Goal: Information Seeking & Learning: Learn about a topic

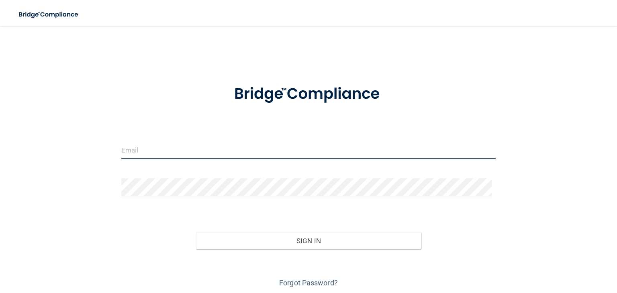
click at [207, 153] on input "email" at bounding box center [308, 150] width 375 height 18
type input "[EMAIL_ADDRESS][PERSON_NAME][DOMAIN_NAME]"
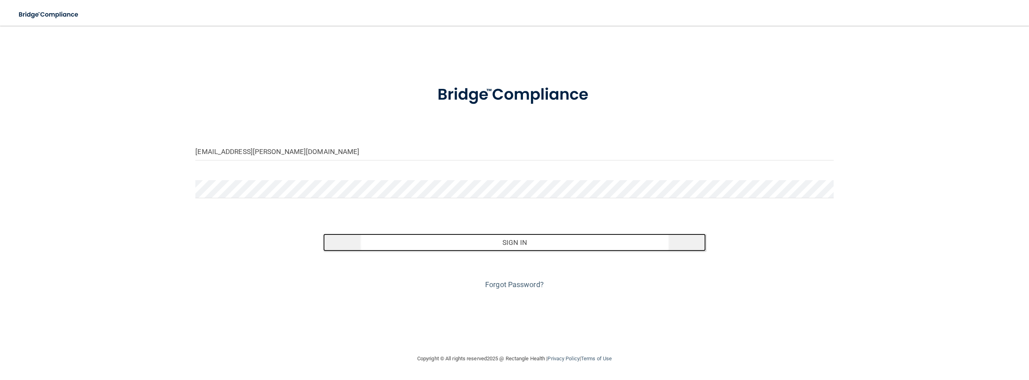
click at [413, 239] on button "Sign In" at bounding box center [514, 242] width 383 height 18
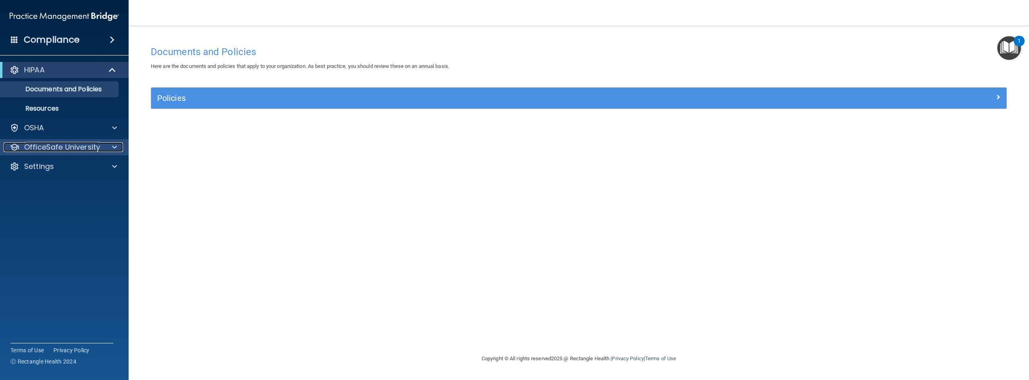
click at [96, 145] on p "OfficeSafe University" at bounding box center [62, 147] width 76 height 10
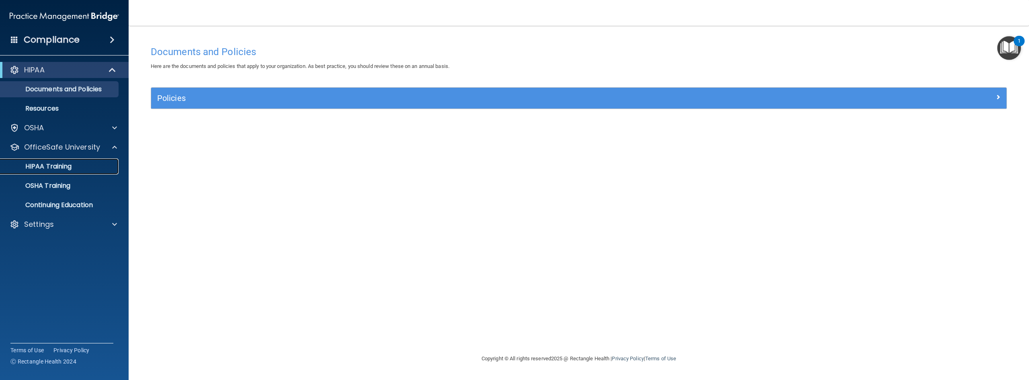
click at [81, 166] on div "HIPAA Training" at bounding box center [60, 166] width 110 height 8
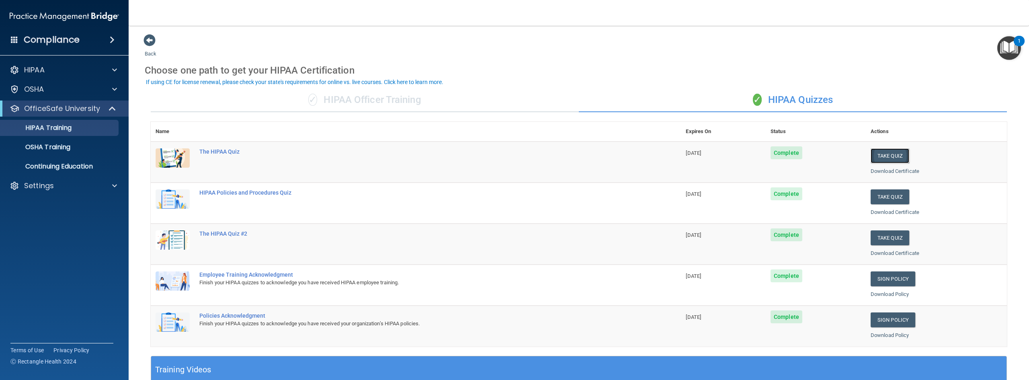
click at [617, 154] on button "Take Quiz" at bounding box center [889, 155] width 39 height 15
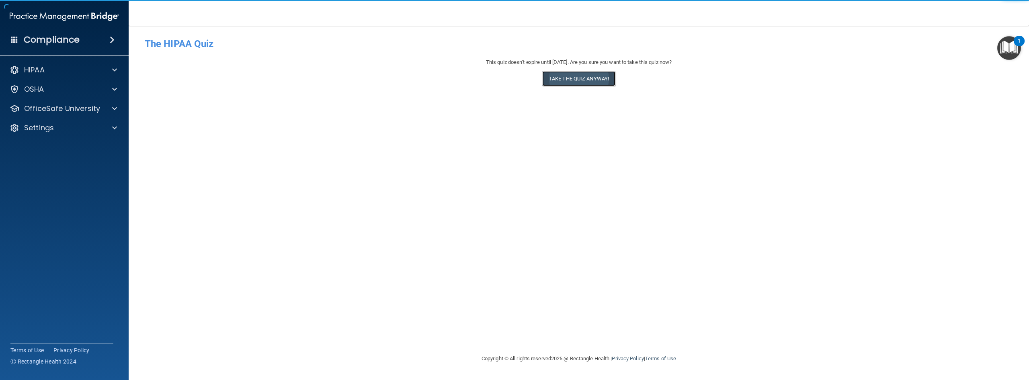
click at [593, 80] on button "Take the quiz anyway!" at bounding box center [578, 78] width 73 height 15
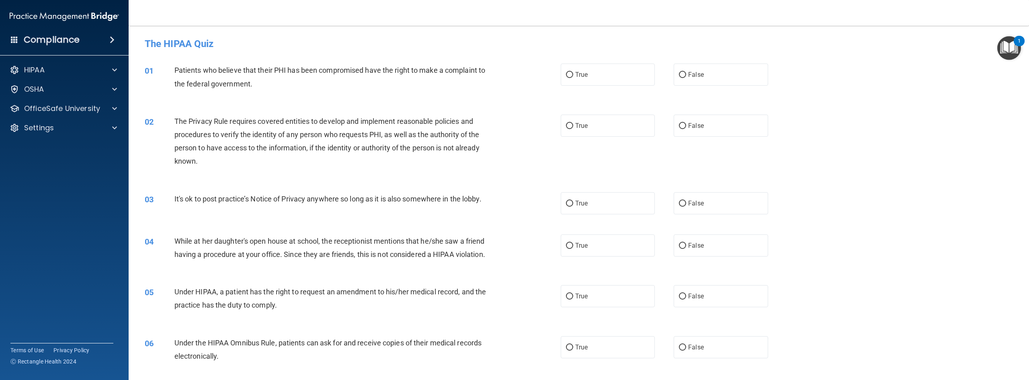
click at [274, 83] on div "Patients who believe that their PHI has been compromised have the right to make…" at bounding box center [334, 76] width 321 height 27
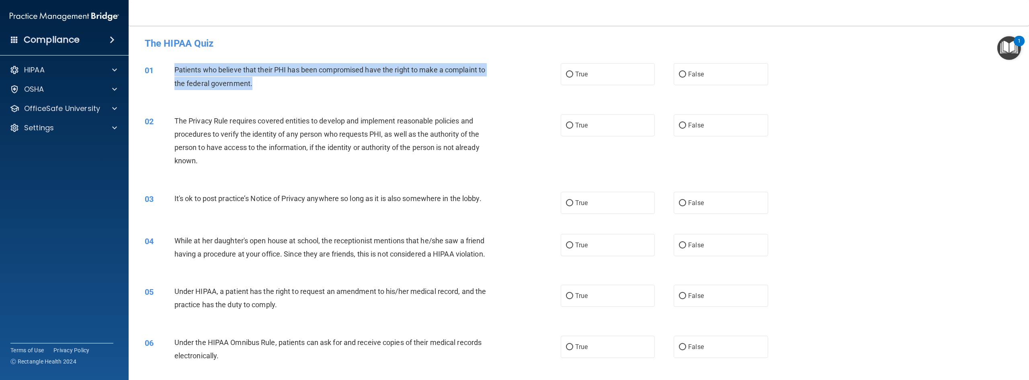
drag, startPoint x: 252, startPoint y: 87, endPoint x: 174, endPoint y: 63, distance: 81.5
click at [174, 63] on div "01 Patients who believe that their PHI has been compromised have the right to m…" at bounding box center [353, 78] width 440 height 31
copy div "Patients who believe that their PHI has been compromised have the right to make…"
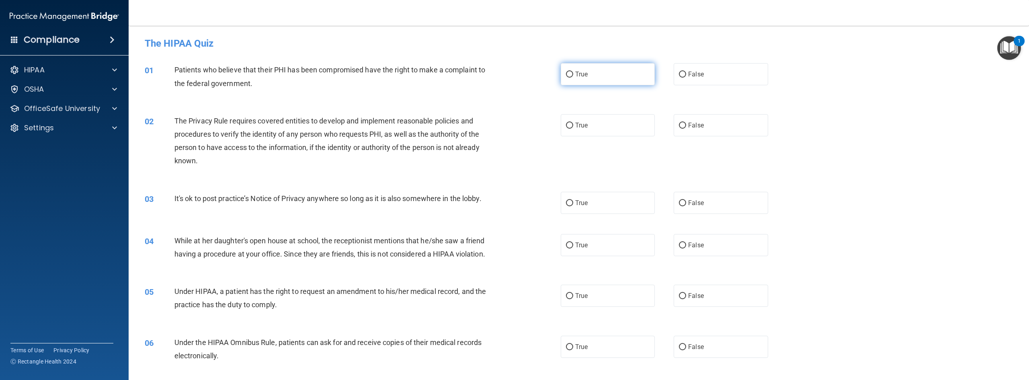
click at [598, 76] on label "True" at bounding box center [608, 74] width 94 height 22
click at [573, 76] on input "True" at bounding box center [569, 75] width 7 height 6
radio input "true"
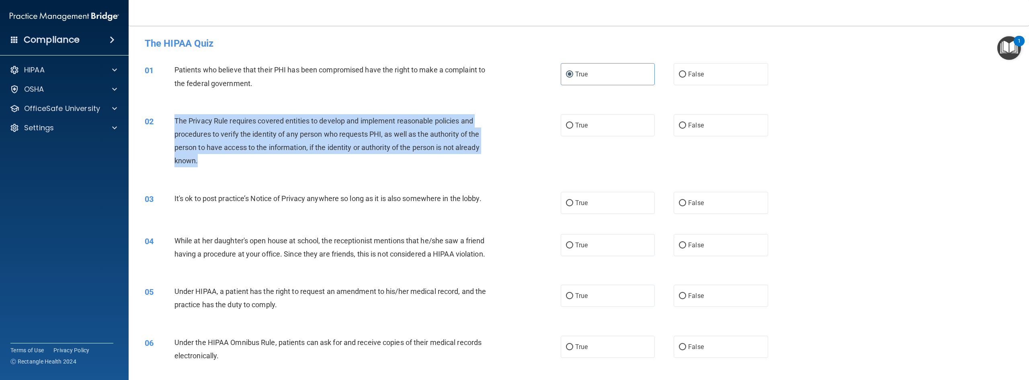
drag, startPoint x: 395, startPoint y: 168, endPoint x: 172, endPoint y: 115, distance: 229.3
click at [172, 115] on div "02 The Privacy Rule requires covered entities to develop and implement reasonab…" at bounding box center [353, 142] width 440 height 57
copy div "The Privacy Rule requires covered entities to develop and implement reasonable …"
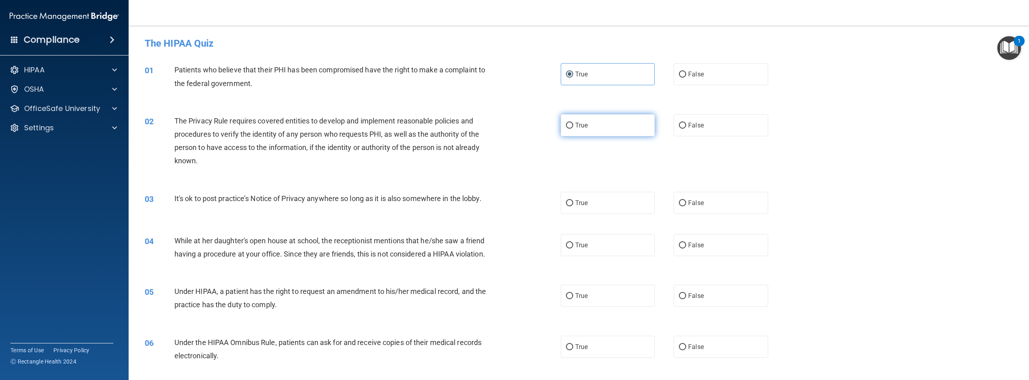
click at [592, 120] on label "True" at bounding box center [608, 125] width 94 height 22
click at [573, 123] on input "True" at bounding box center [569, 126] width 7 height 6
radio input "true"
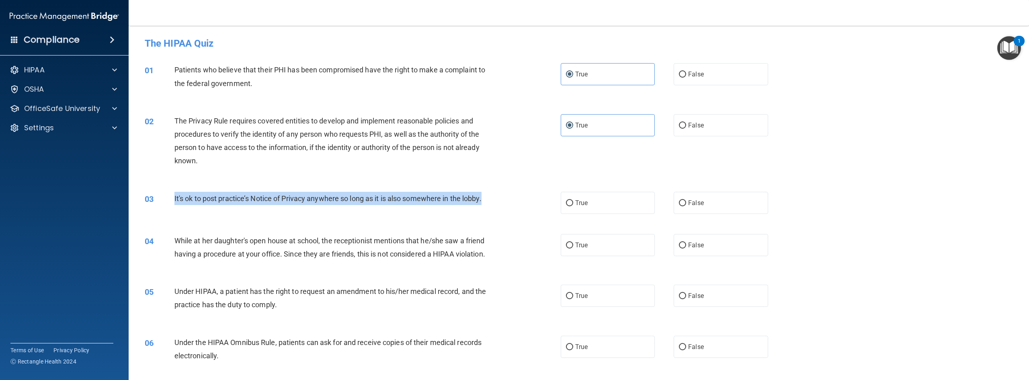
drag, startPoint x: 514, startPoint y: 195, endPoint x: 173, endPoint y: 195, distance: 340.7
click at [173, 195] on div "03 It's ok to post practice’s Notice of Privacy anywhere so long as it is also …" at bounding box center [353, 200] width 440 height 17
copy div "It's ok to post practice’s Notice of Privacy anywhere so long as it is also som…"
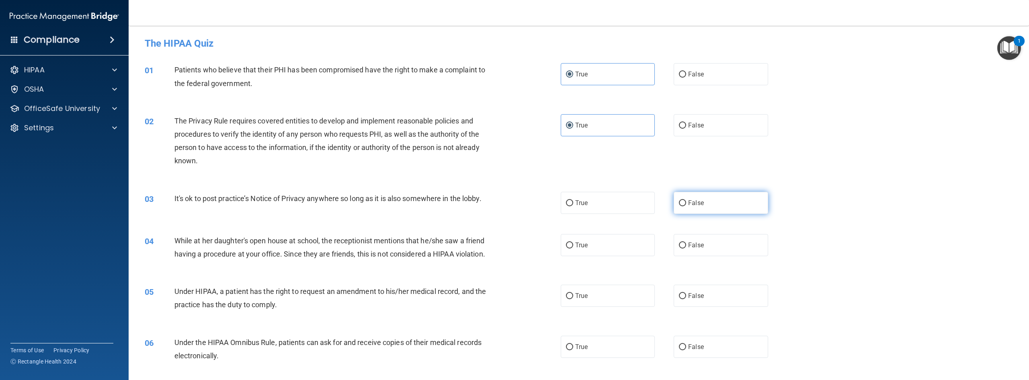
click at [617, 198] on label "False" at bounding box center [720, 203] width 94 height 22
click at [617, 200] on input "False" at bounding box center [682, 203] width 7 height 6
radio input "true"
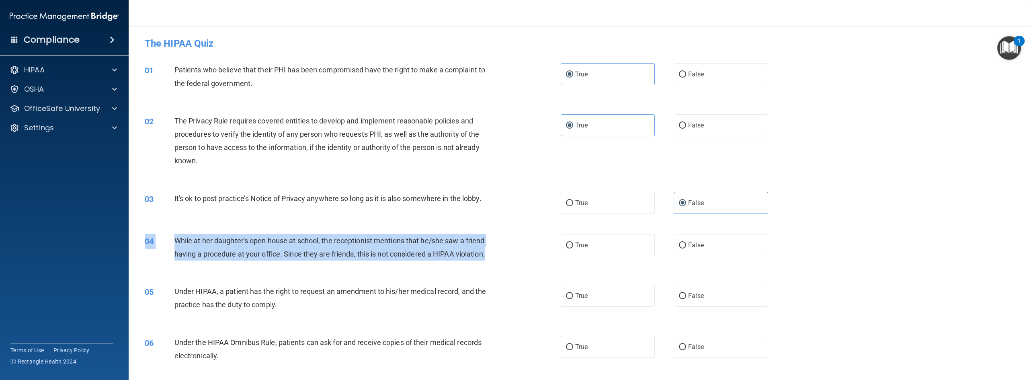
drag, startPoint x: 228, startPoint y: 268, endPoint x: 173, endPoint y: 232, distance: 65.6
click at [173, 232] on div "04 While at her daughter's open house at school, the receptionist mentions that…" at bounding box center [579, 249] width 880 height 51
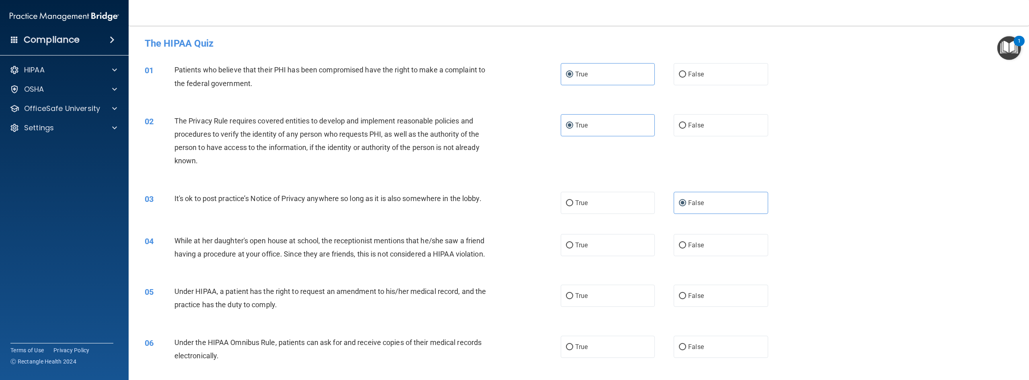
click at [229, 274] on div "04 While at her daughter's open house at school, the receptionist mentions that…" at bounding box center [579, 249] width 880 height 51
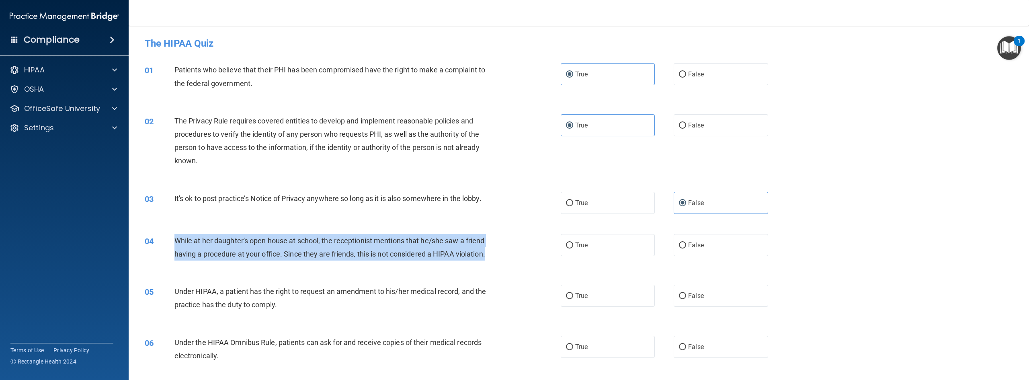
drag, startPoint x: 205, startPoint y: 265, endPoint x: 174, endPoint y: 236, distance: 42.1
click at [174, 236] on div "While at her daughter's open house at school, the receptionist mentions that he…" at bounding box center [334, 247] width 321 height 27
copy span "While at her daughter's open house at school, the receptionist mentions that he…"
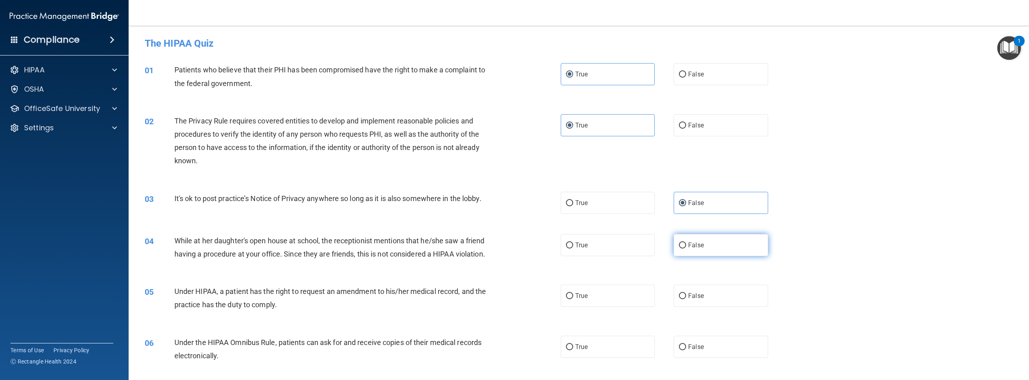
click at [617, 240] on label "False" at bounding box center [720, 245] width 94 height 22
click at [617, 242] on input "False" at bounding box center [682, 245] width 7 height 6
radio input "true"
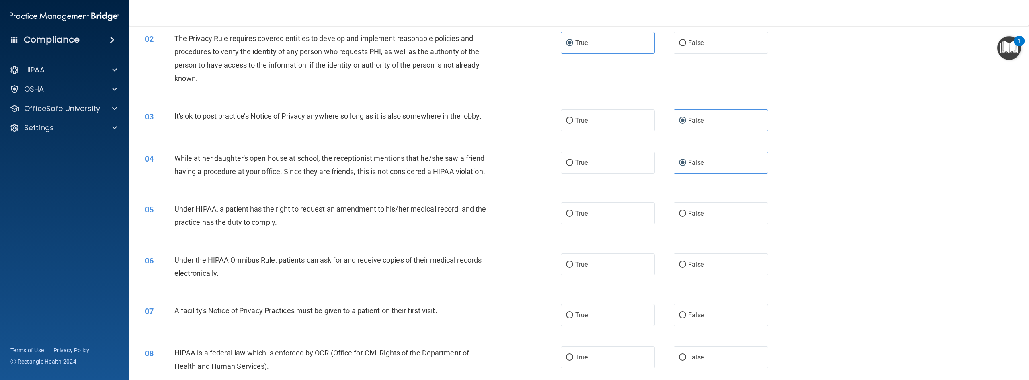
scroll to position [86, 0]
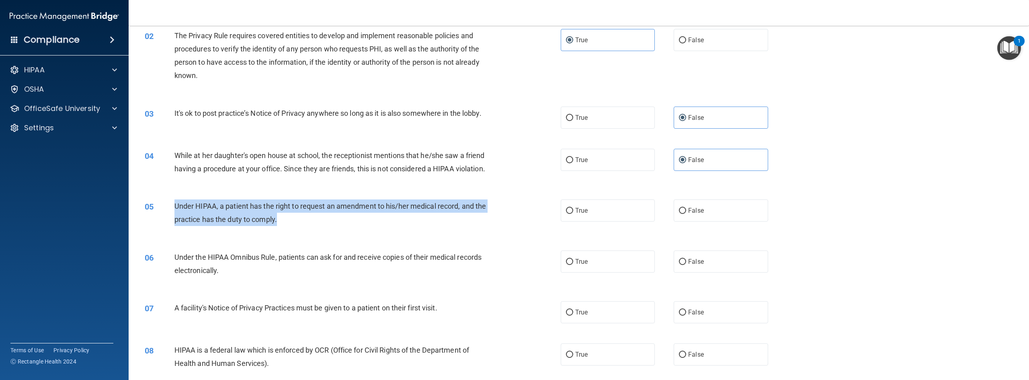
drag, startPoint x: 285, startPoint y: 239, endPoint x: 171, endPoint y: 215, distance: 116.7
click at [171, 215] on div "05 Under HIPAA, a patient has the right to request an amendment to his/her medi…" at bounding box center [353, 214] width 440 height 31
copy div "Under HIPAA, a patient has the right to request an amendment to his/her medical…"
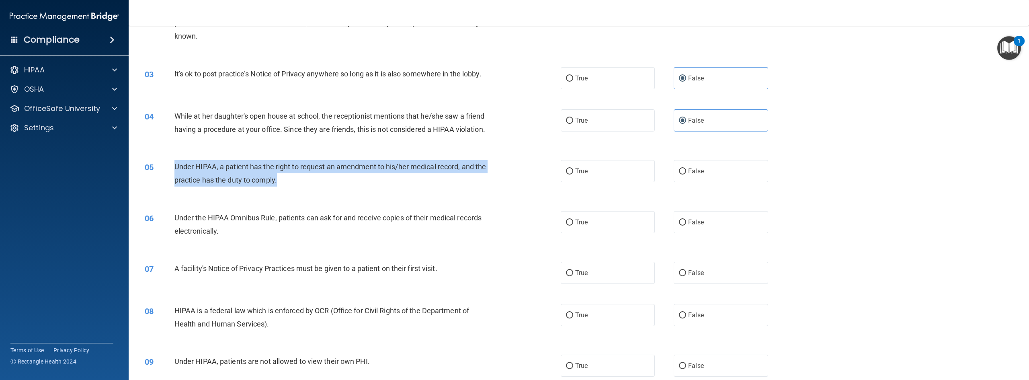
scroll to position [128, 0]
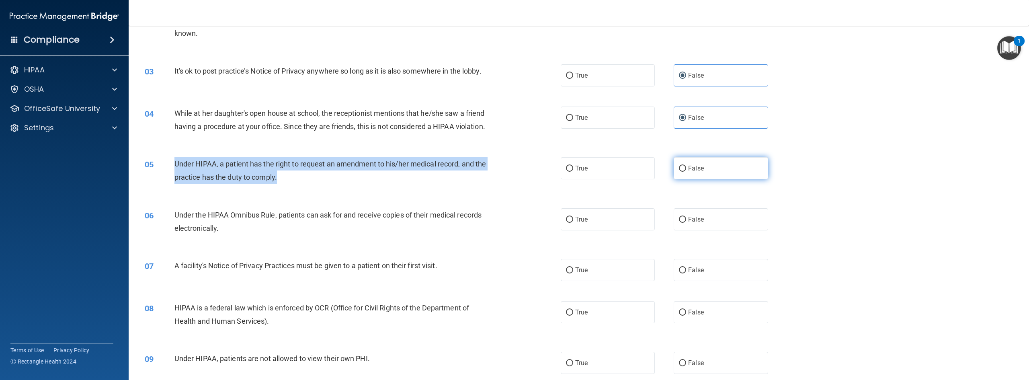
click at [617, 172] on input "False" at bounding box center [682, 169] width 7 height 6
radio input "true"
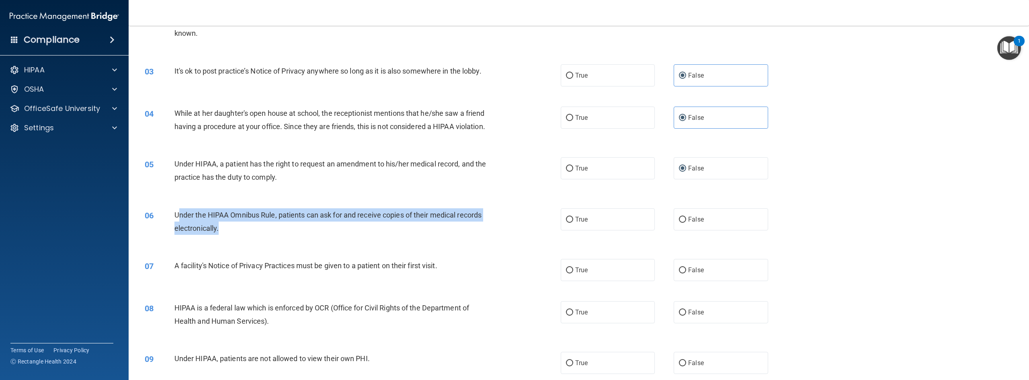
drag, startPoint x: 237, startPoint y: 246, endPoint x: 178, endPoint y: 229, distance: 61.3
click at [178, 229] on div "Under the HIPAA Omnibus Rule, patients can ask for and receive copies of their …" at bounding box center [334, 221] width 321 height 27
click at [219, 232] on span "Under the HIPAA Omnibus Rule, patients can ask for and receive copies of their …" at bounding box center [327, 222] width 307 height 22
drag, startPoint x: 227, startPoint y: 245, endPoint x: 173, endPoint y: 230, distance: 55.8
click at [173, 230] on div "06 Under the HIPAA Omnibus Rule, patients can ask for and receive copies of the…" at bounding box center [353, 223] width 440 height 31
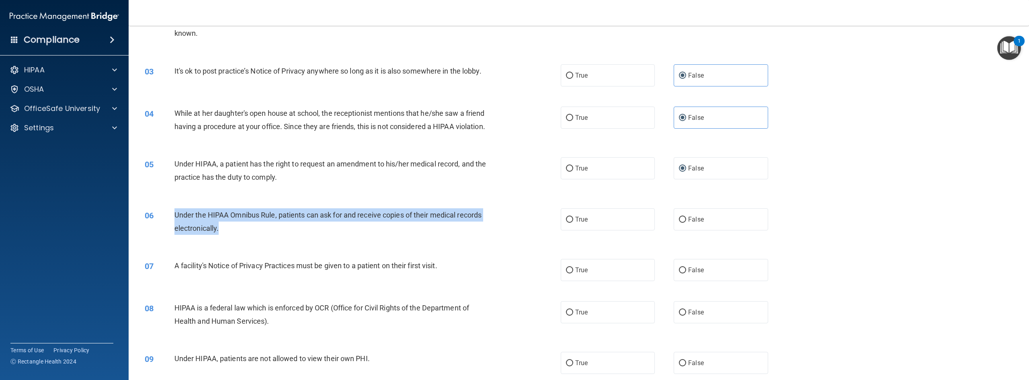
copy div "Under the HIPAA Omnibus Rule, patients can ask for and receive copies of their …"
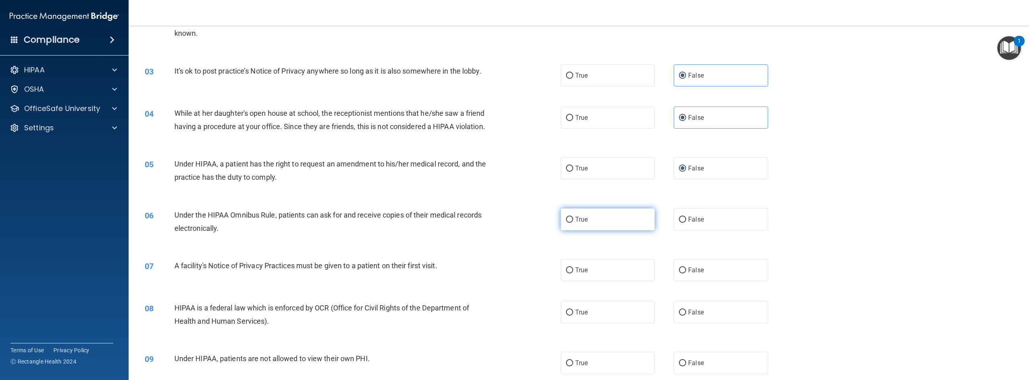
click at [573, 230] on label "True" at bounding box center [608, 219] width 94 height 22
click at [573, 223] on input "True" at bounding box center [569, 220] width 7 height 6
radio input "true"
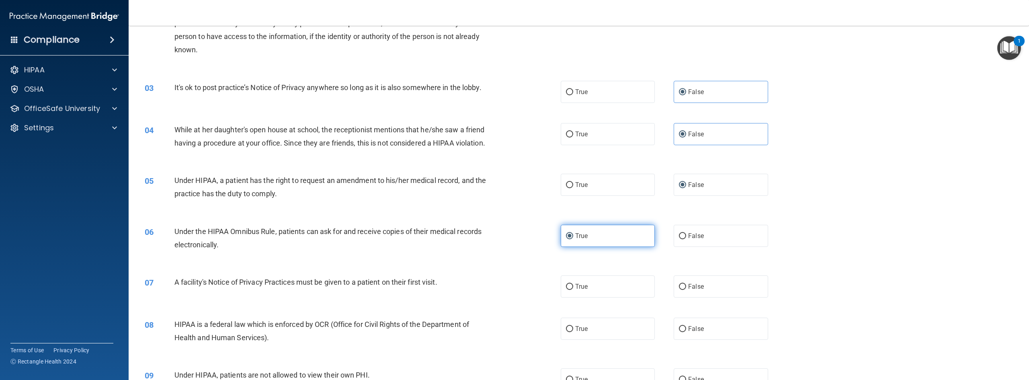
scroll to position [199, 0]
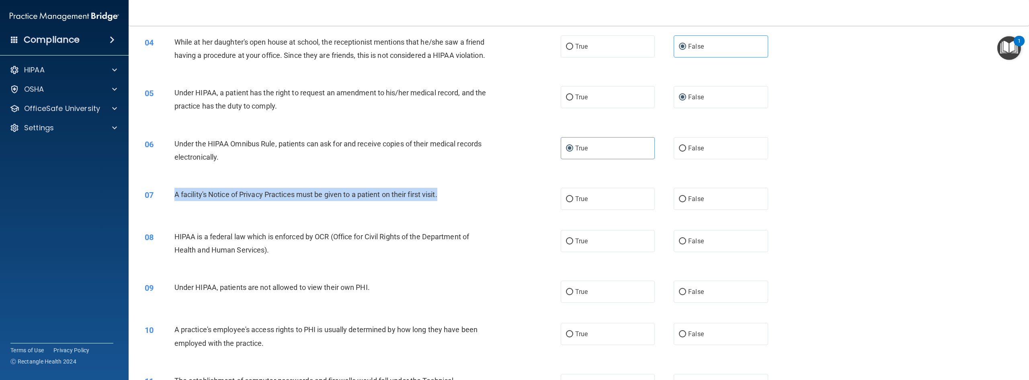
drag, startPoint x: 453, startPoint y: 207, endPoint x: 169, endPoint y: 202, distance: 283.7
click at [169, 202] on div "07 A facility's Notice of Privacy Practices must be given to a patient on their…" at bounding box center [353, 196] width 440 height 17
copy div "A facility's Notice of Privacy Practices must be given to a patient on their fi…"
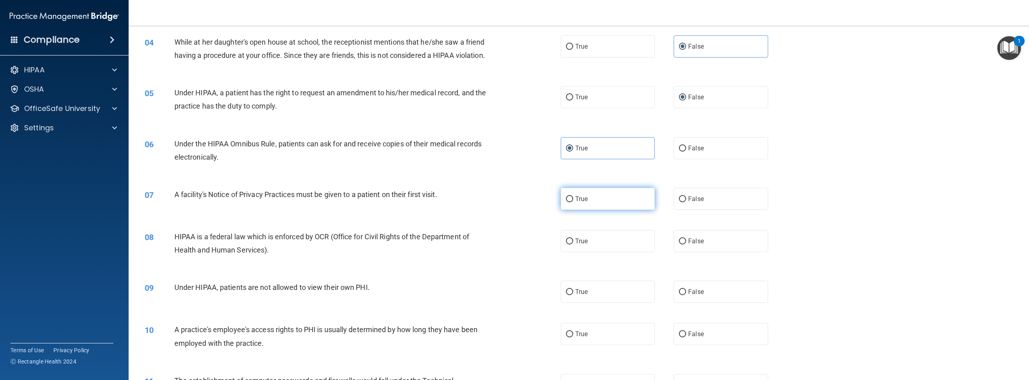
click at [575, 203] on span "True" at bounding box center [581, 199] width 12 height 8
click at [573, 202] on input "True" at bounding box center [569, 199] width 7 height 6
radio input "true"
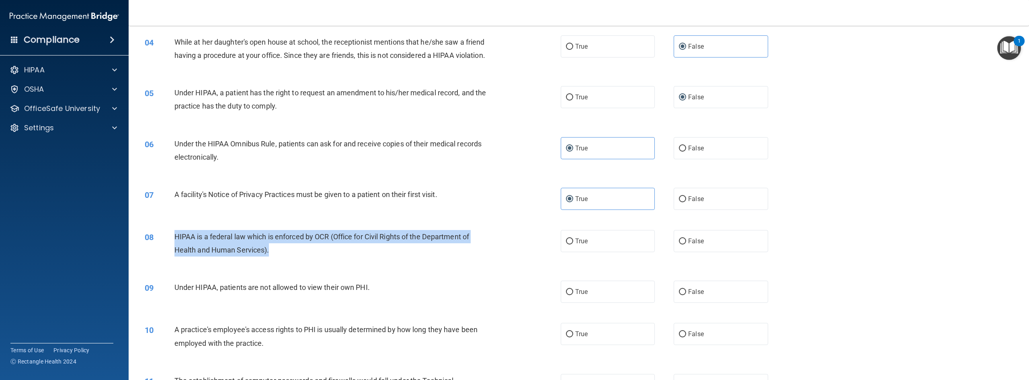
drag, startPoint x: 317, startPoint y: 265, endPoint x: 162, endPoint y: 247, distance: 155.7
click at [162, 247] on div "08 HIPAA is a federal law which is enforced by OCR (Office for Civil Rights of …" at bounding box center [353, 245] width 440 height 31
copy div "HIPAA is a federal law which is enforced by OCR (Office for Civil Rights of the…"
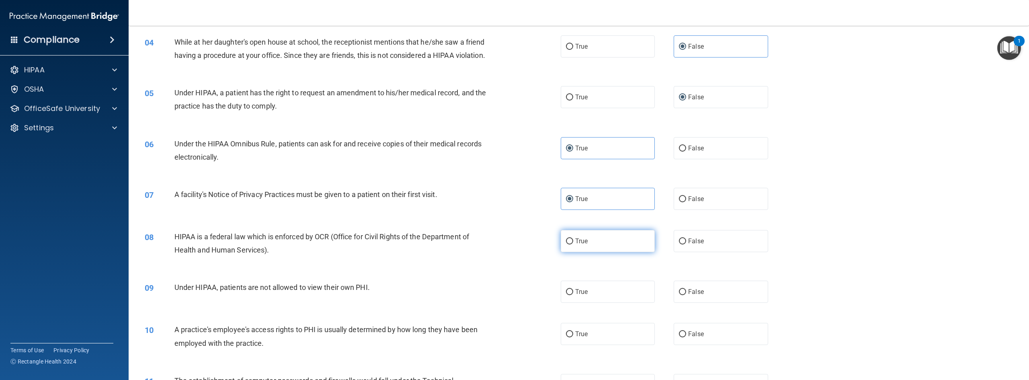
click at [597, 252] on label "True" at bounding box center [608, 241] width 94 height 22
click at [573, 244] on input "True" at bounding box center [569, 241] width 7 height 6
radio input "true"
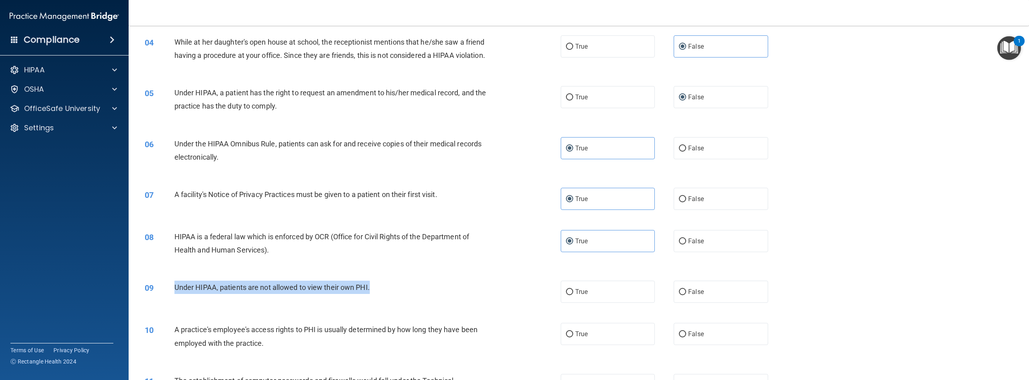
drag, startPoint x: 396, startPoint y: 305, endPoint x: 173, endPoint y: 300, distance: 223.1
click at [173, 293] on div "09 Under HIPAA, patients are not allowed to view their own PHI." at bounding box center [353, 288] width 440 height 17
copy div "Under HIPAA, patients are not allowed to view their own PHI."
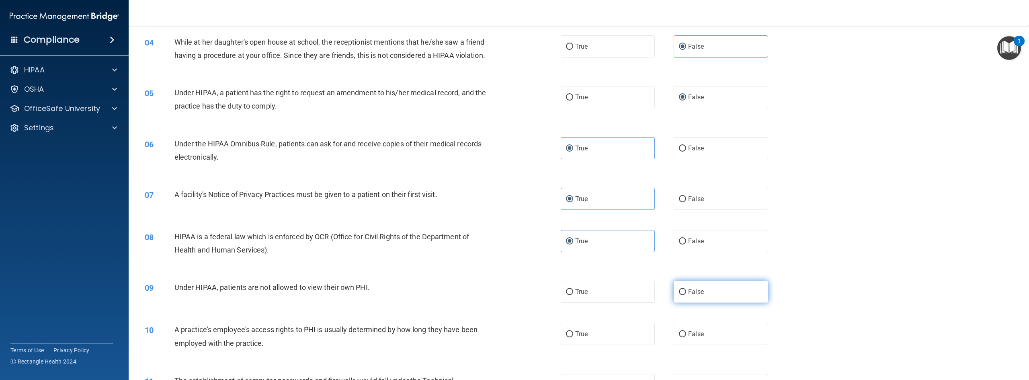
click at [617, 293] on label "False" at bounding box center [720, 291] width 94 height 22
click at [617, 293] on input "False" at bounding box center [682, 292] width 7 height 6
radio input "true"
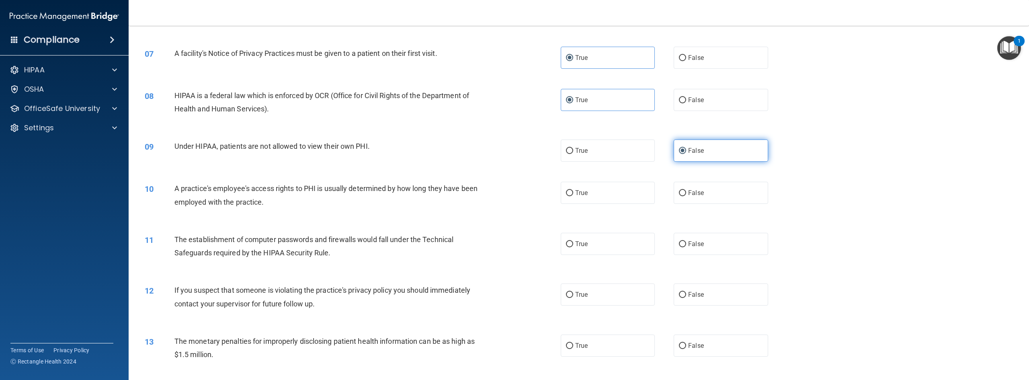
scroll to position [340, 0]
drag, startPoint x: 321, startPoint y: 231, endPoint x: 187, endPoint y: 206, distance: 136.9
click at [187, 206] on div "10 A practice's employee's access rights to PHI is usually determined by how lo…" at bounding box center [579, 196] width 880 height 51
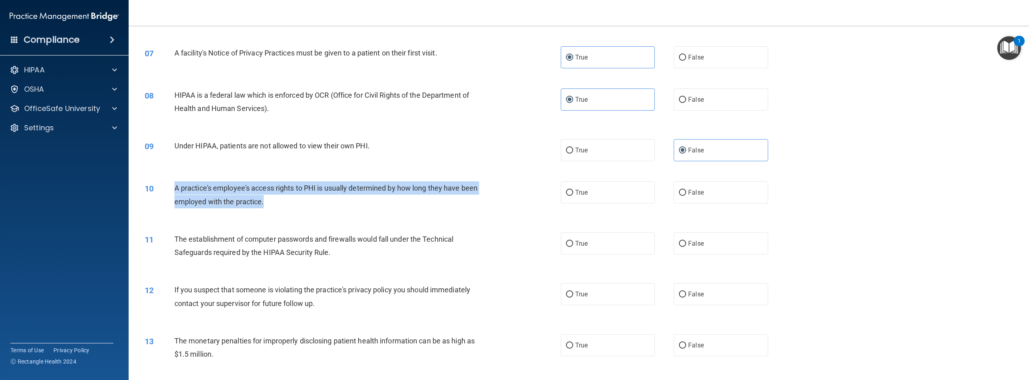
drag, startPoint x: 265, startPoint y: 214, endPoint x: 167, endPoint y: 199, distance: 99.2
click at [167, 199] on div "10 A practice's employee's access rights to PHI is usually determined by how lo…" at bounding box center [353, 196] width 440 height 31
copy div "A practice's employee's access rights to PHI is usually determined by how long …"
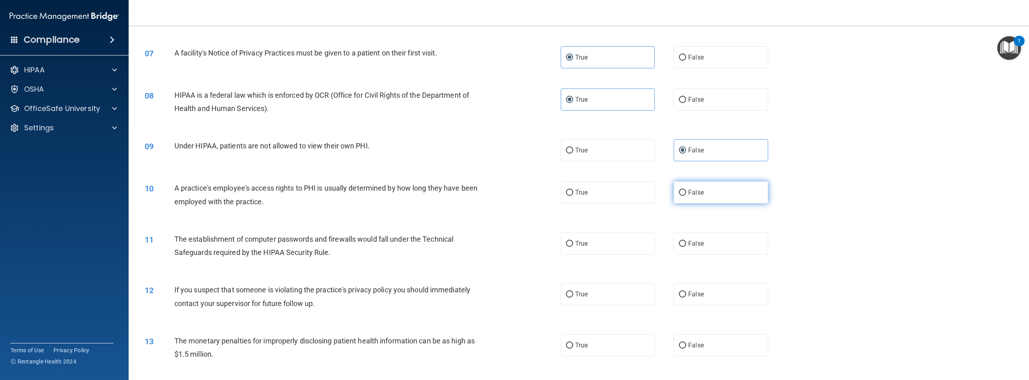
click at [617, 203] on label "False" at bounding box center [720, 192] width 94 height 22
click at [617, 196] on input "False" at bounding box center [682, 193] width 7 height 6
radio input "true"
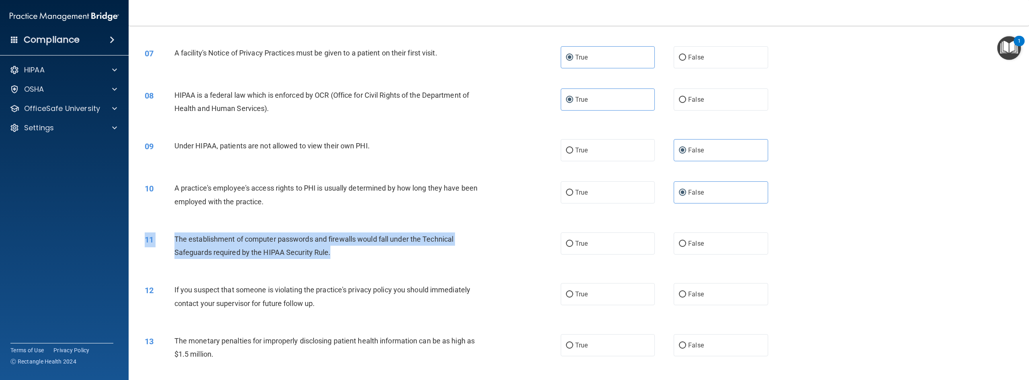
drag, startPoint x: 340, startPoint y: 273, endPoint x: 174, endPoint y: 244, distance: 168.8
click at [174, 244] on div "11 The establishment of computer passwords and firewalls would fall under the T…" at bounding box center [579, 247] width 880 height 51
click at [325, 256] on span "The establishment of computer passwords and firewalls would fall under the Tech…" at bounding box center [313, 246] width 279 height 22
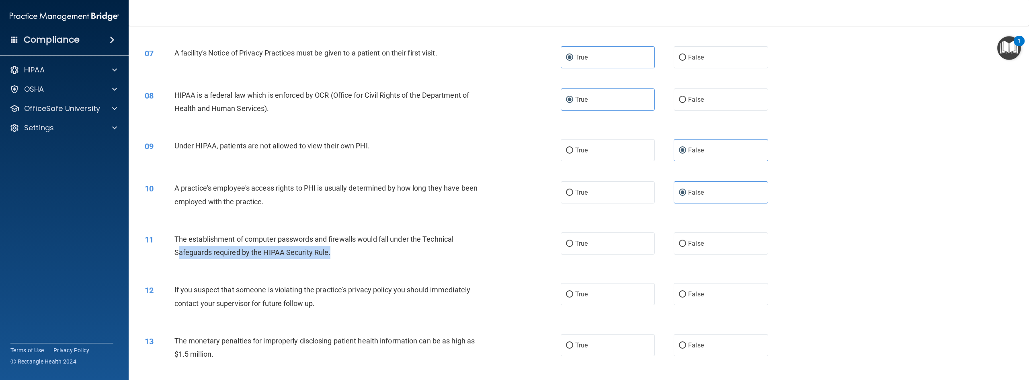
drag, startPoint x: 335, startPoint y: 265, endPoint x: 178, endPoint y: 274, distance: 157.0
click at [178, 263] on div "11 The establishment of computer passwords and firewalls would fall under the T…" at bounding box center [353, 247] width 440 height 31
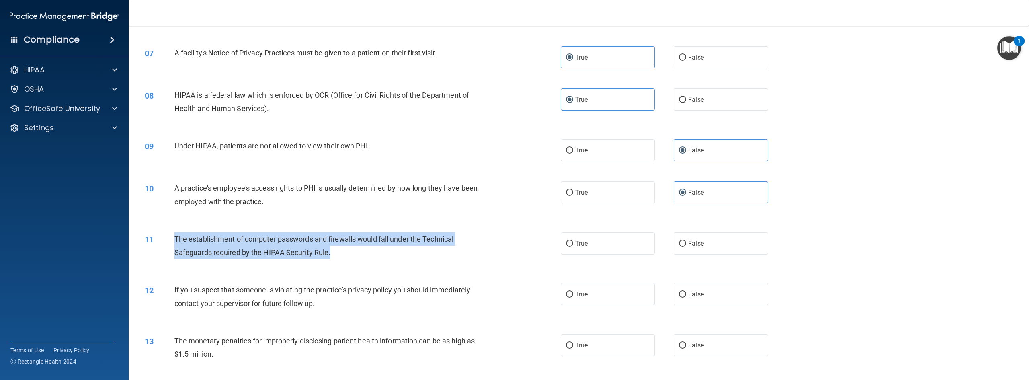
drag, startPoint x: 329, startPoint y: 268, endPoint x: 172, endPoint y: 258, distance: 158.2
click at [172, 258] on div "11 The establishment of computer passwords and firewalls would fall under the T…" at bounding box center [353, 247] width 440 height 31
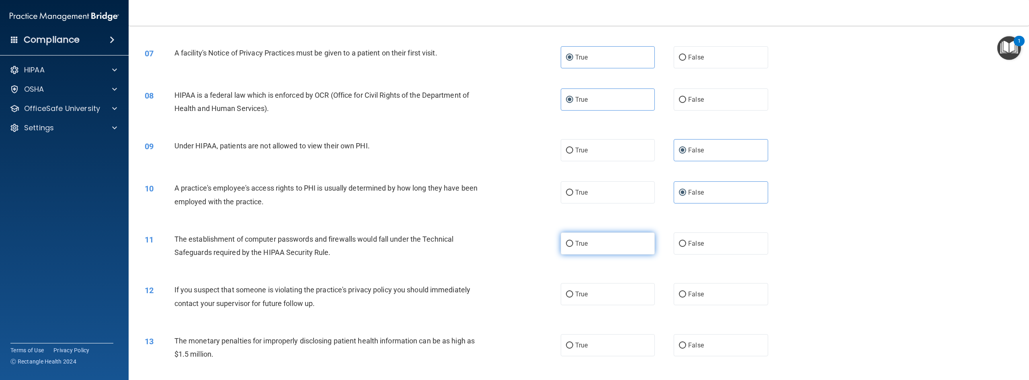
click at [595, 254] on label "True" at bounding box center [608, 243] width 94 height 22
click at [573, 247] on input "True" at bounding box center [569, 244] width 7 height 6
radio input "true"
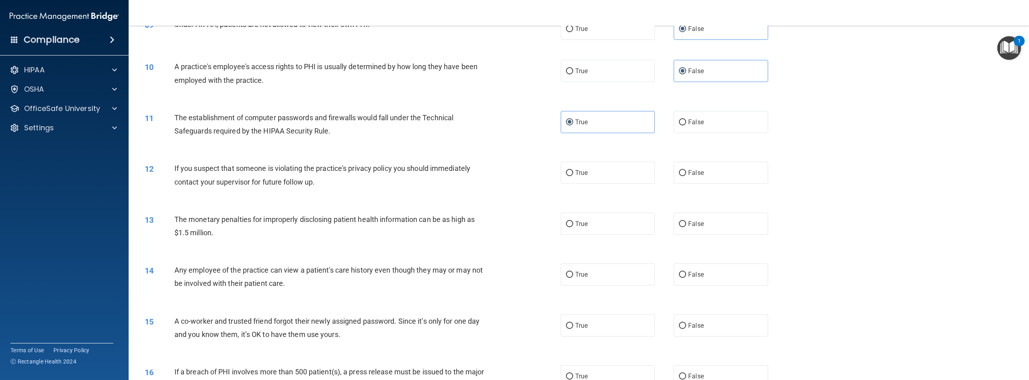
scroll to position [461, 0]
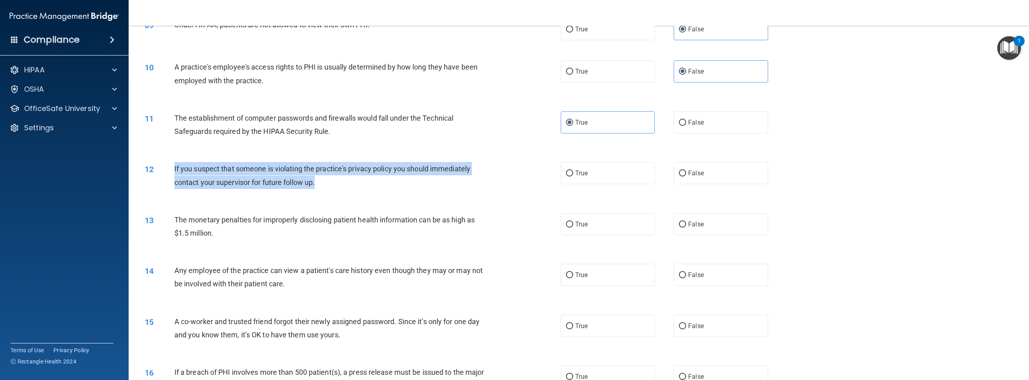
drag, startPoint x: 327, startPoint y: 201, endPoint x: 174, endPoint y: 182, distance: 153.8
click at [174, 182] on div "If you suspect that someone is violating the practice's privacy policy you shou…" at bounding box center [334, 175] width 321 height 27
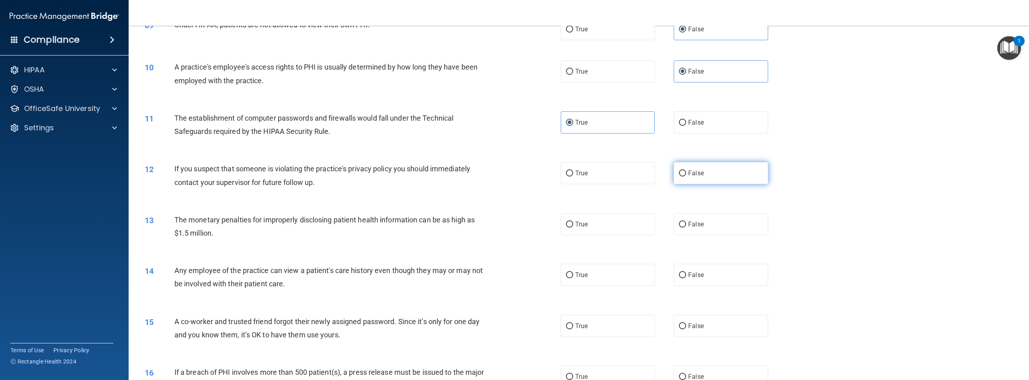
click at [617, 181] on label "False" at bounding box center [720, 173] width 94 height 22
click at [617, 176] on input "False" at bounding box center [682, 173] width 7 height 6
radio input "true"
click at [598, 184] on label "True" at bounding box center [608, 173] width 94 height 22
click at [573, 176] on input "True" at bounding box center [569, 173] width 7 height 6
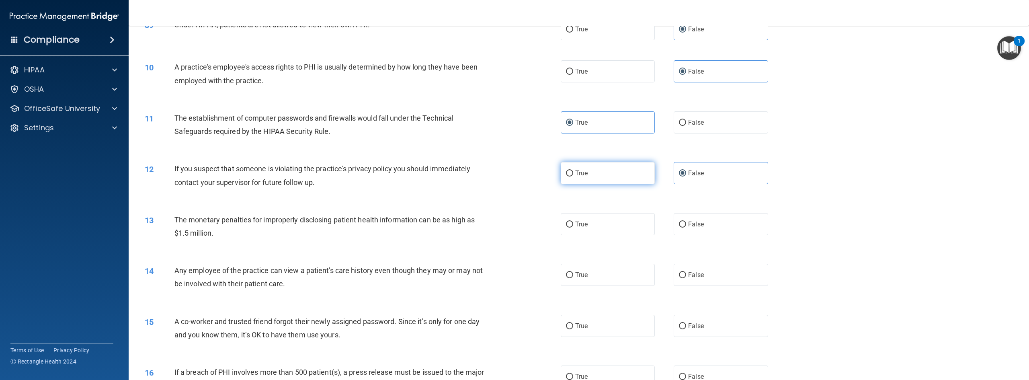
radio input "true"
radio input "false"
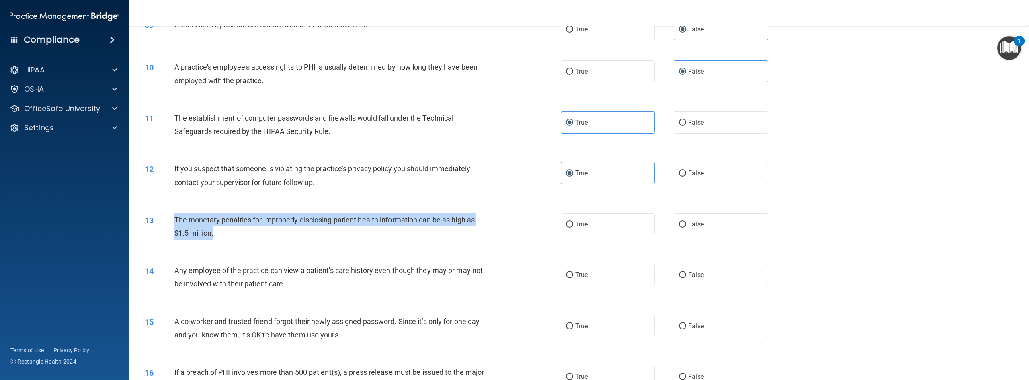
drag, startPoint x: 250, startPoint y: 256, endPoint x: 175, endPoint y: 229, distance: 80.1
click at [175, 229] on div "13 The monetary penalties for improperly disclosing patient health information …" at bounding box center [353, 228] width 440 height 31
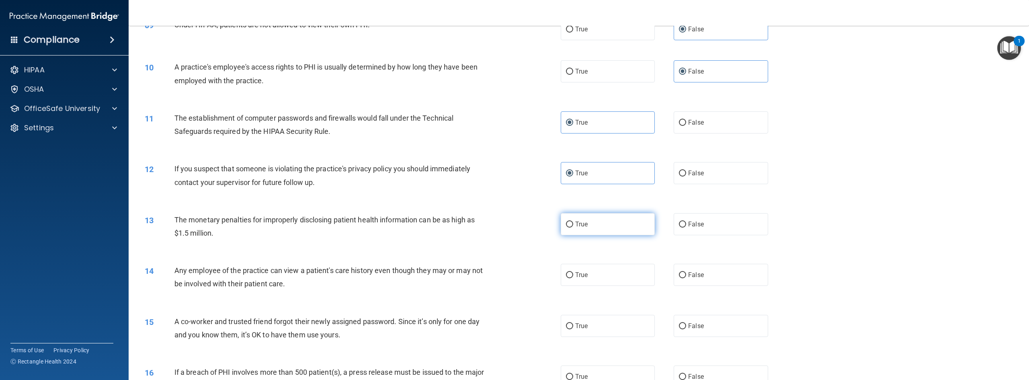
click at [596, 235] on label "True" at bounding box center [608, 224] width 94 height 22
click at [573, 227] on input "True" at bounding box center [569, 224] width 7 height 6
radio input "true"
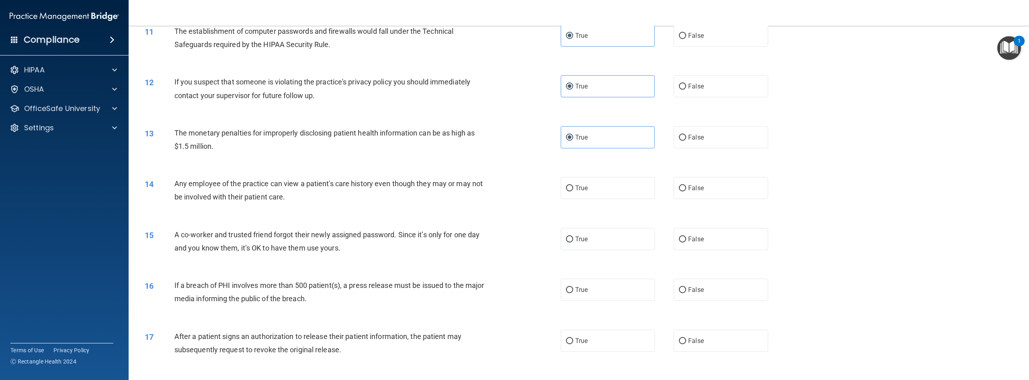
scroll to position [548, 0]
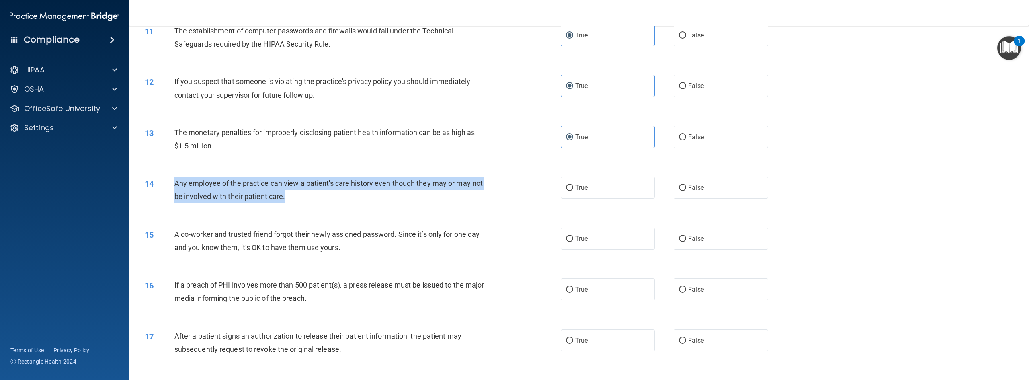
drag, startPoint x: 287, startPoint y: 214, endPoint x: 174, endPoint y: 191, distance: 114.8
click at [174, 191] on div "Any employee of the practice can view a patient's care history even though they…" at bounding box center [334, 189] width 321 height 27
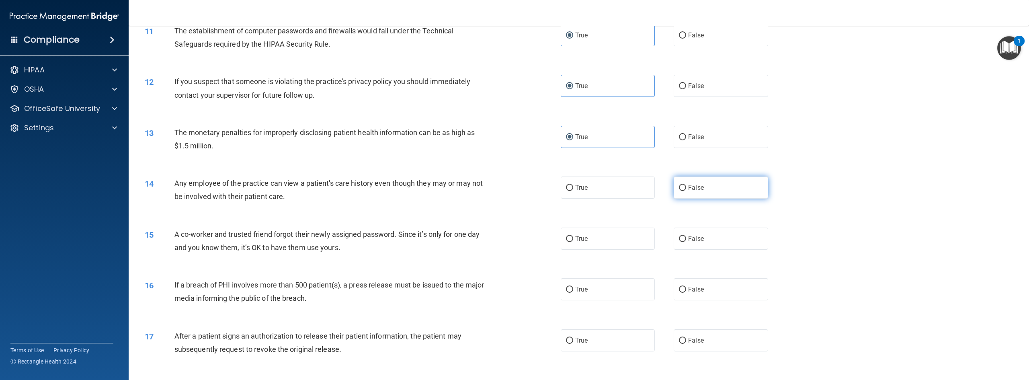
click at [617, 193] on label "False" at bounding box center [720, 187] width 94 height 22
click at [617, 191] on input "False" at bounding box center [682, 188] width 7 height 6
radio input "true"
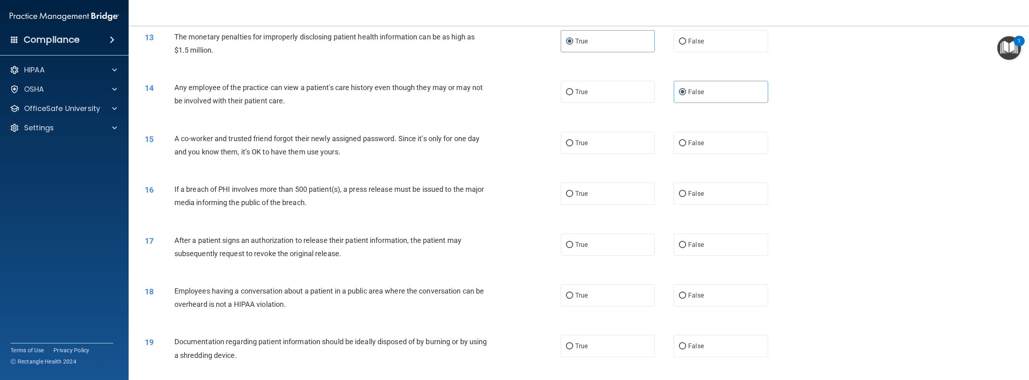
scroll to position [644, 0]
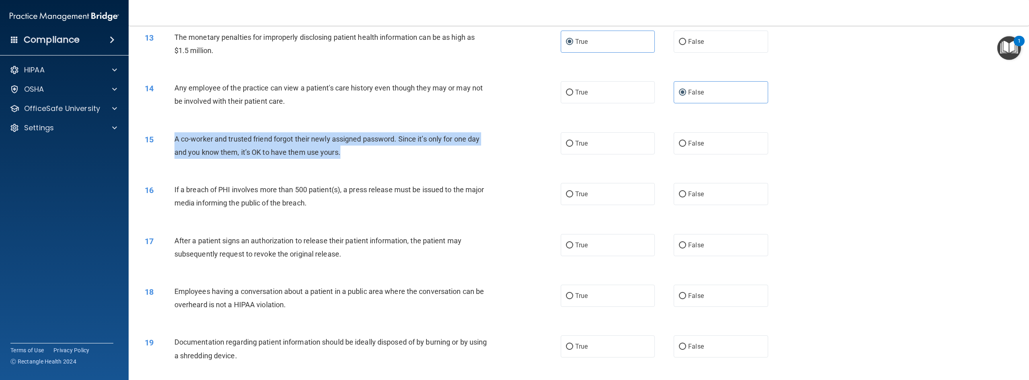
drag, startPoint x: 348, startPoint y: 168, endPoint x: 173, endPoint y: 145, distance: 176.7
click at [173, 145] on div "15 A co-worker and trusted friend forgot their newly assigned password. Since i…" at bounding box center [353, 147] width 440 height 31
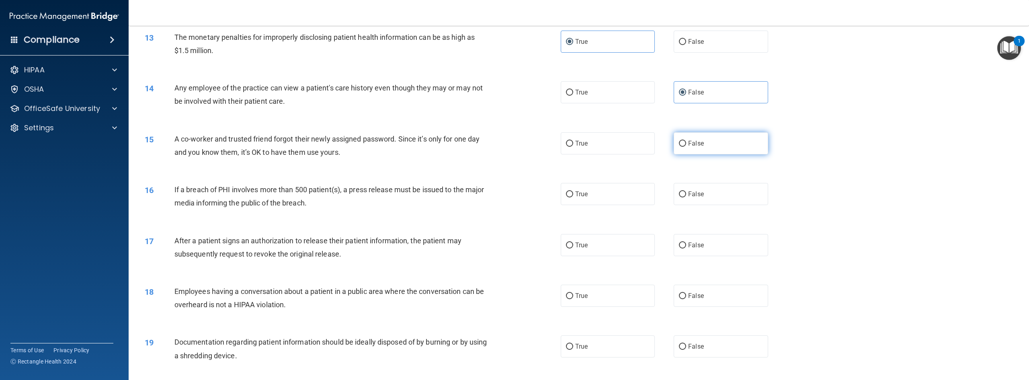
click at [617, 154] on label "False" at bounding box center [720, 143] width 94 height 22
click at [617, 147] on input "False" at bounding box center [682, 144] width 7 height 6
radio input "true"
drag, startPoint x: 333, startPoint y: 226, endPoint x: 176, endPoint y: 196, distance: 160.0
drag, startPoint x: 176, startPoint y: 196, endPoint x: 309, endPoint y: 213, distance: 134.5
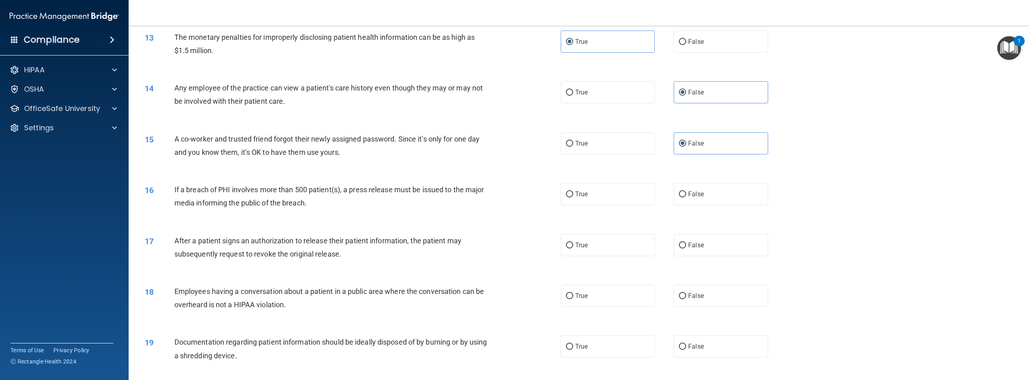
click at [309, 209] on div "If a breach of PHI involves more than 500 patient(s), a press release must be i…" at bounding box center [334, 196] width 321 height 27
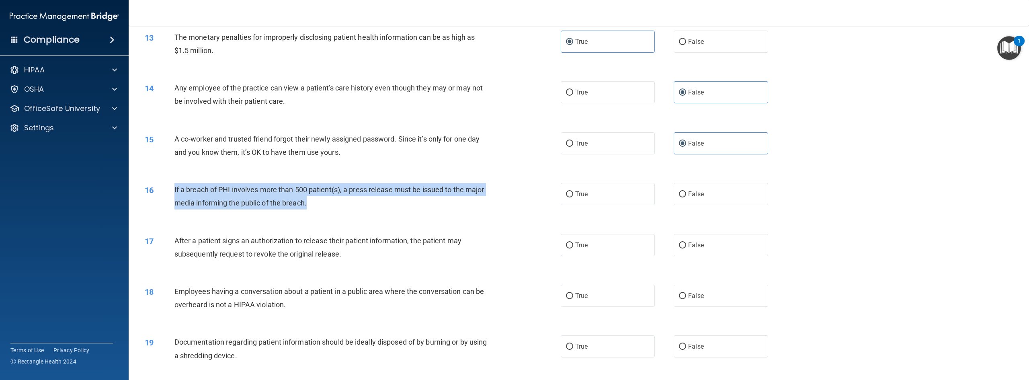
drag, startPoint x: 311, startPoint y: 217, endPoint x: 174, endPoint y: 200, distance: 138.1
click at [174, 200] on div "If a breach of PHI involves more than 500 patient(s), a press release must be i…" at bounding box center [334, 196] width 321 height 27
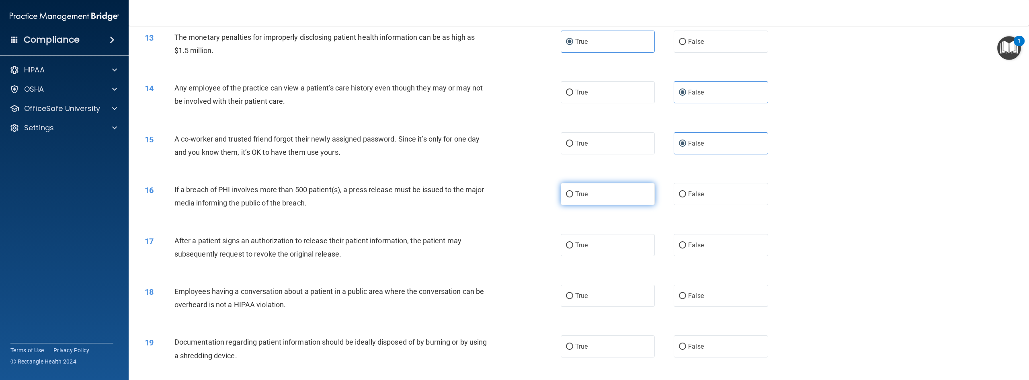
click at [602, 203] on label "True" at bounding box center [608, 194] width 94 height 22
click at [573, 197] on input "True" at bounding box center [569, 194] width 7 height 6
radio input "true"
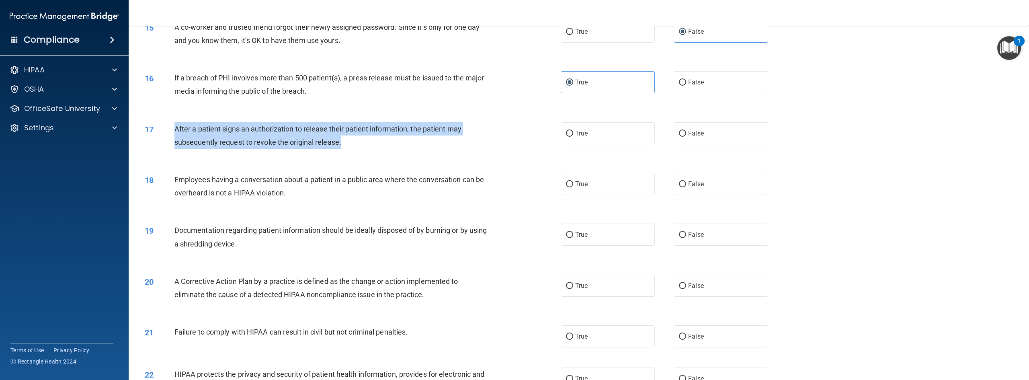
drag, startPoint x: 356, startPoint y: 164, endPoint x: 172, endPoint y: 139, distance: 185.0
click at [172, 139] on div "17 After a patient signs an authorization to release their patient information,…" at bounding box center [353, 137] width 440 height 31
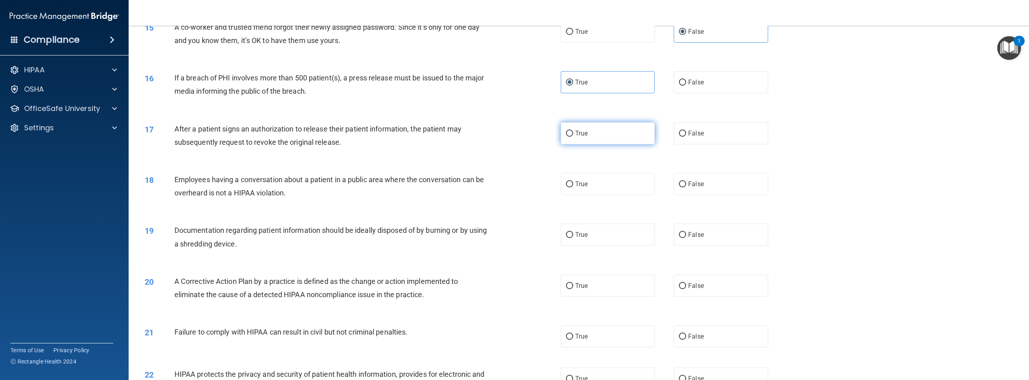
click at [612, 144] on label "True" at bounding box center [608, 133] width 94 height 22
click at [573, 137] on input "True" at bounding box center [569, 134] width 7 height 6
radio input "true"
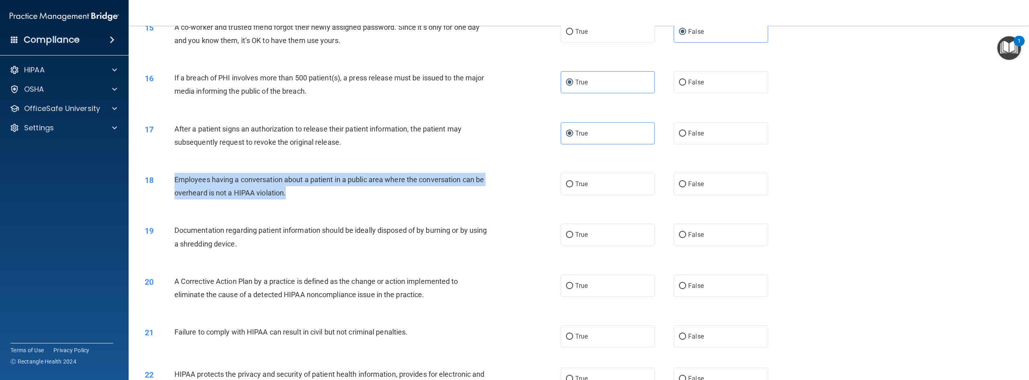
drag, startPoint x: 300, startPoint y: 211, endPoint x: 169, endPoint y: 189, distance: 132.8
click at [169, 189] on div "18 Employees having a conversation about a patient in a public area where the c…" at bounding box center [353, 188] width 440 height 31
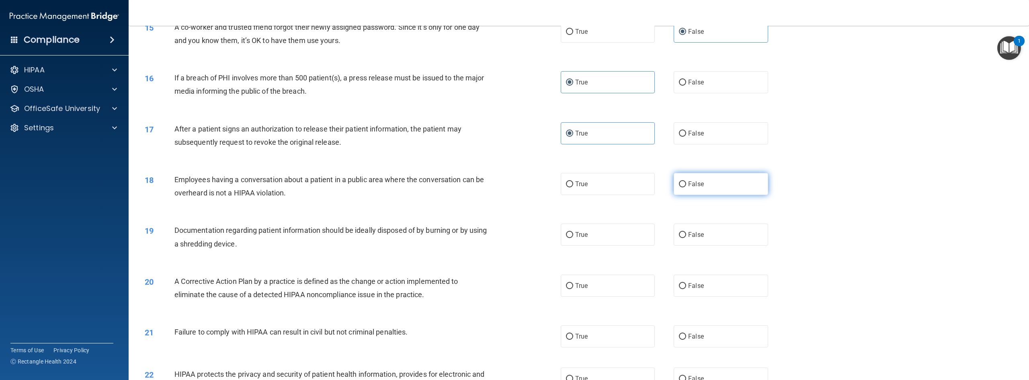
click at [617, 195] on label "False" at bounding box center [720, 184] width 94 height 22
click at [617, 187] on input "False" at bounding box center [682, 184] width 7 height 6
radio input "true"
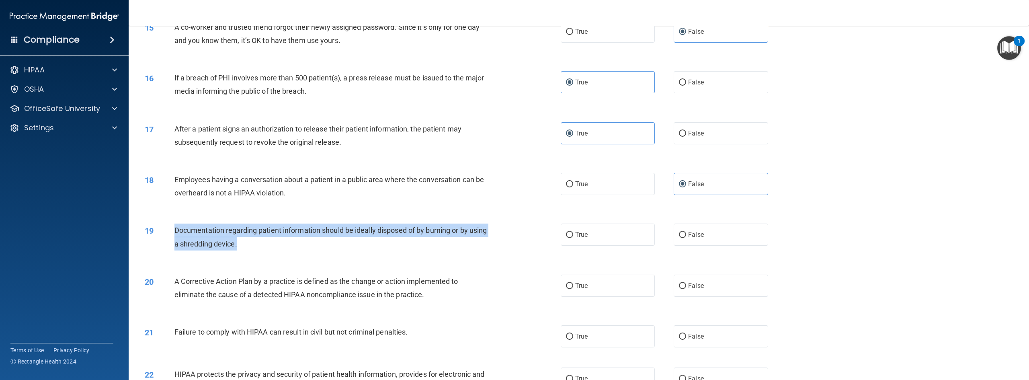
drag, startPoint x: 272, startPoint y: 254, endPoint x: 172, endPoint y: 237, distance: 101.5
click at [172, 237] on div "19 Documentation regarding patient information should be ideally disposed of by…" at bounding box center [353, 238] width 440 height 31
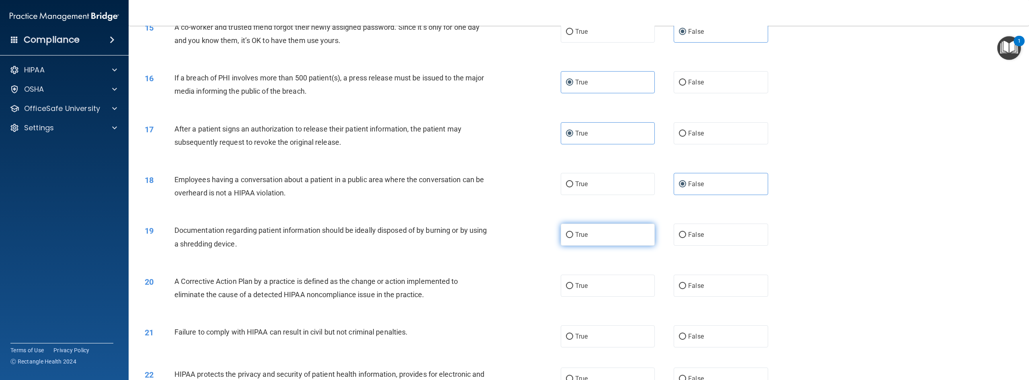
click at [591, 246] on label "True" at bounding box center [608, 234] width 94 height 22
click at [573, 238] on input "True" at bounding box center [569, 235] width 7 height 6
radio input "true"
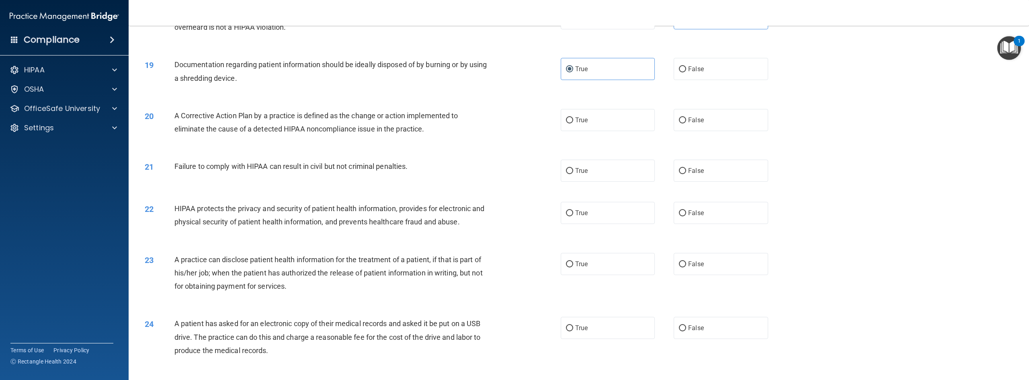
scroll to position [921, 0]
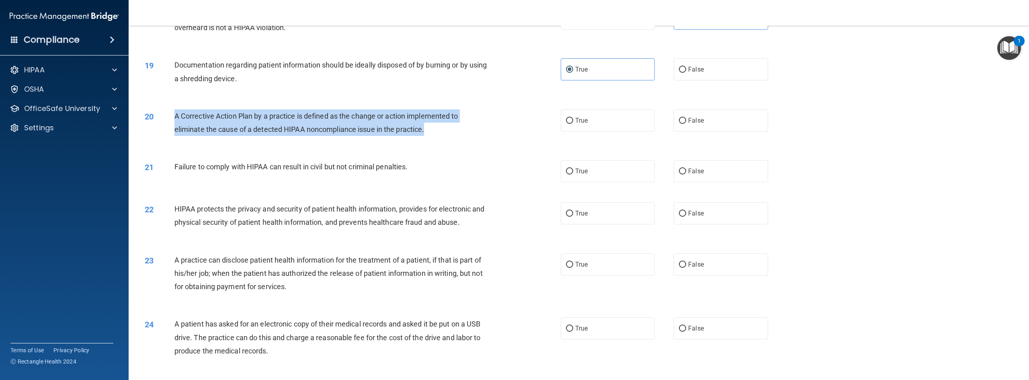
drag, startPoint x: 437, startPoint y: 143, endPoint x: 155, endPoint y: 128, distance: 282.5
click at [155, 128] on div "20 A Corrective Action Plan by a practice is defined as the change or action im…" at bounding box center [353, 124] width 440 height 31
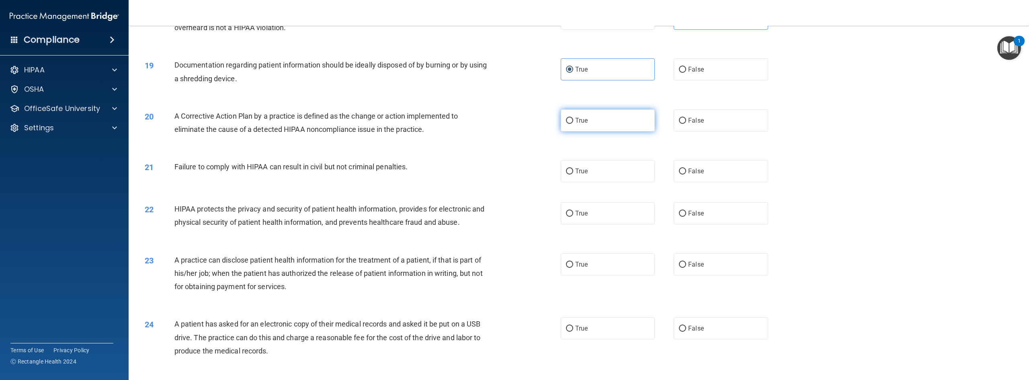
click at [579, 124] on span "True" at bounding box center [581, 121] width 12 height 8
click at [573, 124] on input "True" at bounding box center [569, 121] width 7 height 6
radio input "true"
drag, startPoint x: 438, startPoint y: 196, endPoint x: 277, endPoint y: 165, distance: 164.2
click at [277, 165] on div "21 Failure to comply with HIPAA can result in civil but not criminal penalties.…" at bounding box center [579, 171] width 880 height 42
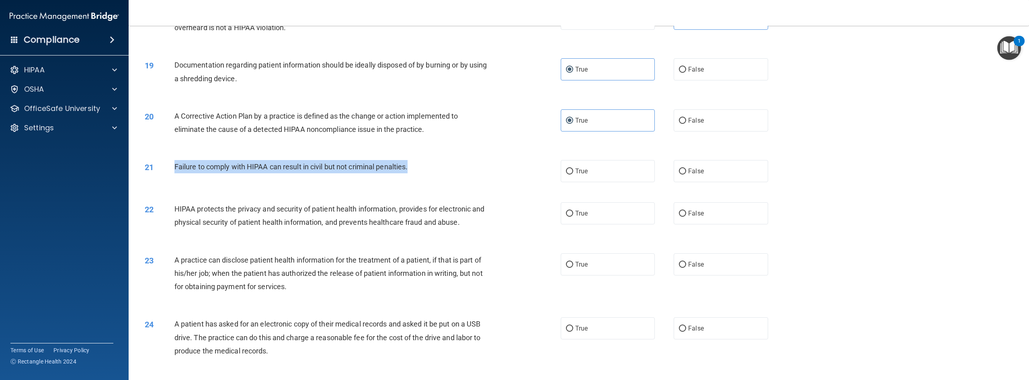
drag, startPoint x: 436, startPoint y: 176, endPoint x: 170, endPoint y: 180, distance: 265.2
click at [170, 177] on div "21 Failure to comply with HIPAA can result in civil but not criminal penalties." at bounding box center [353, 168] width 440 height 17
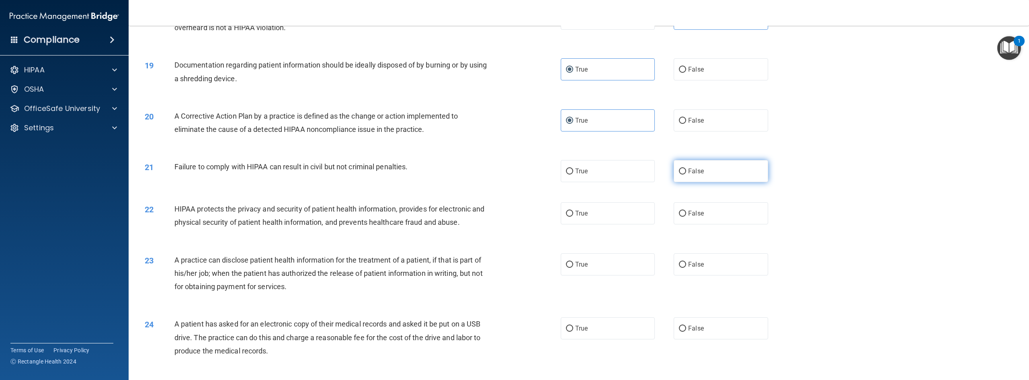
click at [617, 181] on label "False" at bounding box center [720, 171] width 94 height 22
click at [617, 174] on input "False" at bounding box center [682, 171] width 7 height 6
radio input "true"
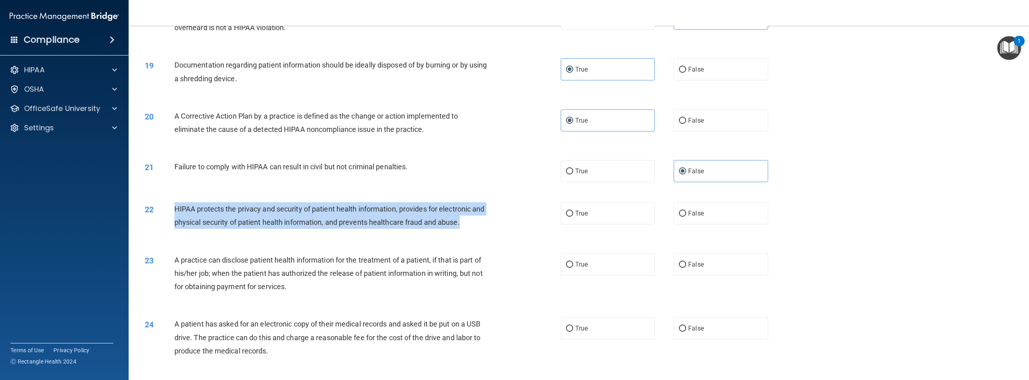
drag, startPoint x: 488, startPoint y: 235, endPoint x: 176, endPoint y: 218, distance: 312.7
click at [176, 218] on div "HIPAA protects the privacy and security of patient health information, provides…" at bounding box center [334, 215] width 321 height 27
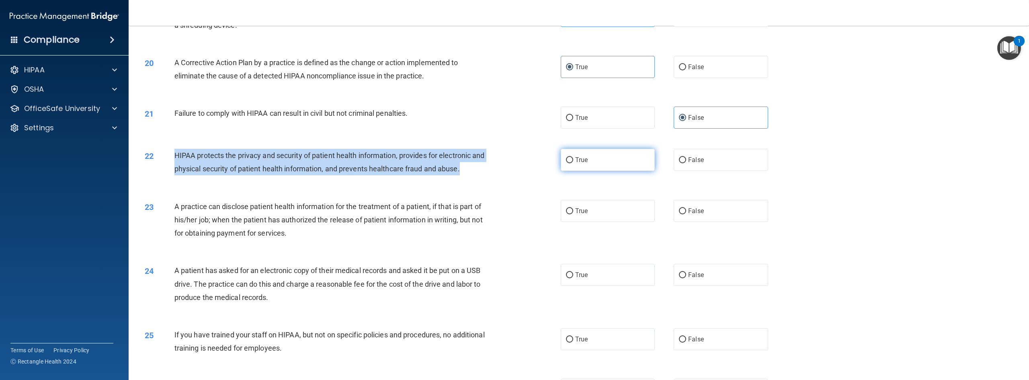
scroll to position [974, 0]
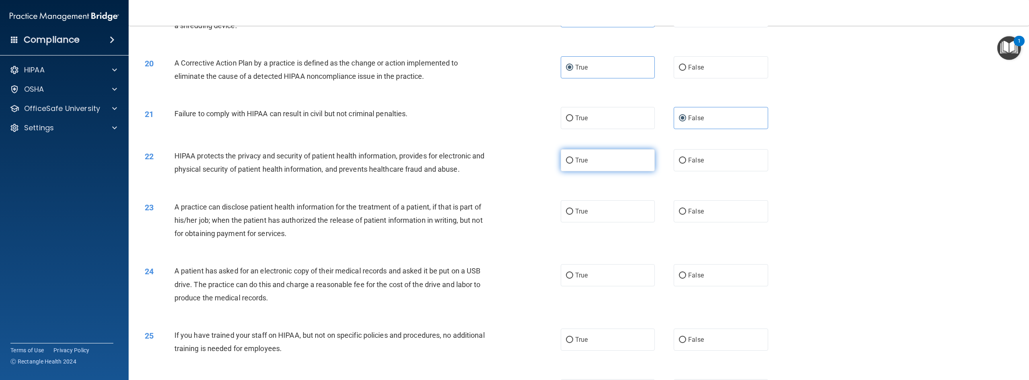
click at [561, 171] on label "True" at bounding box center [608, 160] width 94 height 22
click at [566, 164] on input "True" at bounding box center [569, 161] width 7 height 6
radio input "true"
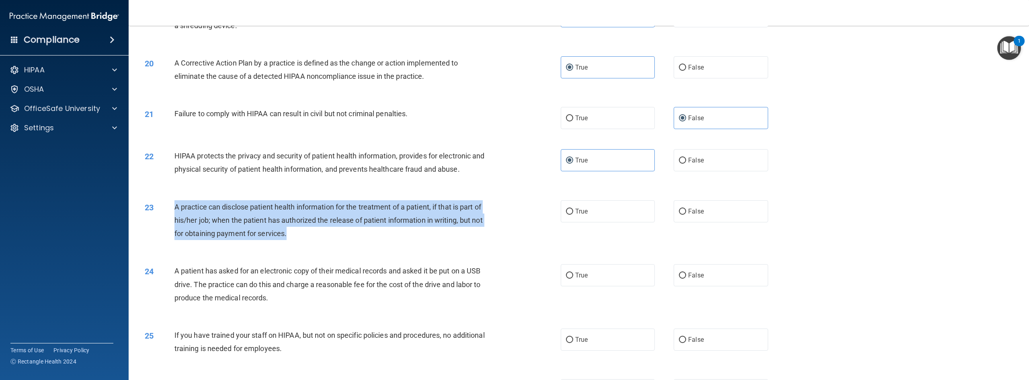
drag, startPoint x: 301, startPoint y: 247, endPoint x: 174, endPoint y: 222, distance: 130.1
click at [174, 222] on div "23 A practice can disclose patient health information for the treatment of a pa…" at bounding box center [353, 222] width 440 height 44
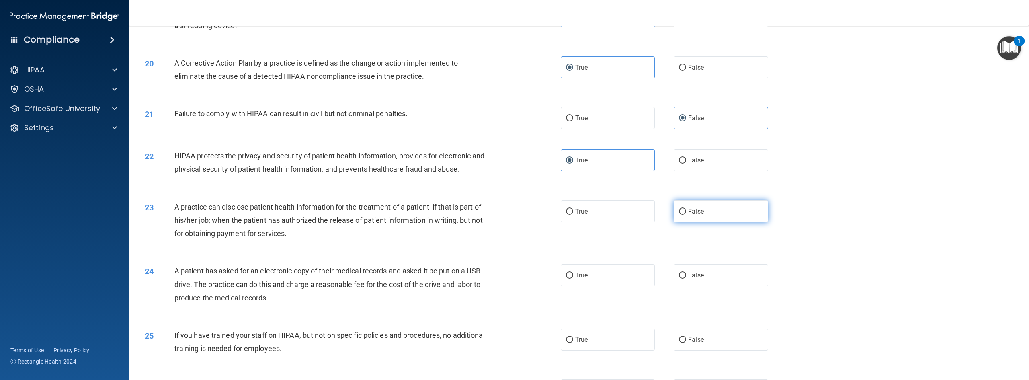
click at [617, 222] on label "False" at bounding box center [720, 211] width 94 height 22
click at [617, 215] on input "False" at bounding box center [682, 212] width 7 height 6
radio input "true"
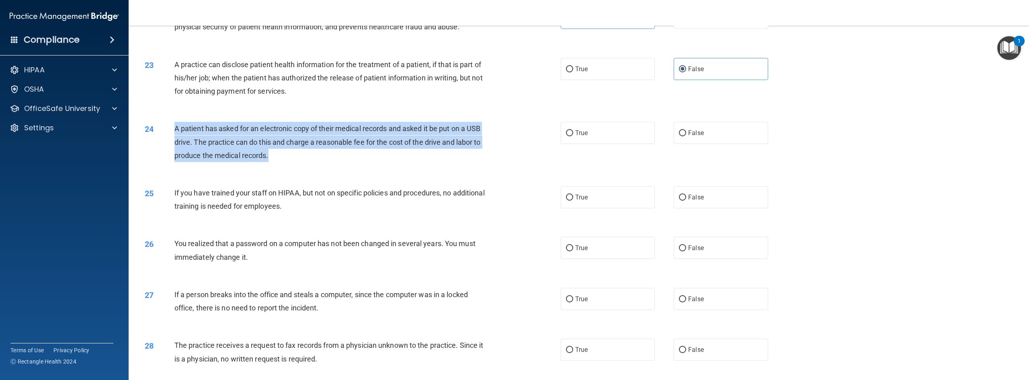
drag, startPoint x: 271, startPoint y: 171, endPoint x: 176, endPoint y: 139, distance: 100.9
click at [176, 139] on div "A patient has asked for an electronic copy of their medical records and asked i…" at bounding box center [334, 142] width 321 height 40
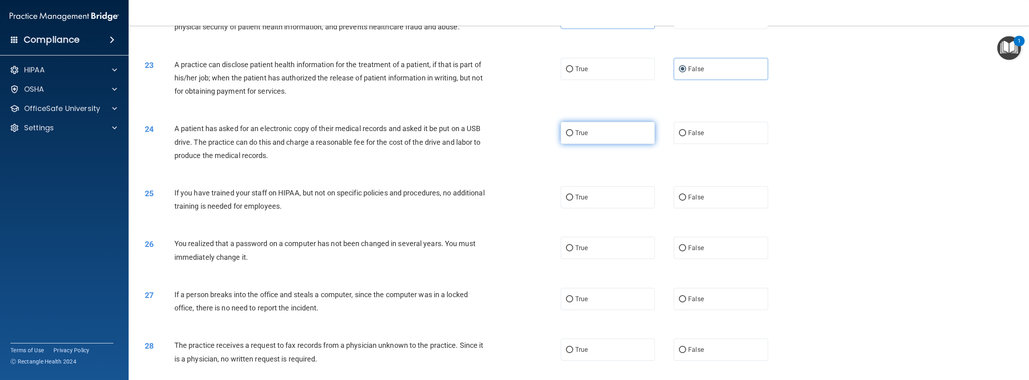
click at [588, 142] on label "True" at bounding box center [608, 133] width 94 height 22
click at [573, 136] on input "True" at bounding box center [569, 133] width 7 height 6
radio input "true"
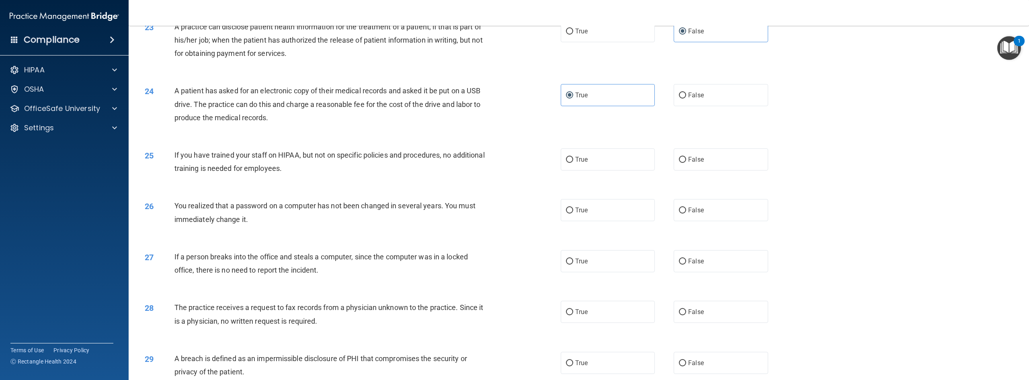
scroll to position [1154, 0]
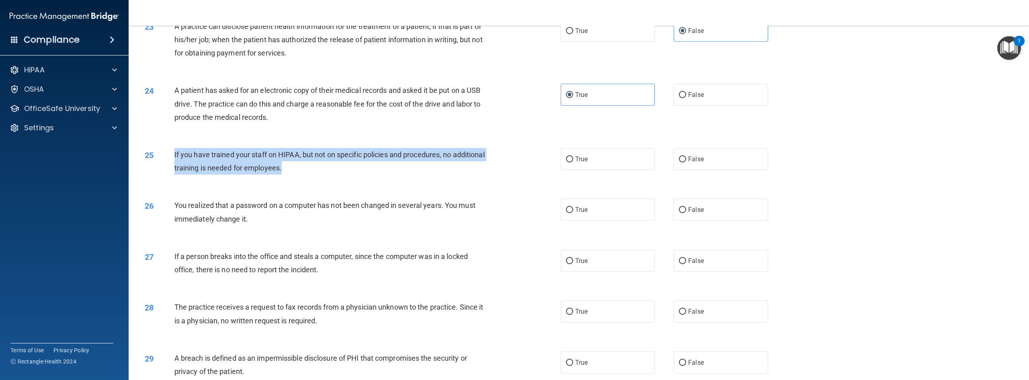
drag, startPoint x: 317, startPoint y: 186, endPoint x: 174, endPoint y: 167, distance: 144.4
click at [174, 167] on div "If you have trained your staff on HIPAA, but not on specific policies and proce…" at bounding box center [334, 161] width 321 height 27
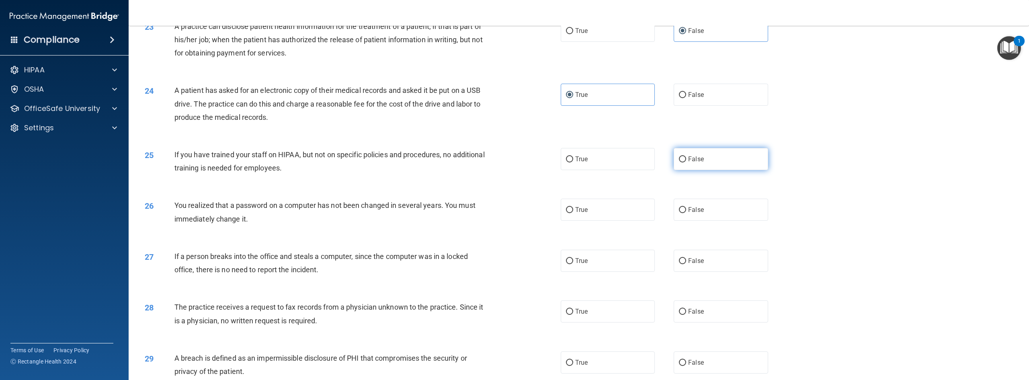
click at [617, 163] on span "False" at bounding box center [696, 159] width 16 height 8
click at [617, 162] on input "False" at bounding box center [682, 159] width 7 height 6
radio input "true"
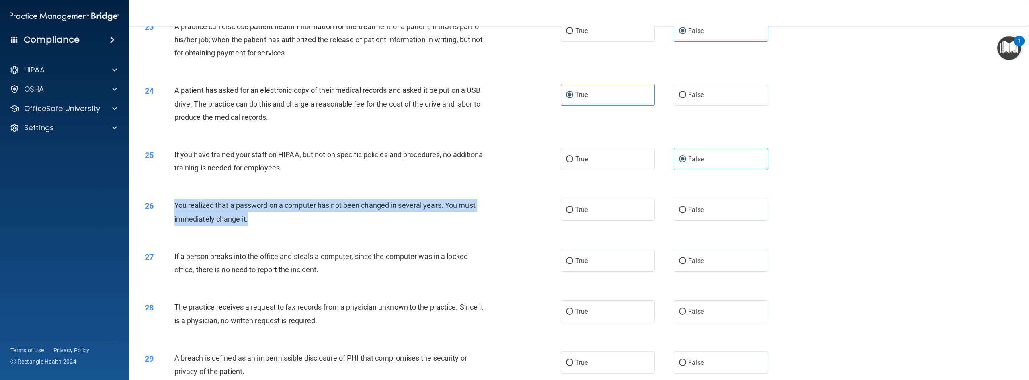
drag, startPoint x: 272, startPoint y: 241, endPoint x: 174, endPoint y: 218, distance: 100.7
click at [174, 218] on div "26 You realized that a password on a computer has not been changed in several y…" at bounding box center [353, 214] width 440 height 31
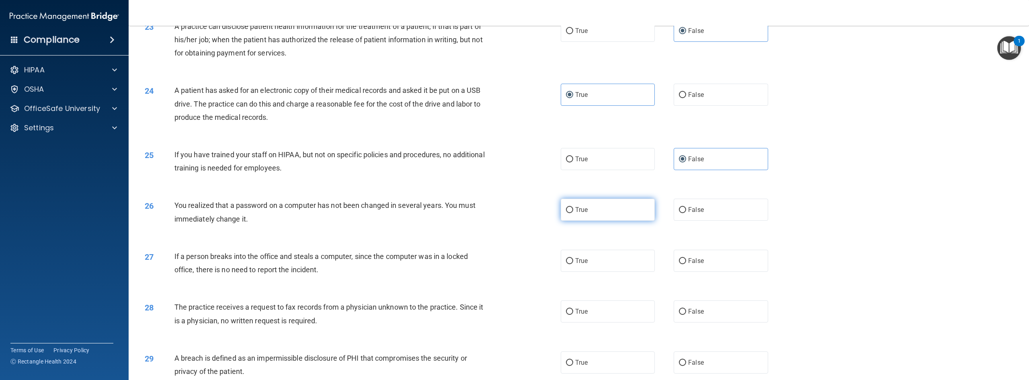
click at [617, 215] on label "True" at bounding box center [608, 210] width 94 height 22
click at [573, 213] on input "True" at bounding box center [569, 210] width 7 height 6
radio input "true"
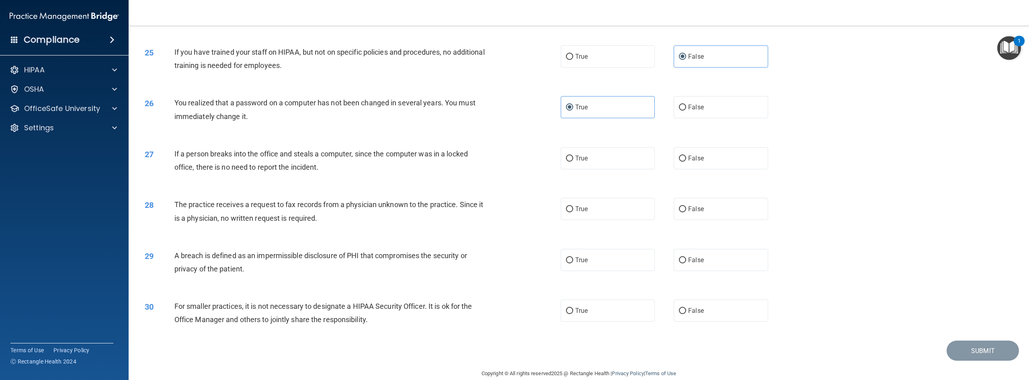
scroll to position [1283, 0]
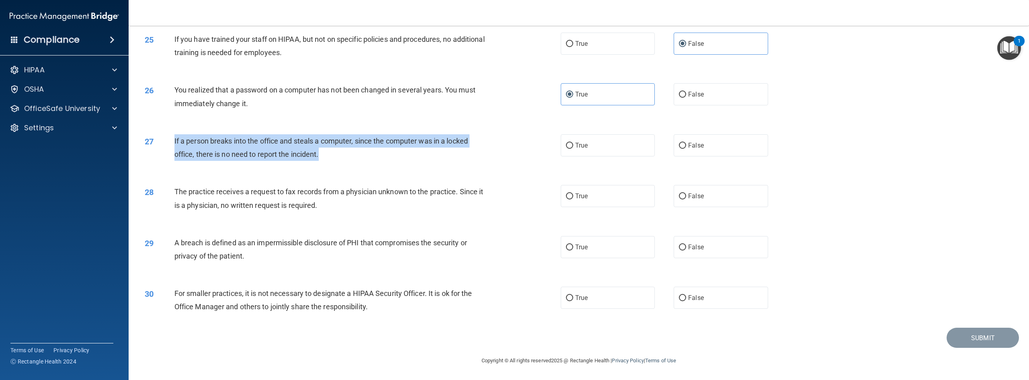
drag, startPoint x: 338, startPoint y: 160, endPoint x: 173, endPoint y: 134, distance: 166.3
click at [173, 134] on div "27 If a person breaks into the office and steals a computer, since the computer…" at bounding box center [353, 149] width 440 height 31
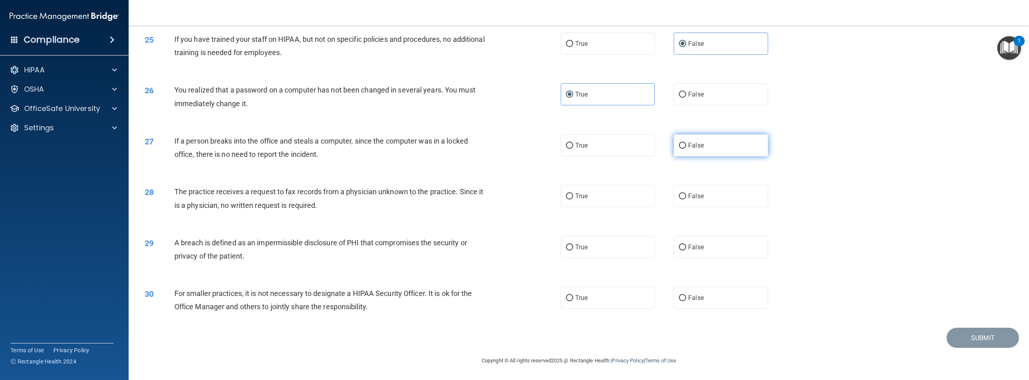
click at [617, 139] on label "False" at bounding box center [720, 145] width 94 height 22
click at [617, 143] on input "False" at bounding box center [682, 146] width 7 height 6
radio input "true"
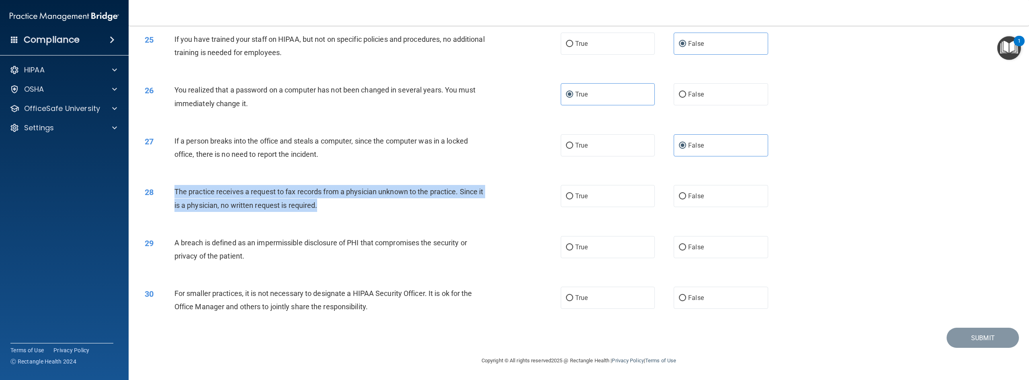
drag, startPoint x: 325, startPoint y: 205, endPoint x: 174, endPoint y: 186, distance: 152.6
click at [174, 186] on div "The practice receives a request to fax records from a physician unknown to the …" at bounding box center [334, 198] width 321 height 27
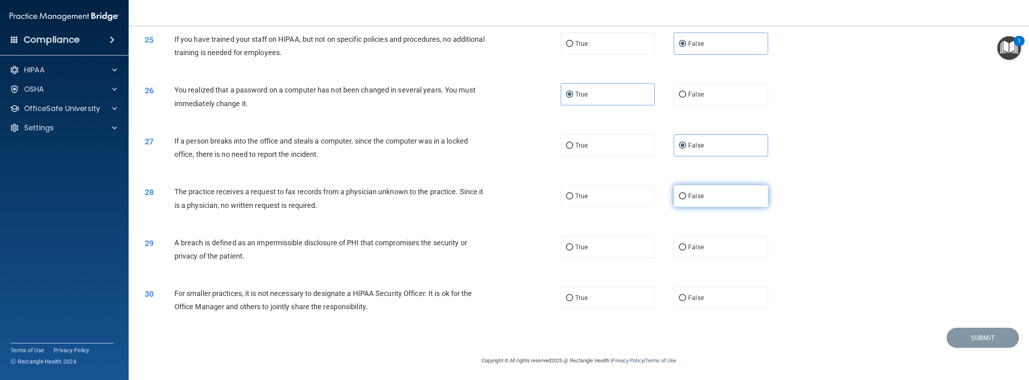
click at [617, 196] on span "False" at bounding box center [696, 196] width 16 height 8
click at [617, 196] on input "False" at bounding box center [682, 196] width 7 height 6
radio input "true"
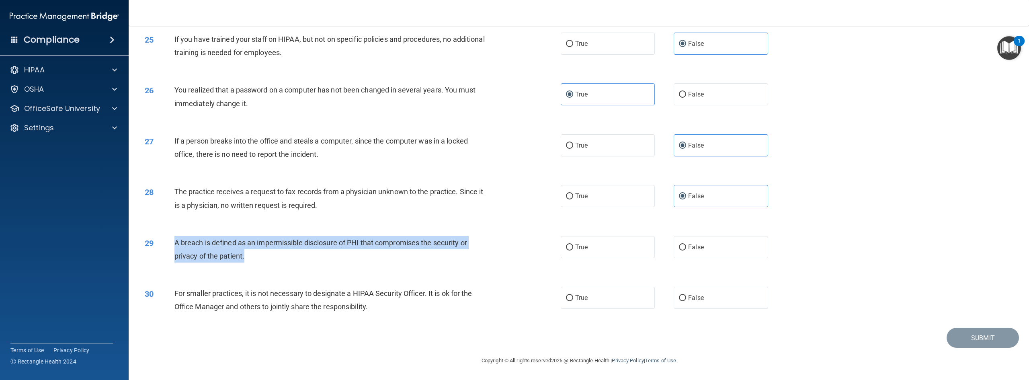
drag, startPoint x: 306, startPoint y: 264, endPoint x: 170, endPoint y: 244, distance: 137.3
click at [170, 244] on div "29 A breach is defined as an impermissible disclosure of PHI that compromises t…" at bounding box center [353, 251] width 440 height 31
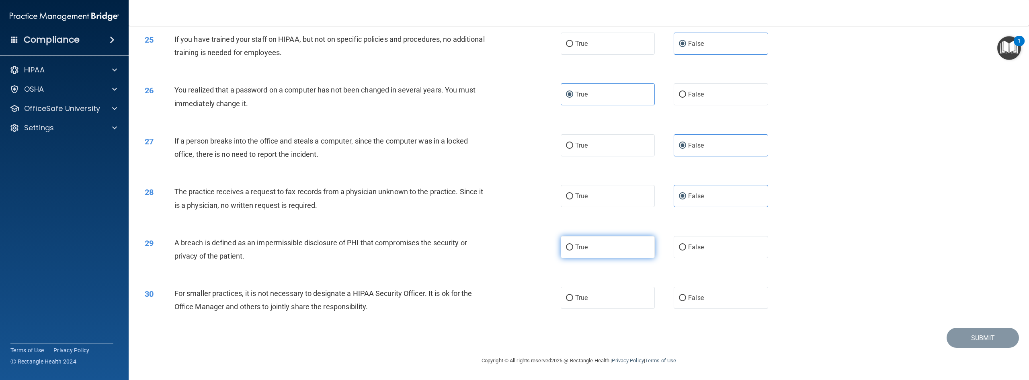
click at [598, 252] on label "True" at bounding box center [608, 247] width 94 height 22
click at [573, 250] on input "True" at bounding box center [569, 247] width 7 height 6
radio input "true"
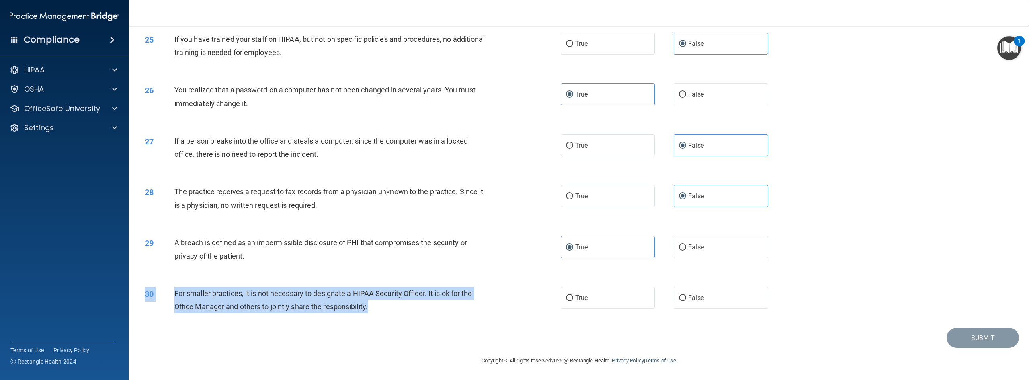
drag, startPoint x: 379, startPoint y: 307, endPoint x: 176, endPoint y: 286, distance: 203.7
click at [176, 286] on div "30 For smaller practices, it is not necessary to designate a HIPAA Security Off…" at bounding box center [579, 301] width 880 height 51
click at [401, 293] on div "For smaller practices, it is not necessary to designate a HIPAA Security Office…" at bounding box center [334, 300] width 321 height 27
drag, startPoint x: 369, startPoint y: 304, endPoint x: 171, endPoint y: 295, distance: 198.3
click at [171, 293] on div "30 For smaller practices, it is not necessary to designate a HIPAA Security Off…" at bounding box center [353, 302] width 440 height 31
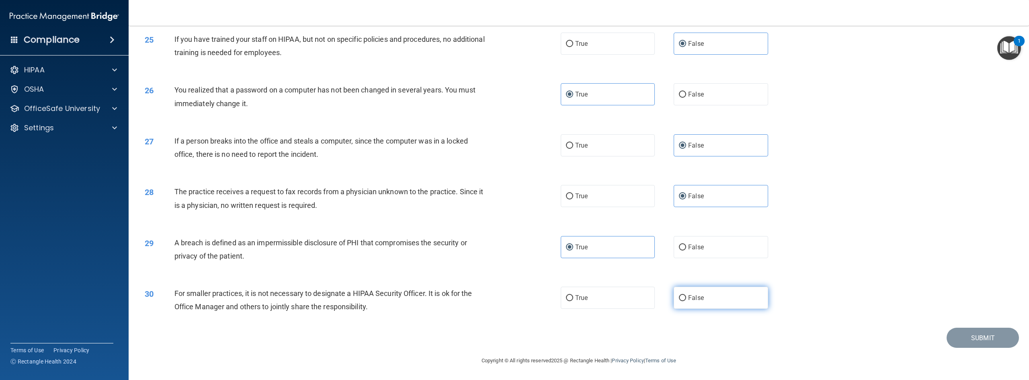
click at [617, 293] on label "False" at bounding box center [720, 298] width 94 height 22
click at [617, 293] on input "False" at bounding box center [682, 298] width 7 height 6
radio input "true"
click at [617, 293] on button "Submit" at bounding box center [982, 337] width 72 height 20
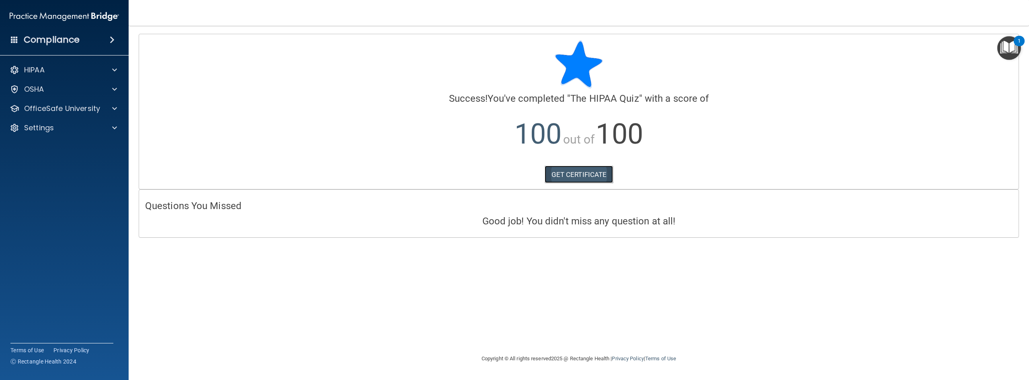
click at [570, 175] on link "GET CERTIFICATE" at bounding box center [578, 175] width 69 height 18
click at [31, 72] on p "HIPAA" at bounding box center [34, 70] width 20 height 10
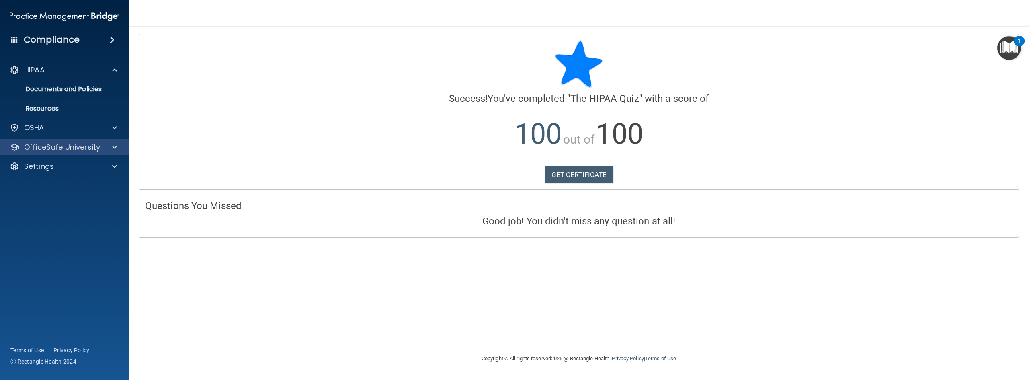
click at [59, 141] on div "OfficeSafe University" at bounding box center [64, 147] width 129 height 16
click at [113, 146] on span at bounding box center [114, 147] width 5 height 10
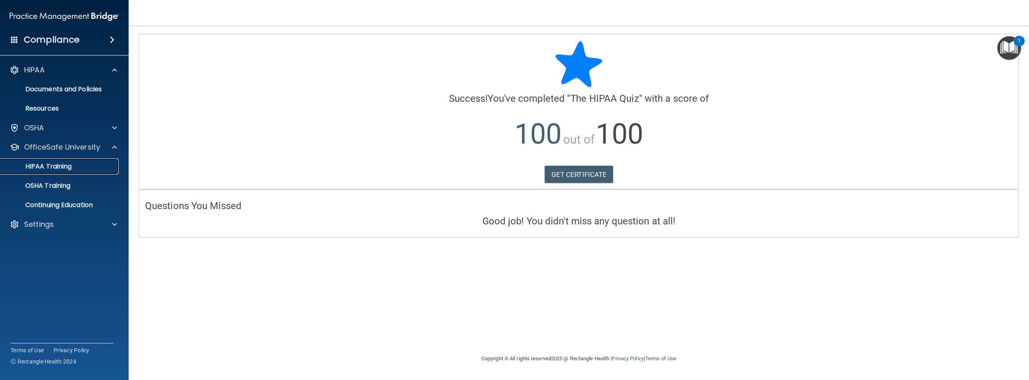
click at [42, 162] on p "HIPAA Training" at bounding box center [38, 166] width 66 height 8
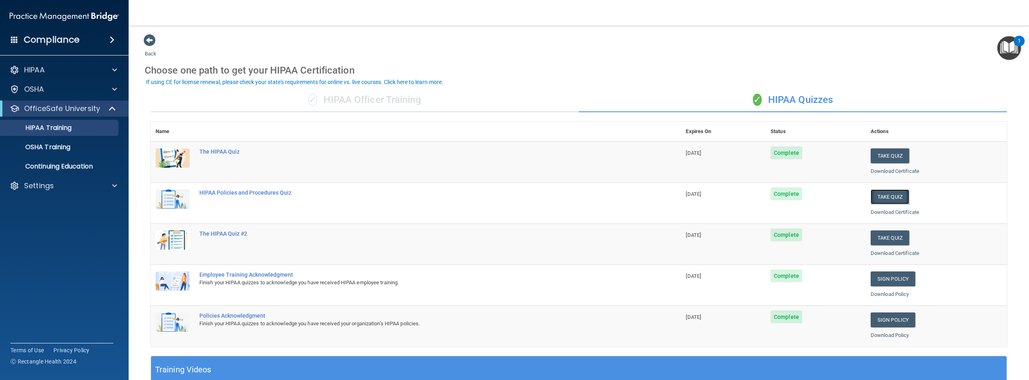
click at [617, 198] on button "Take Quiz" at bounding box center [889, 196] width 39 height 15
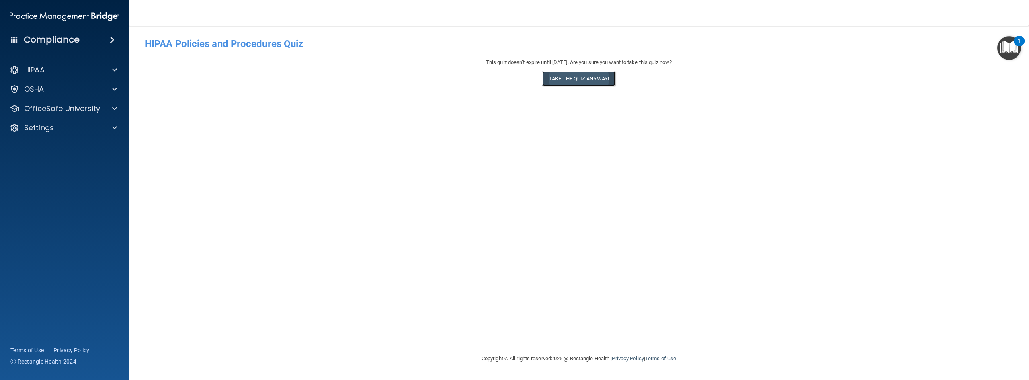
click at [581, 76] on button "Take the quiz anyway!" at bounding box center [578, 78] width 73 height 15
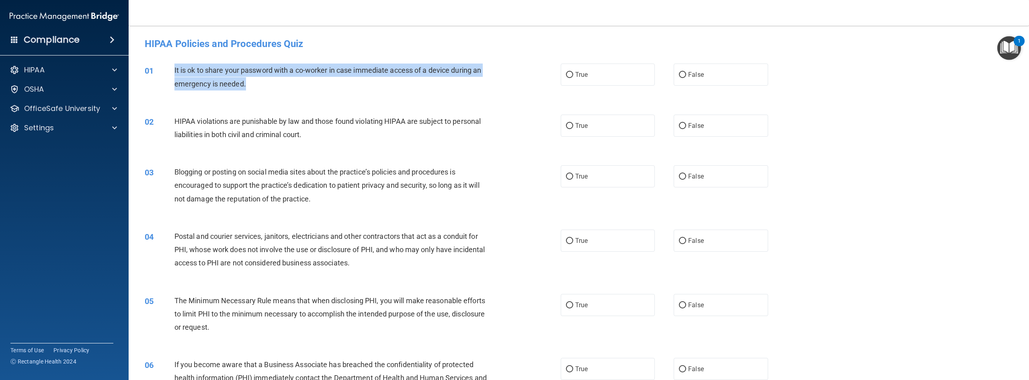
drag, startPoint x: 257, startPoint y: 90, endPoint x: 174, endPoint y: 69, distance: 85.5
click at [174, 69] on div "01 It is ok to share your password with a co-worker in case immediate access of…" at bounding box center [353, 78] width 440 height 31
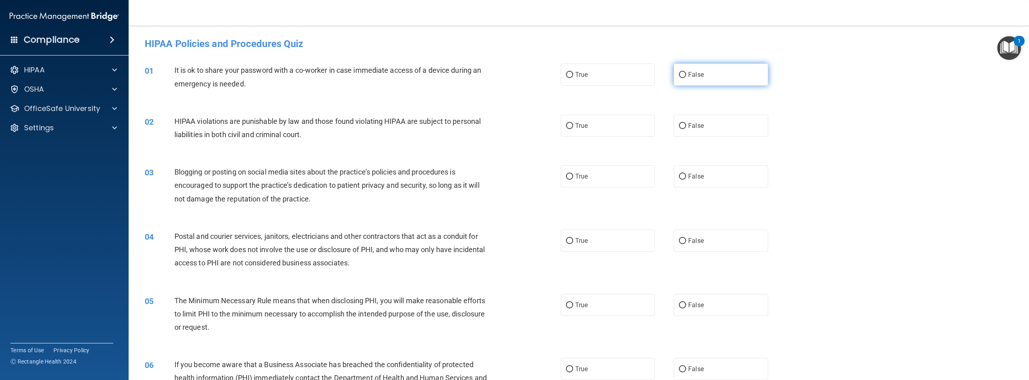
click at [617, 76] on label "False" at bounding box center [720, 74] width 94 height 22
click at [617, 76] on input "False" at bounding box center [682, 75] width 7 height 6
radio input "true"
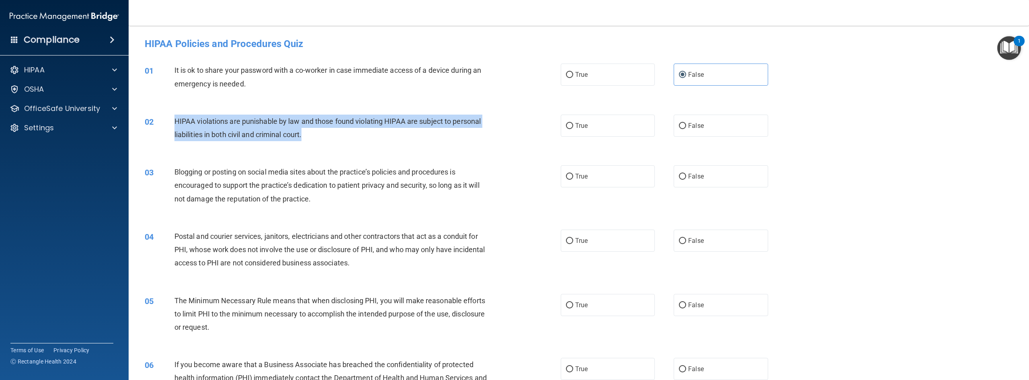
drag, startPoint x: 313, startPoint y: 136, endPoint x: 169, endPoint y: 115, distance: 145.4
click at [169, 115] on div "02 HIPAA violations are punishable by law and those found violating HIPAA are s…" at bounding box center [353, 130] width 440 height 31
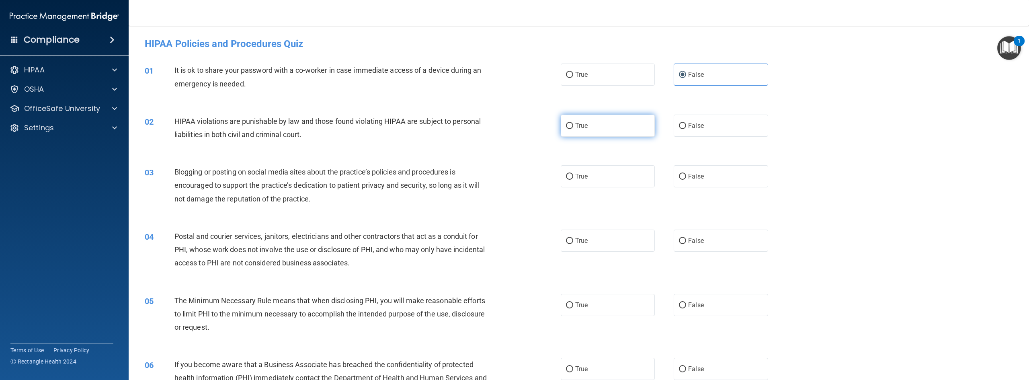
click at [598, 118] on label "True" at bounding box center [608, 126] width 94 height 22
click at [573, 123] on input "True" at bounding box center [569, 126] width 7 height 6
radio input "true"
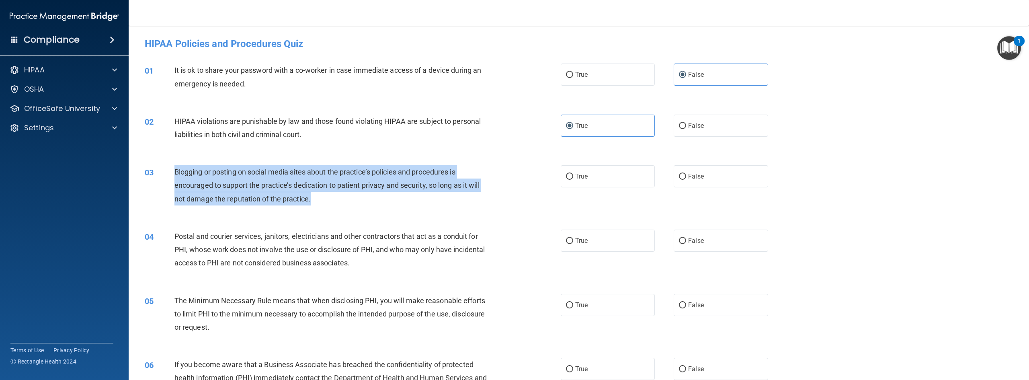
drag, startPoint x: 321, startPoint y: 206, endPoint x: 174, endPoint y: 168, distance: 151.9
click at [174, 168] on div "03 Blogging or posting on social media sites about the practice’s policies and …" at bounding box center [353, 187] width 440 height 44
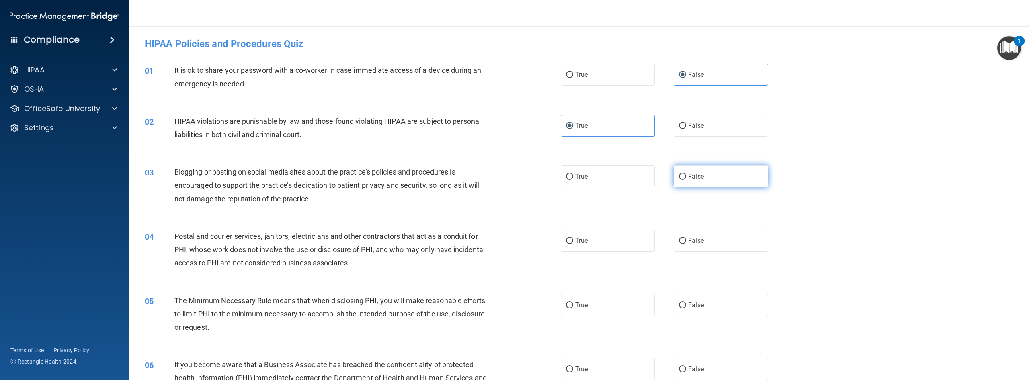
click at [617, 176] on label "False" at bounding box center [720, 176] width 94 height 22
click at [617, 176] on input "False" at bounding box center [682, 177] width 7 height 6
radio input "true"
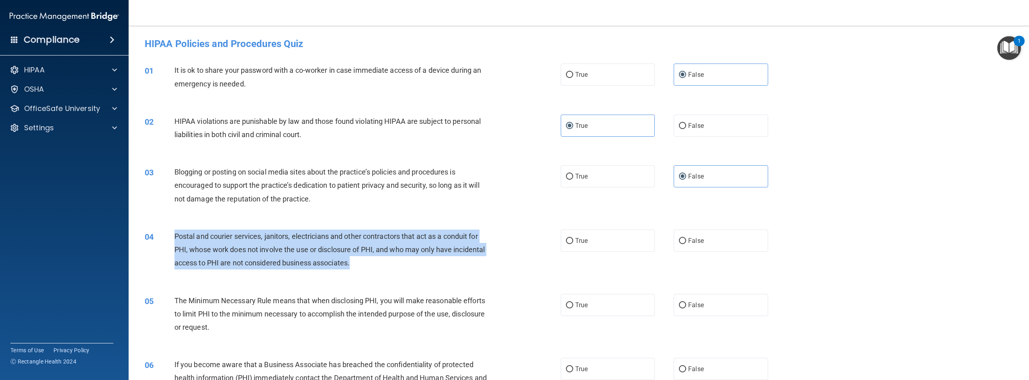
drag, startPoint x: 391, startPoint y: 263, endPoint x: 174, endPoint y: 230, distance: 220.3
click at [174, 230] on div "04 Postal and courier services, janitors, electricians and other contractors th…" at bounding box center [353, 251] width 440 height 44
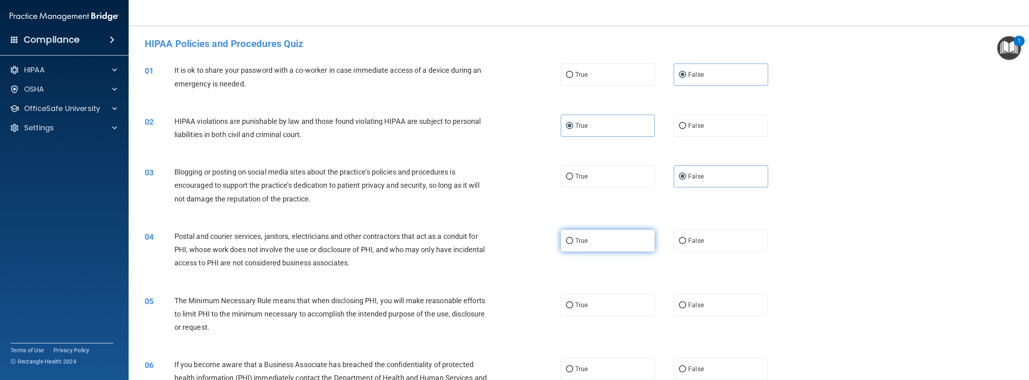
click at [603, 244] on label "True" at bounding box center [608, 240] width 94 height 22
click at [573, 244] on input "True" at bounding box center [569, 241] width 7 height 6
radio input "true"
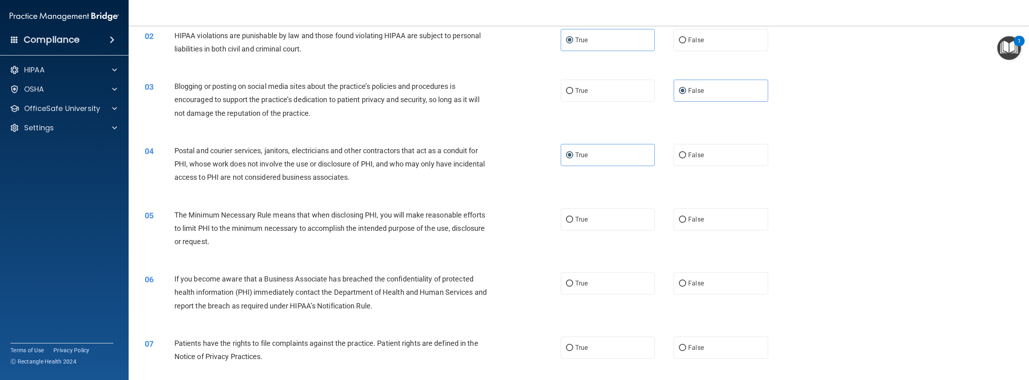
scroll to position [86, 0]
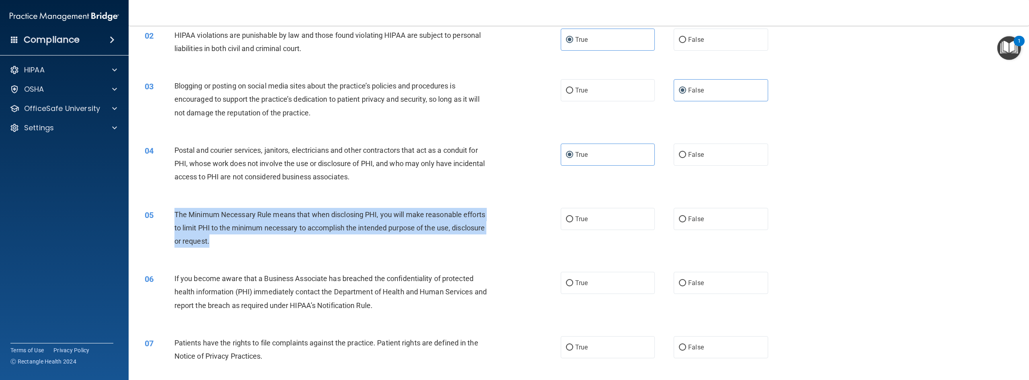
drag, startPoint x: 255, startPoint y: 241, endPoint x: 172, endPoint y: 215, distance: 87.0
click at [172, 215] on div "05 The Minimum Necessary Rule means that when disclosing PHI, you will make rea…" at bounding box center [353, 230] width 440 height 44
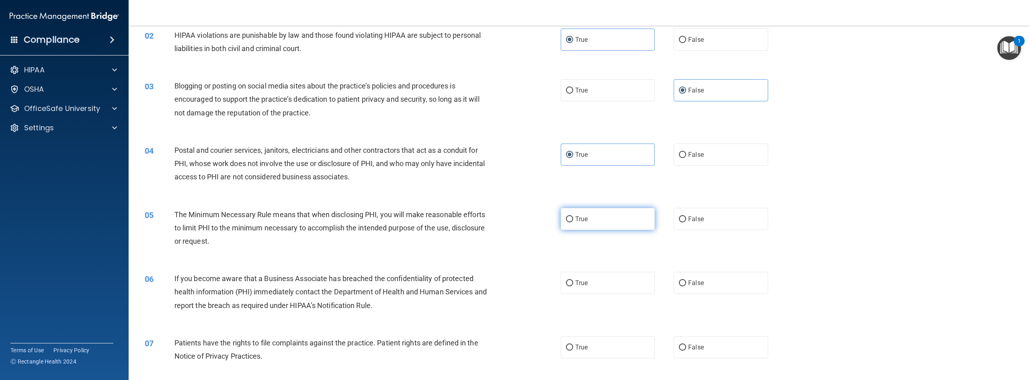
click at [576, 224] on label "True" at bounding box center [608, 219] width 94 height 22
click at [573, 222] on input "True" at bounding box center [569, 219] width 7 height 6
radio input "true"
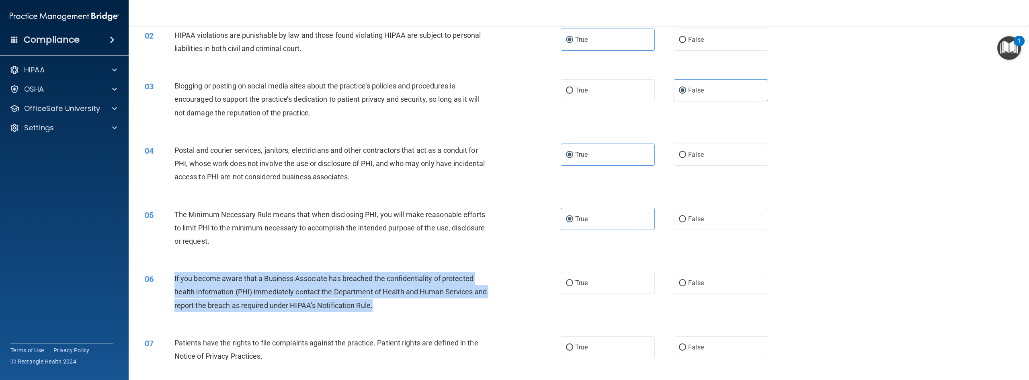
drag, startPoint x: 407, startPoint y: 310, endPoint x: 173, endPoint y: 275, distance: 236.9
click at [173, 275] on div "06 If you become aware that a Business Associate has breached the confidentiali…" at bounding box center [353, 294] width 440 height 44
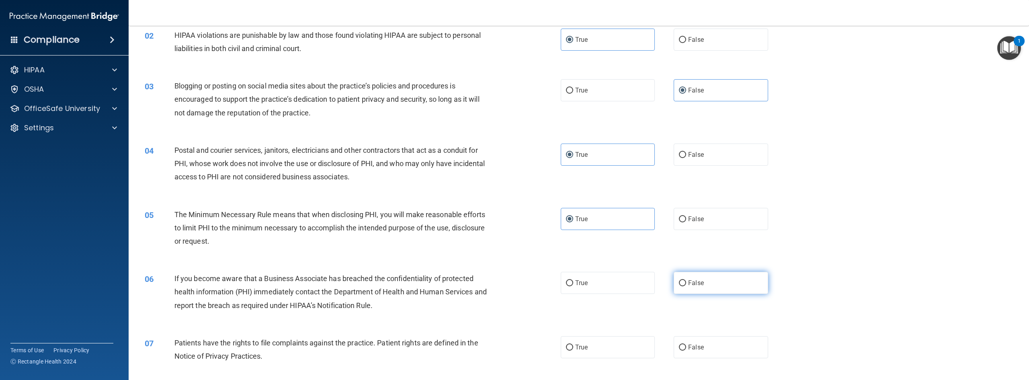
click at [617, 278] on label "False" at bounding box center [720, 283] width 94 height 22
click at [617, 280] on input "False" at bounding box center [682, 283] width 7 height 6
radio input "true"
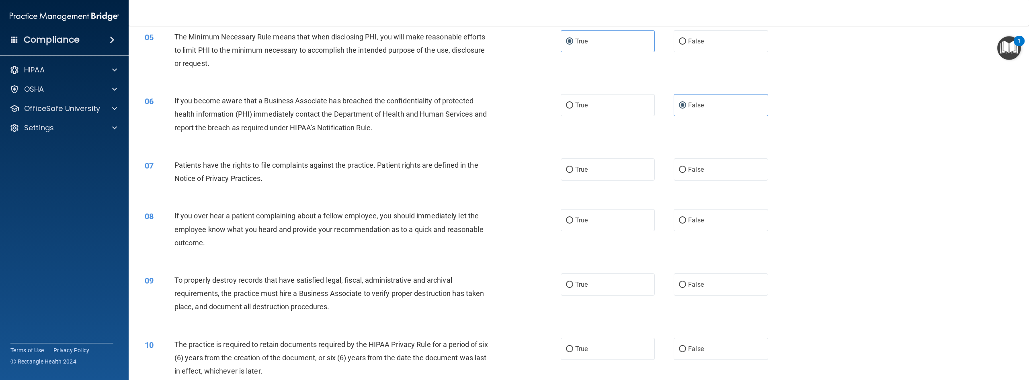
scroll to position [272, 0]
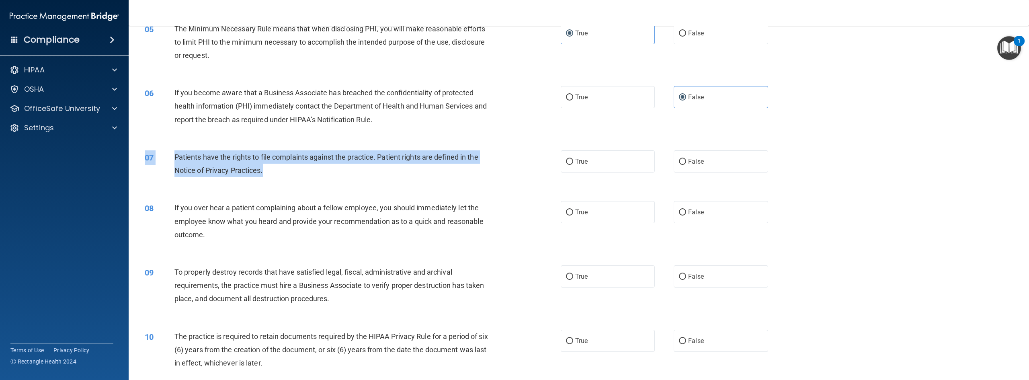
drag, startPoint x: 279, startPoint y: 175, endPoint x: 174, endPoint y: 147, distance: 108.7
click at [174, 147] on div "07 Patients have the rights to file complaints against the practice. Patient ri…" at bounding box center [579, 165] width 880 height 51
click at [268, 169] on div "Patients have the rights to file complaints against the practice. Patient right…" at bounding box center [334, 163] width 321 height 27
drag, startPoint x: 266, startPoint y: 172, endPoint x: 173, endPoint y: 156, distance: 94.9
click at [173, 156] on div "07 Patients have the rights to file complaints against the practice. Patient ri…" at bounding box center [353, 165] width 440 height 31
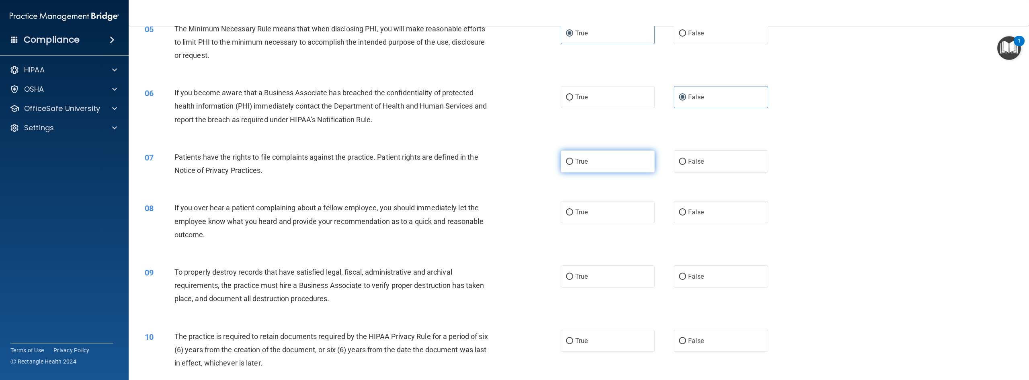
click at [573, 156] on label "True" at bounding box center [608, 161] width 94 height 22
click at [573, 159] on input "True" at bounding box center [569, 162] width 7 height 6
radio input "true"
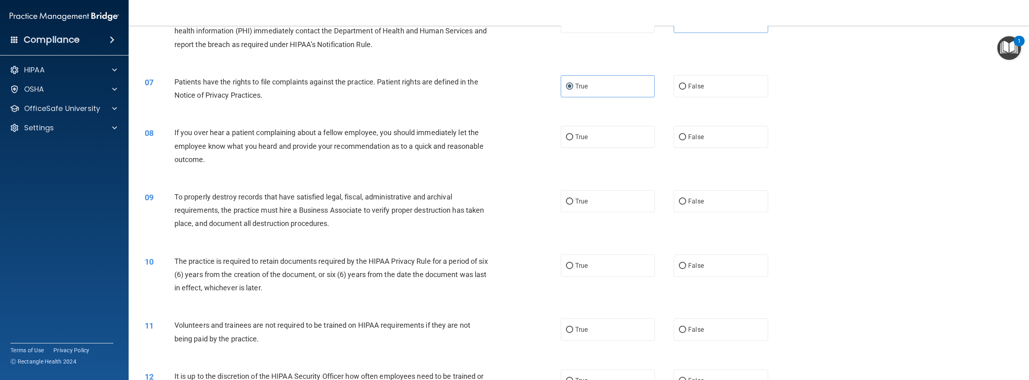
scroll to position [348, 0]
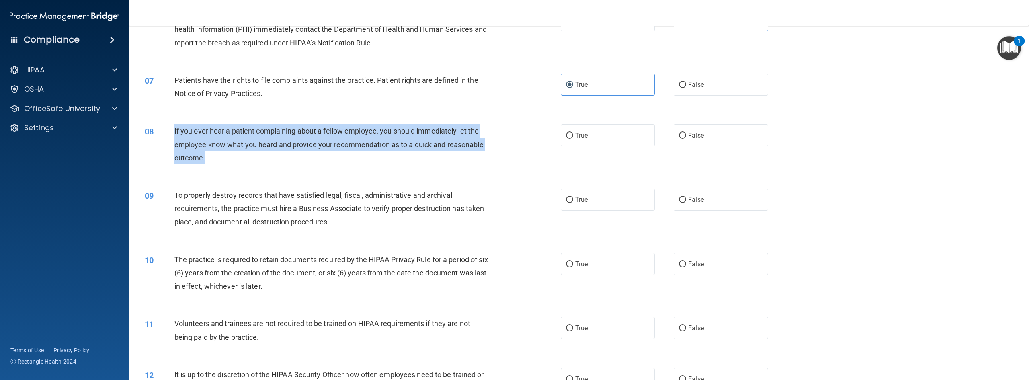
drag, startPoint x: 209, startPoint y: 160, endPoint x: 174, endPoint y: 129, distance: 47.0
click at [174, 129] on div "If you over hear a patient complaining about a fellow employee, you should imme…" at bounding box center [334, 144] width 321 height 40
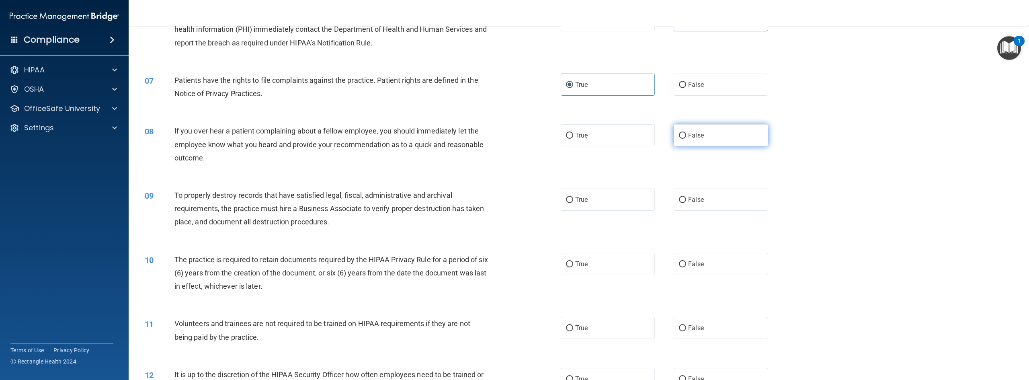
click at [617, 139] on label "False" at bounding box center [720, 135] width 94 height 22
click at [617, 139] on input "False" at bounding box center [682, 136] width 7 height 6
radio input "true"
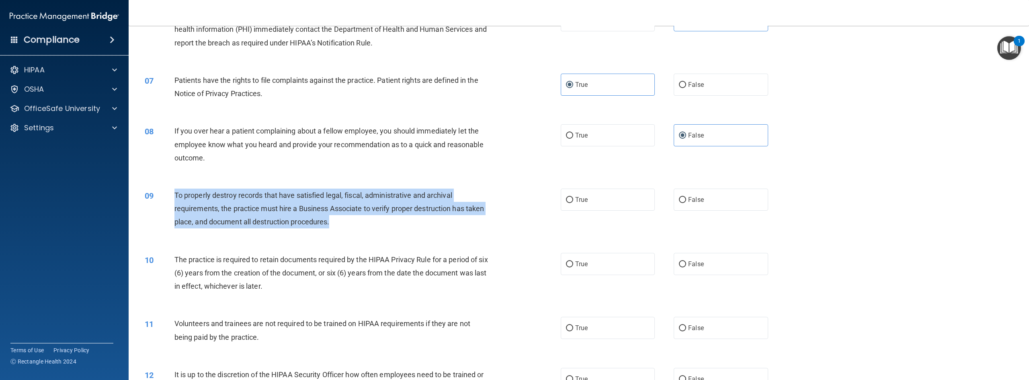
drag, startPoint x: 334, startPoint y: 220, endPoint x: 175, endPoint y: 190, distance: 161.9
click at [175, 190] on div "To properly destroy records that have satisfied legal, fiscal, administrative a…" at bounding box center [334, 208] width 321 height 40
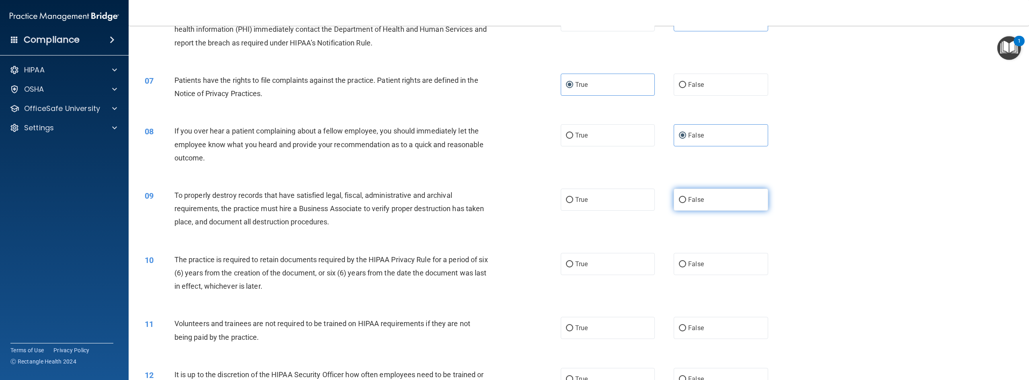
click at [617, 208] on label "False" at bounding box center [720, 199] width 94 height 22
click at [617, 203] on input "False" at bounding box center [682, 200] width 7 height 6
radio input "true"
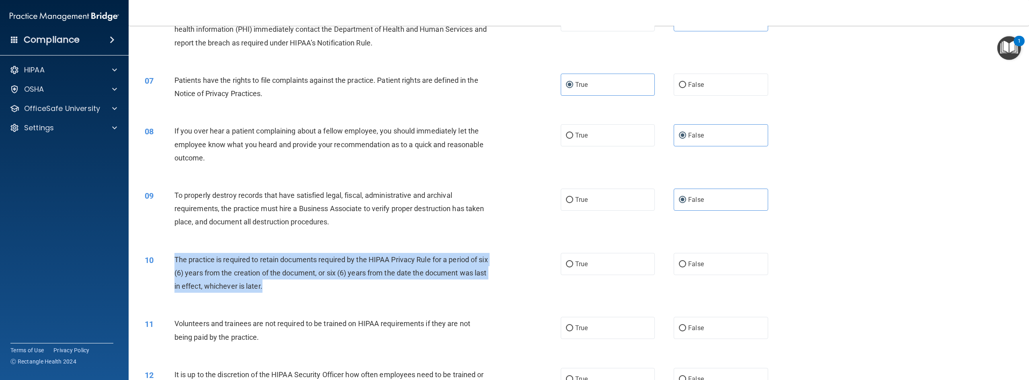
drag, startPoint x: 284, startPoint y: 287, endPoint x: 174, endPoint y: 258, distance: 113.1
click at [174, 258] on div "The practice is required to retain documents required by the HIPAA Privacy Rule…" at bounding box center [334, 273] width 321 height 40
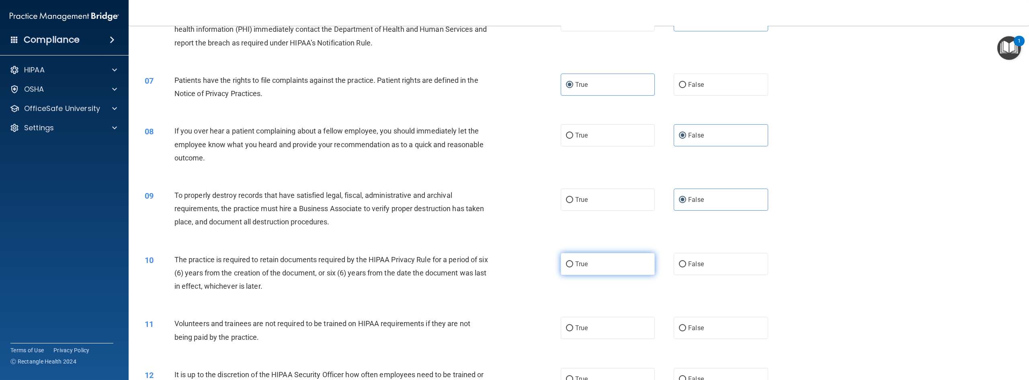
click at [590, 257] on label "True" at bounding box center [608, 264] width 94 height 22
click at [573, 261] on input "True" at bounding box center [569, 264] width 7 height 6
radio input "true"
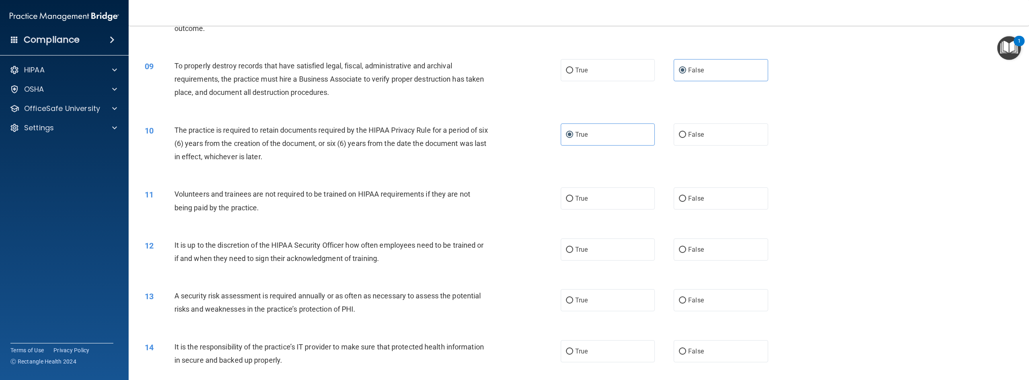
scroll to position [479, 0]
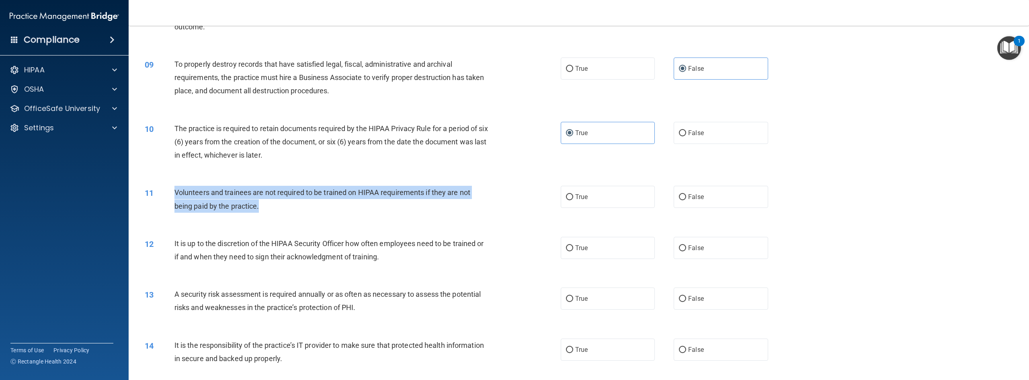
drag, startPoint x: 272, startPoint y: 211, endPoint x: 170, endPoint y: 193, distance: 104.1
click at [170, 193] on div "11 Volunteers and trainees are not required to be trained on HIPAA requirements…" at bounding box center [353, 201] width 440 height 31
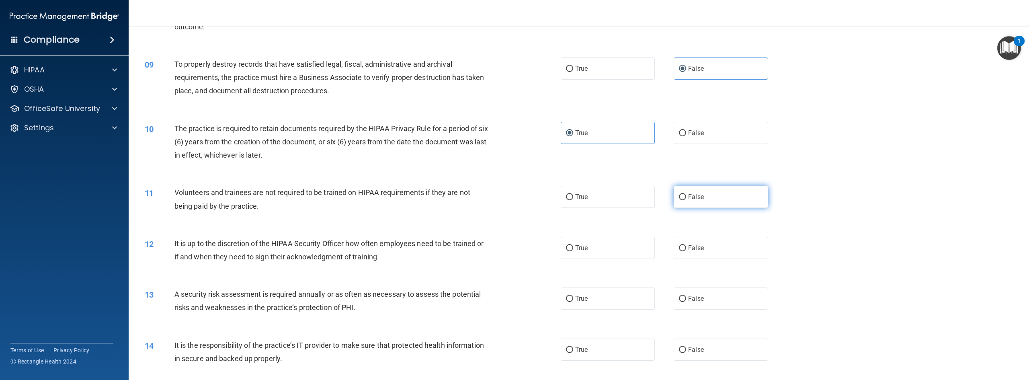
click at [617, 198] on span "False" at bounding box center [696, 197] width 16 height 8
click at [617, 198] on input "False" at bounding box center [682, 197] width 7 height 6
radio input "true"
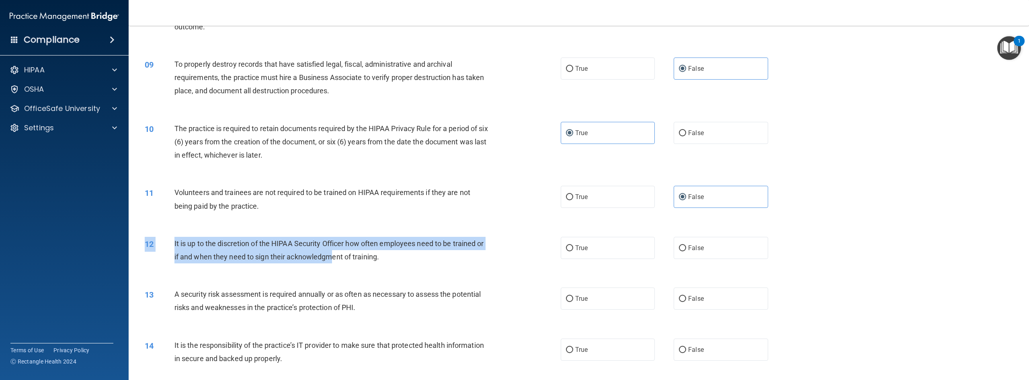
drag, startPoint x: 396, startPoint y: 272, endPoint x: 342, endPoint y: 261, distance: 55.2
click at [342, 261] on div "12 It is up to the discretion of the HIPAA Security Officer how often employees…" at bounding box center [579, 252] width 880 height 51
drag, startPoint x: 381, startPoint y: 256, endPoint x: 166, endPoint y: 243, distance: 216.2
click at [166, 243] on div "12 It is up to the discretion of the HIPAA Security Officer how often employees…" at bounding box center [353, 252] width 440 height 31
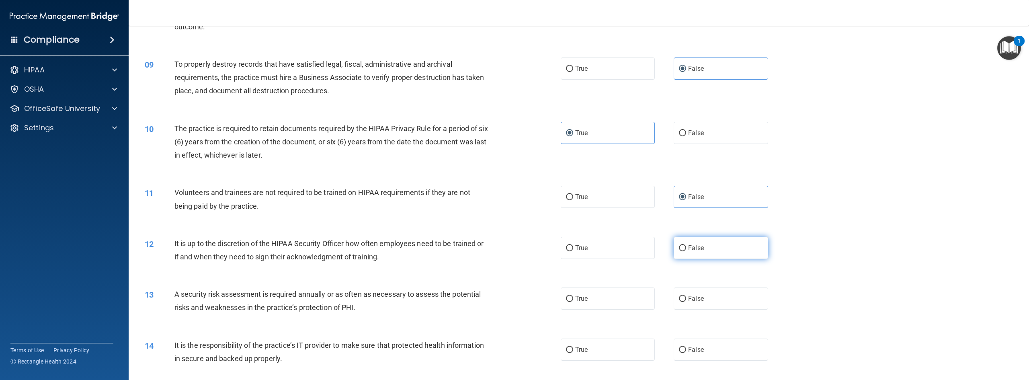
click at [617, 247] on label "False" at bounding box center [720, 248] width 94 height 22
click at [617, 247] on input "False" at bounding box center [682, 248] width 7 height 6
radio input "true"
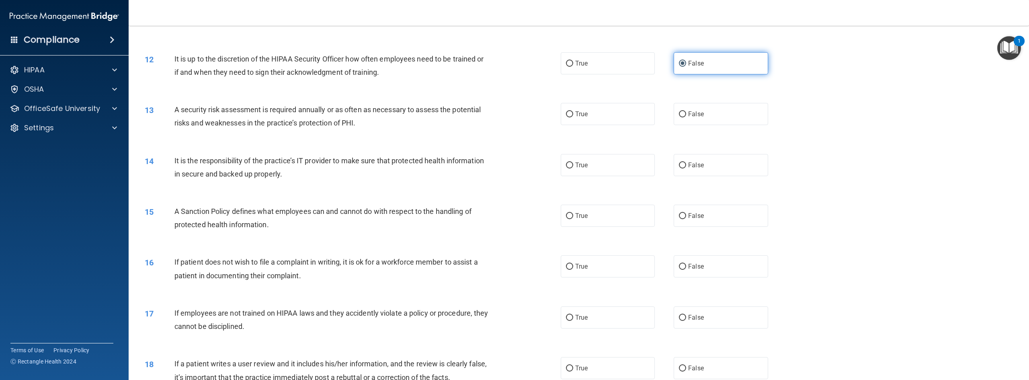
scroll to position [664, 0]
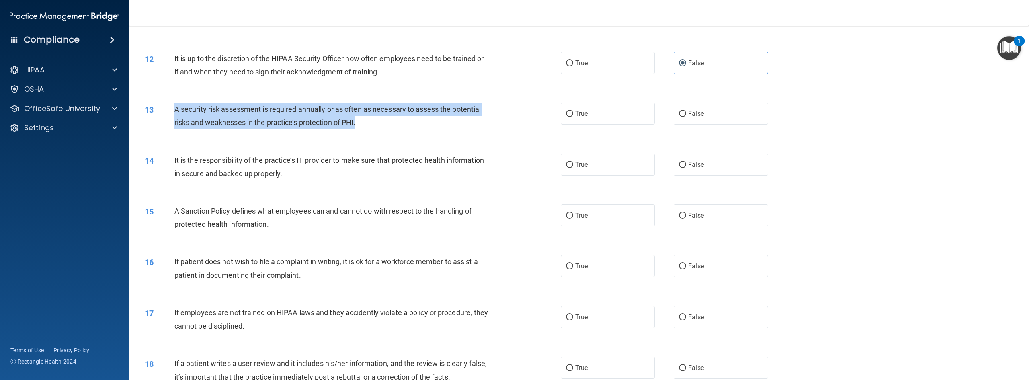
drag, startPoint x: 360, startPoint y: 129, endPoint x: 171, endPoint y: 109, distance: 190.4
click at [171, 109] on div "13 A security risk assessment is required annually or as often as necessary to …" at bounding box center [353, 117] width 440 height 31
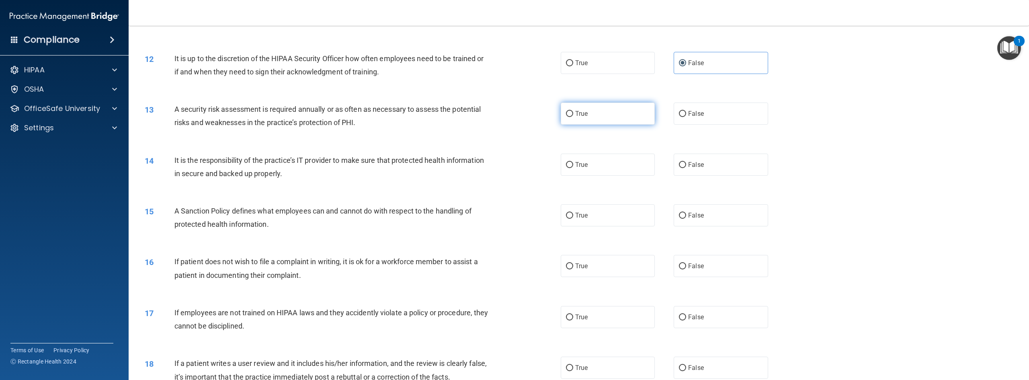
click at [582, 117] on label "True" at bounding box center [608, 113] width 94 height 22
click at [573, 117] on input "True" at bounding box center [569, 114] width 7 height 6
radio input "true"
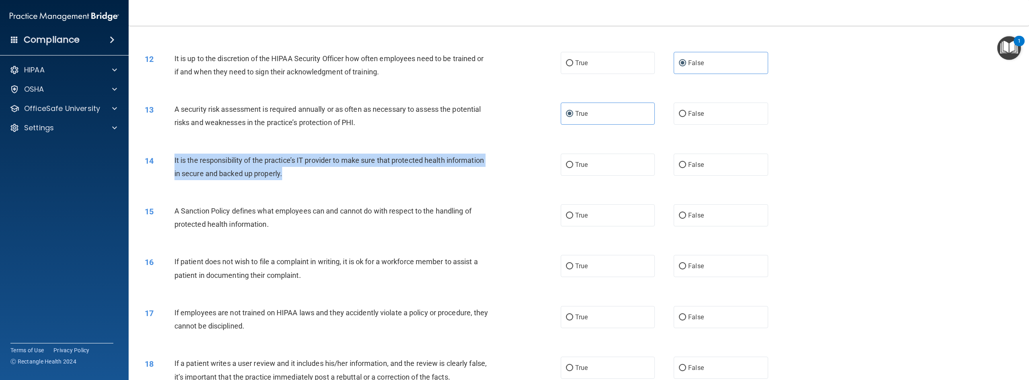
drag, startPoint x: 295, startPoint y: 181, endPoint x: 170, endPoint y: 161, distance: 125.8
click at [170, 161] on div "14 It is the responsibility of the practice’s IT provider to make sure that pro…" at bounding box center [353, 168] width 440 height 31
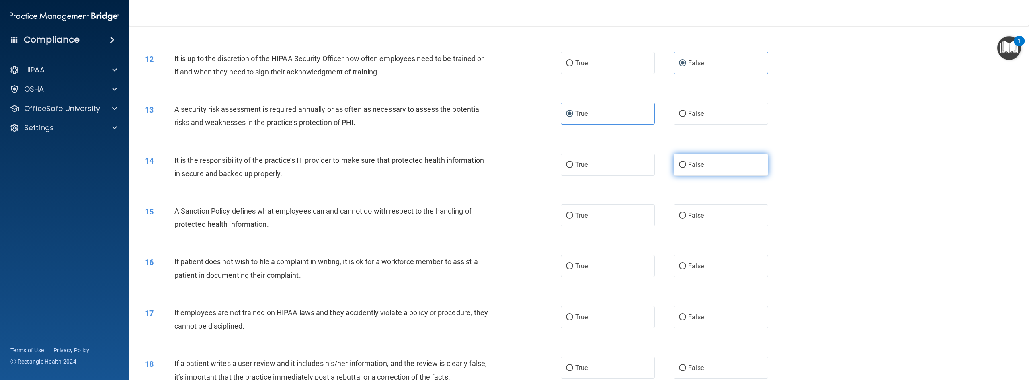
click at [617, 160] on label "False" at bounding box center [720, 164] width 94 height 22
click at [617, 162] on input "False" at bounding box center [682, 165] width 7 height 6
radio input "true"
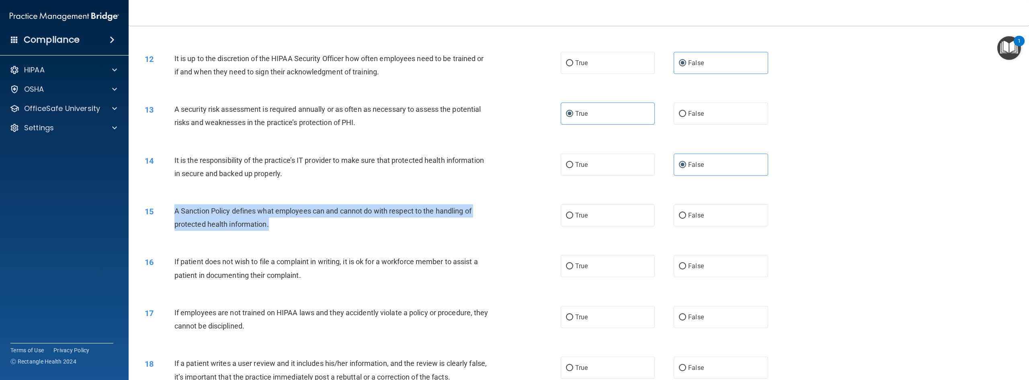
drag, startPoint x: 298, startPoint y: 233, endPoint x: 175, endPoint y: 207, distance: 125.2
click at [175, 207] on div "15 A Sanction Policy defines what employees can and cannot do with respect to t…" at bounding box center [353, 219] width 440 height 31
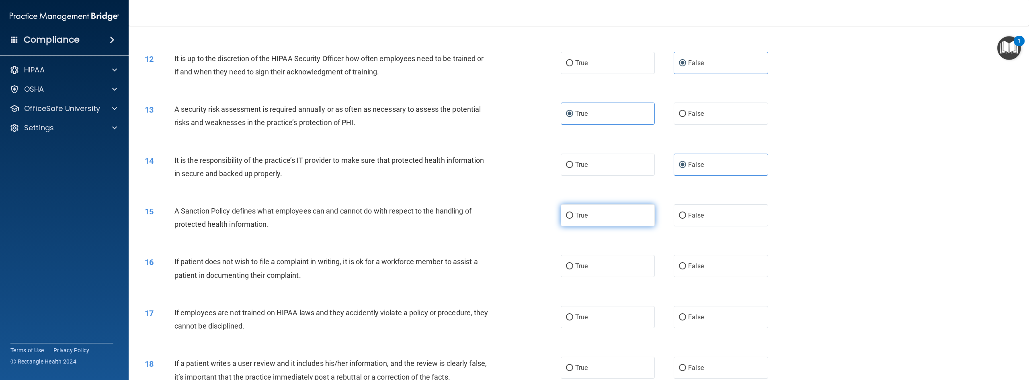
click at [584, 216] on span "True" at bounding box center [581, 215] width 12 height 8
click at [573, 216] on input "True" at bounding box center [569, 216] width 7 height 6
radio input "true"
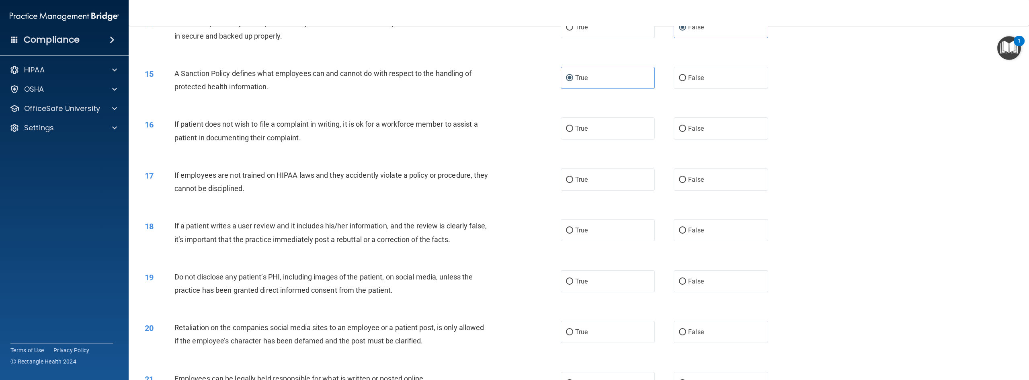
scroll to position [802, 0]
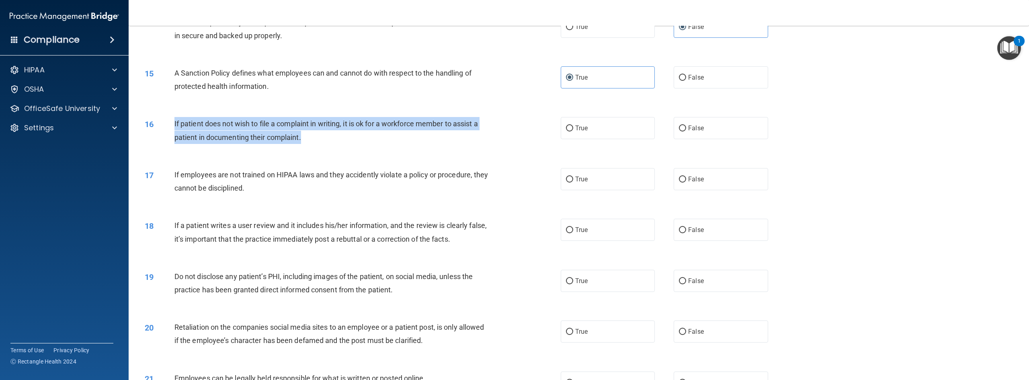
drag, startPoint x: 319, startPoint y: 141, endPoint x: 168, endPoint y: 119, distance: 153.0
click at [168, 119] on div "16 If patient does not wish to file a complaint in writing, it is ok for a work…" at bounding box center [353, 132] width 440 height 31
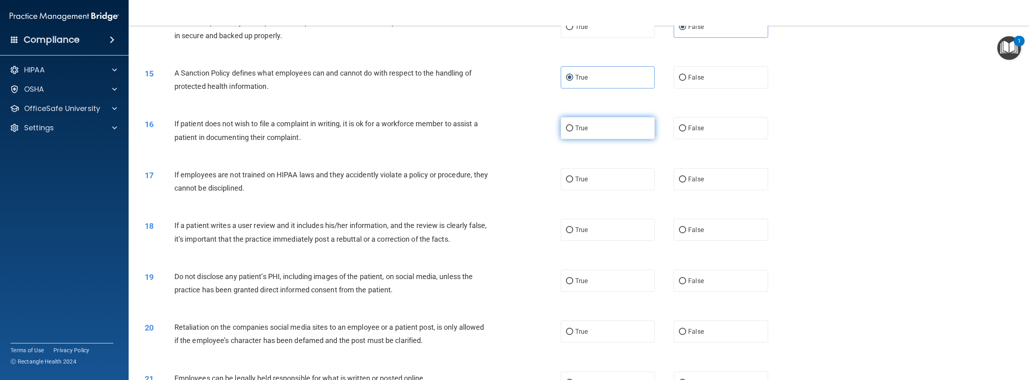
click at [593, 133] on label "True" at bounding box center [608, 128] width 94 height 22
click at [573, 131] on input "True" at bounding box center [569, 128] width 7 height 6
radio input "true"
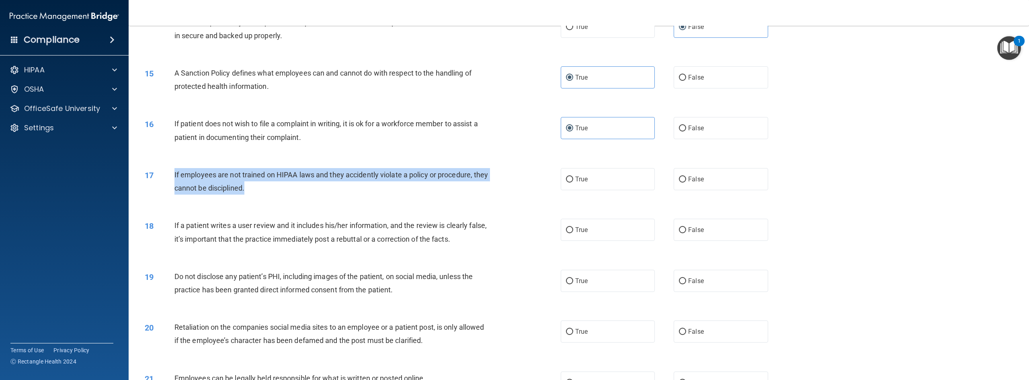
drag, startPoint x: 276, startPoint y: 186, endPoint x: 171, endPoint y: 169, distance: 107.0
click at [171, 169] on div "17 If employees are not trained on HIPAA laws and they accidently violate a pol…" at bounding box center [353, 183] width 440 height 31
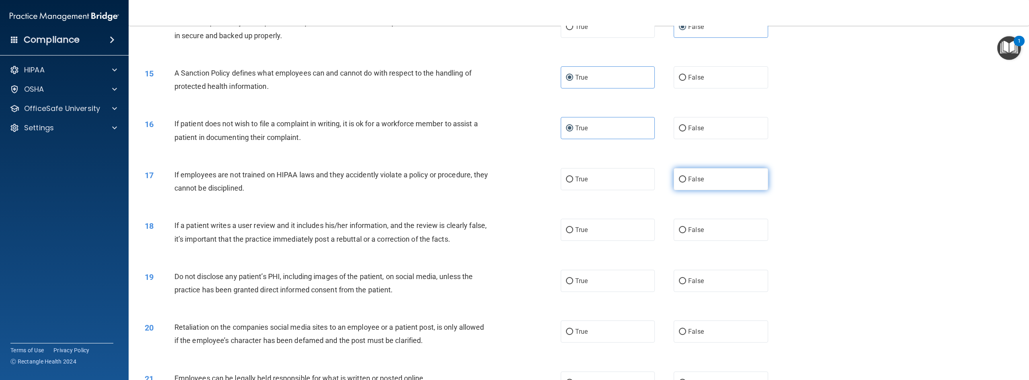
click at [617, 179] on span "False" at bounding box center [696, 179] width 16 height 8
click at [617, 179] on input "False" at bounding box center [682, 179] width 7 height 6
radio input "true"
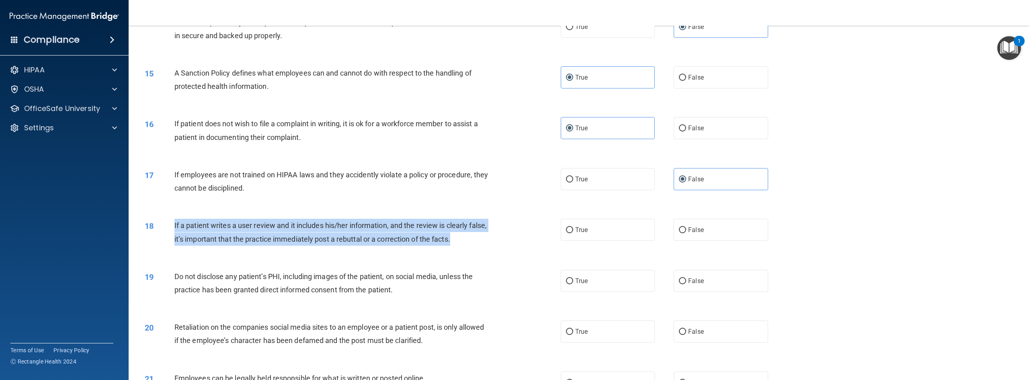
drag, startPoint x: 480, startPoint y: 237, endPoint x: 168, endPoint y: 225, distance: 312.5
click at [168, 225] on div "18 If a patient writes a user review and it includes his/her information, and t…" at bounding box center [353, 234] width 440 height 31
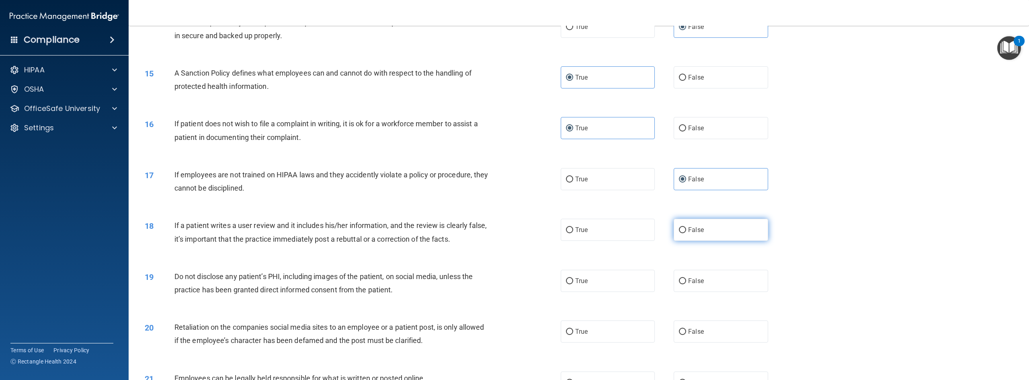
click at [617, 227] on span "False" at bounding box center [696, 230] width 16 height 8
click at [617, 227] on input "False" at bounding box center [682, 230] width 7 height 6
radio input "true"
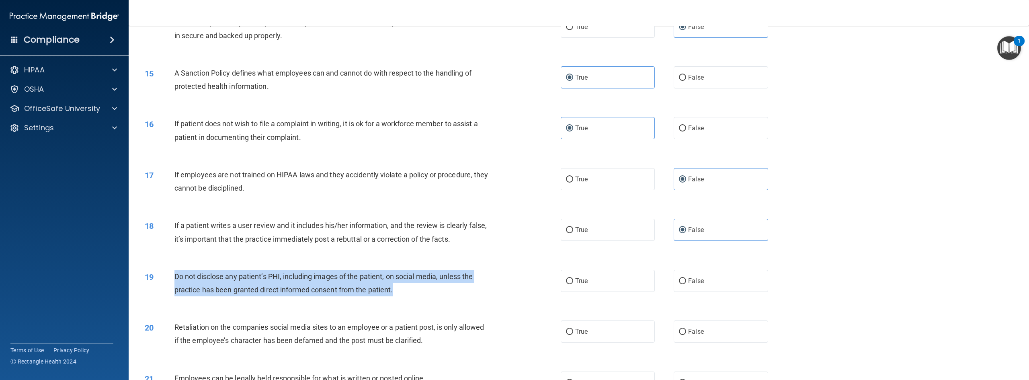
drag, startPoint x: 408, startPoint y: 289, endPoint x: 170, endPoint y: 270, distance: 239.0
click at [170, 270] on div "19 Do not disclose any patient’s PHI, including images of the patient, on socia…" at bounding box center [353, 285] width 440 height 31
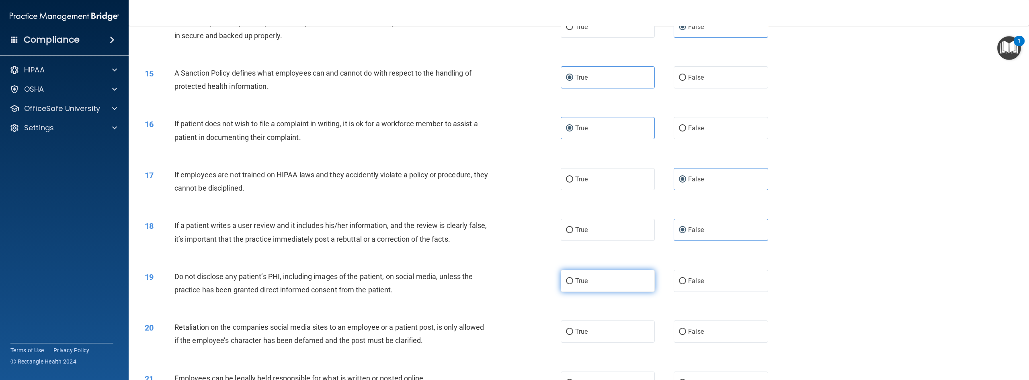
click at [591, 278] on label "True" at bounding box center [608, 281] width 94 height 22
click at [573, 278] on input "True" at bounding box center [569, 281] width 7 height 6
radio input "true"
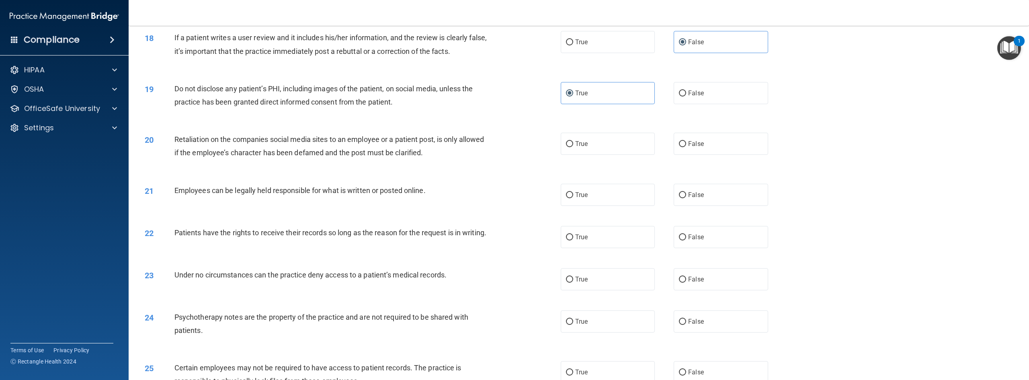
scroll to position [990, 0]
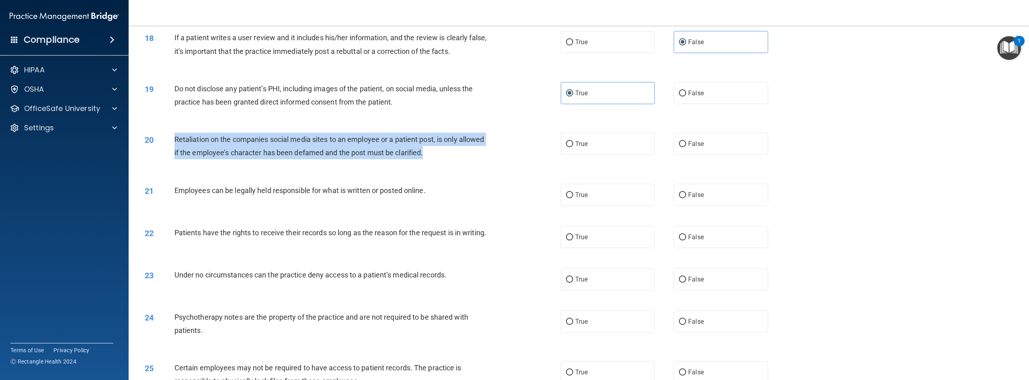
drag, startPoint x: 458, startPoint y: 155, endPoint x: 172, endPoint y: 137, distance: 287.0
click at [172, 137] on div "20 Retaliation on the companies social media sites to an employee or a patient …" at bounding box center [353, 148] width 440 height 31
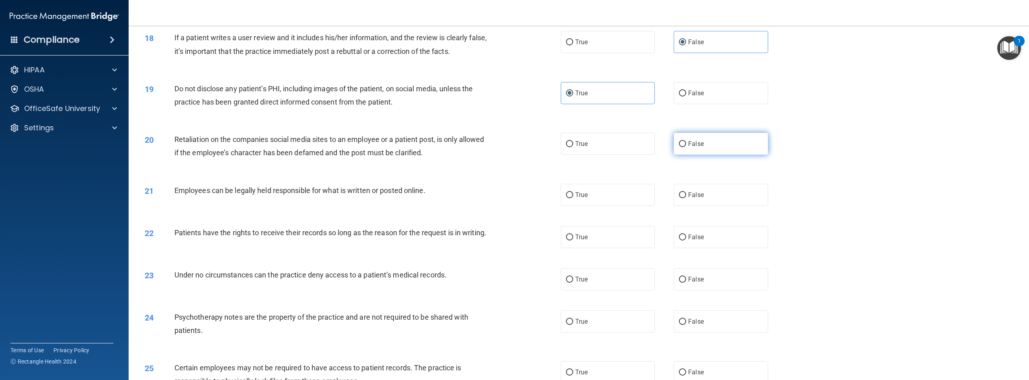
click at [617, 145] on label "False" at bounding box center [720, 144] width 94 height 22
click at [617, 145] on input "False" at bounding box center [682, 144] width 7 height 6
radio input "true"
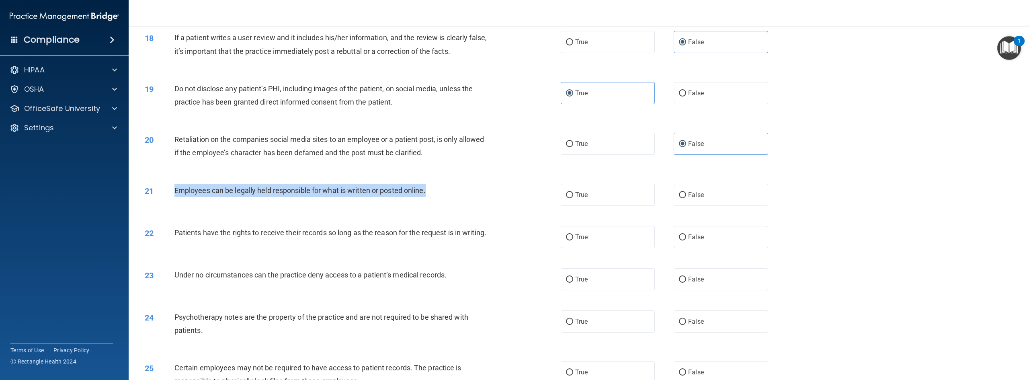
drag, startPoint x: 439, startPoint y: 191, endPoint x: 175, endPoint y: 190, distance: 264.4
click at [175, 190] on div "Employees can be legally held responsible for what is written or posted online." at bounding box center [334, 190] width 321 height 13
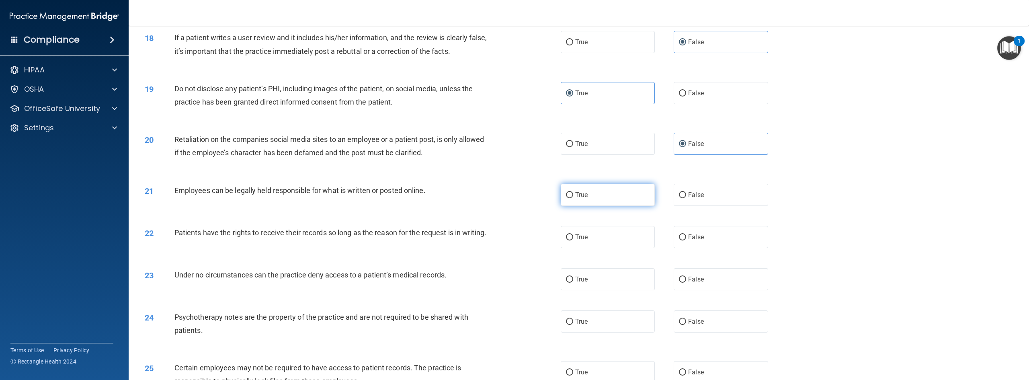
click at [606, 184] on label "True" at bounding box center [608, 195] width 94 height 22
click at [573, 192] on input "True" at bounding box center [569, 195] width 7 height 6
radio input "true"
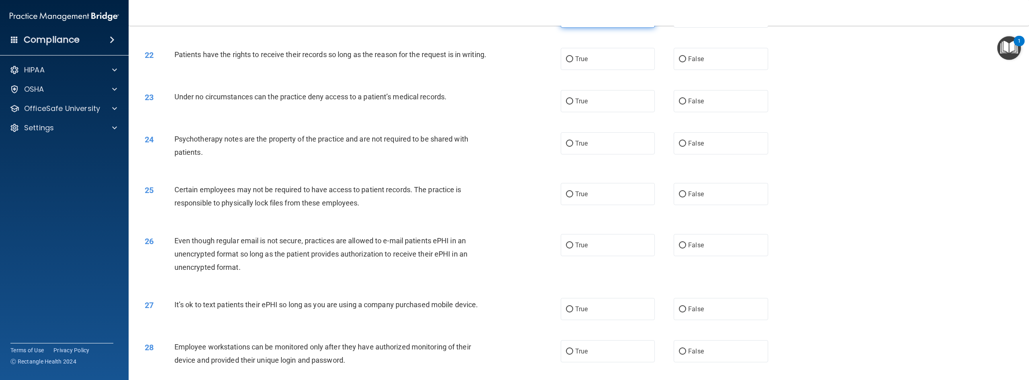
scroll to position [1083, 0]
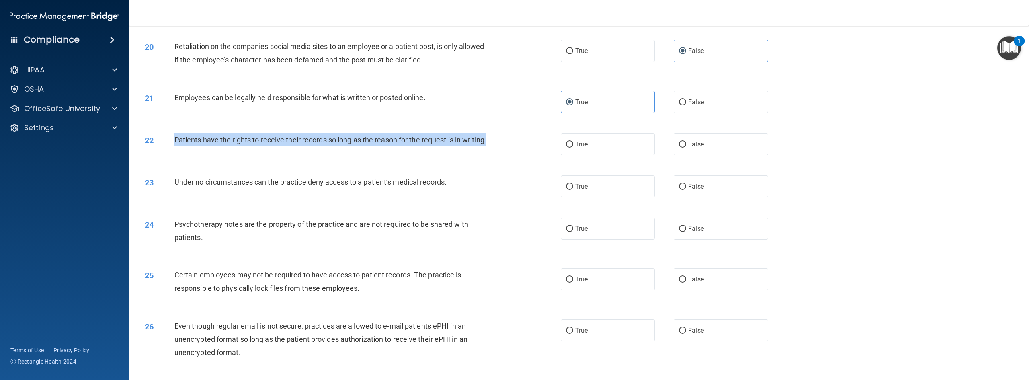
drag, startPoint x: 282, startPoint y: 162, endPoint x: 163, endPoint y: 145, distance: 120.2
click at [163, 145] on div "22 Patients have the rights to receive their records so long as the reason for …" at bounding box center [353, 141] width 440 height 17
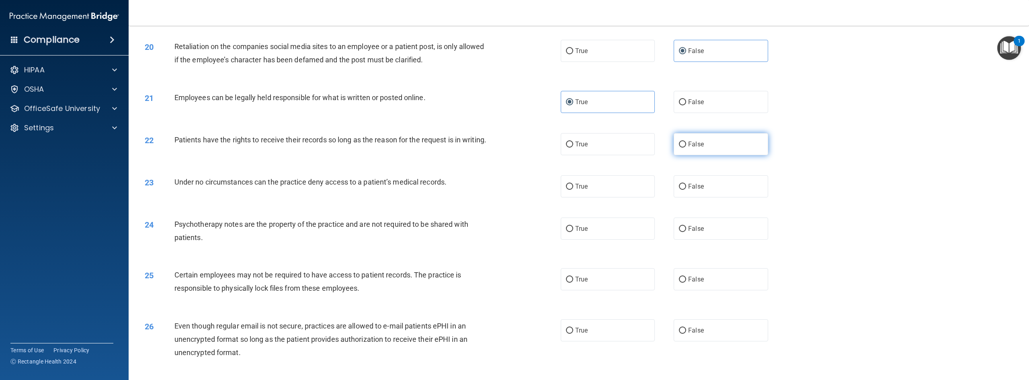
click at [617, 139] on label "False" at bounding box center [720, 144] width 94 height 22
click at [617, 141] on input "False" at bounding box center [682, 144] width 7 height 6
radio input "true"
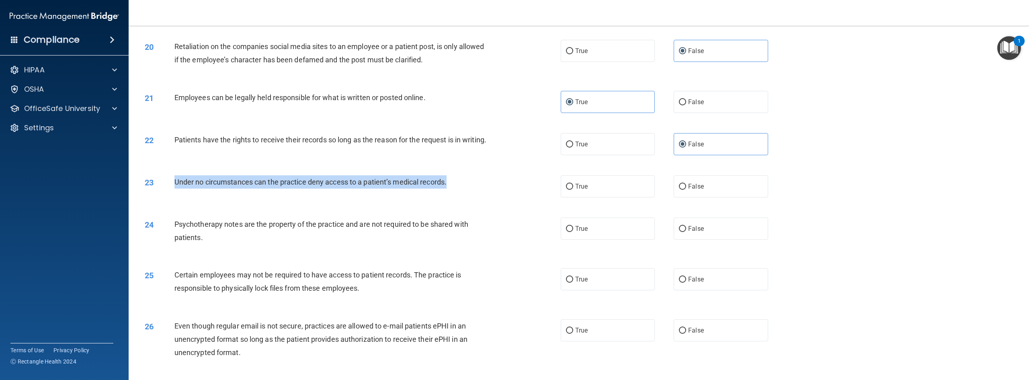
drag, startPoint x: 458, startPoint y: 186, endPoint x: 174, endPoint y: 188, distance: 283.7
click at [174, 188] on div "Under no circumstances can the practice deny access to a patient’s medical reco…" at bounding box center [334, 181] width 321 height 13
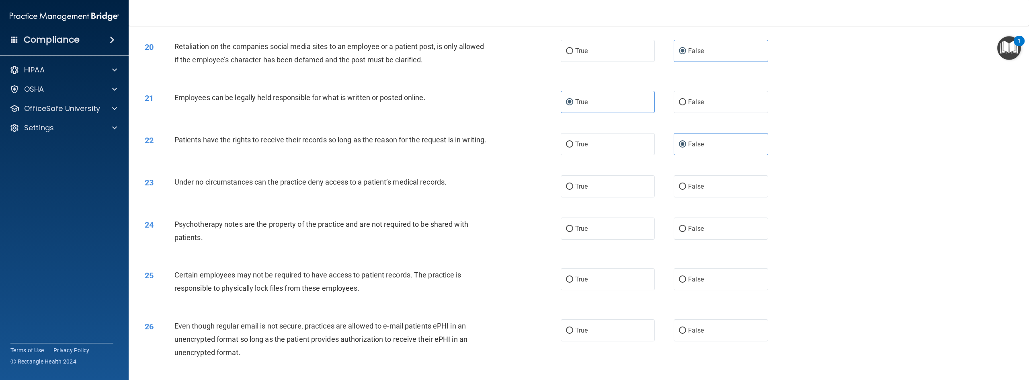
click at [617, 207] on div "23 Under no circumstances can the practice deny access to a patient’s medical r…" at bounding box center [579, 186] width 880 height 42
click at [617, 190] on span "False" at bounding box center [696, 186] width 16 height 8
click at [617, 190] on input "False" at bounding box center [682, 187] width 7 height 6
radio input "true"
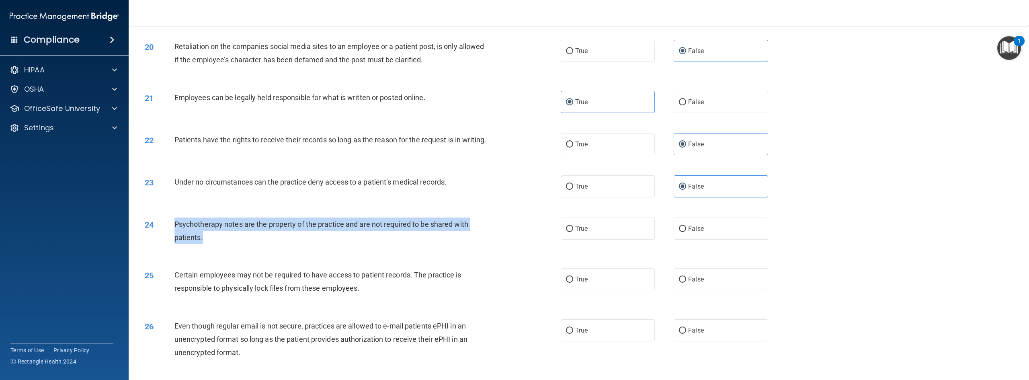
drag, startPoint x: 367, startPoint y: 247, endPoint x: 166, endPoint y: 229, distance: 202.1
click at [166, 229] on div "24 Psychotherapy notes are the property of the practice and are not required to…" at bounding box center [353, 232] width 440 height 31
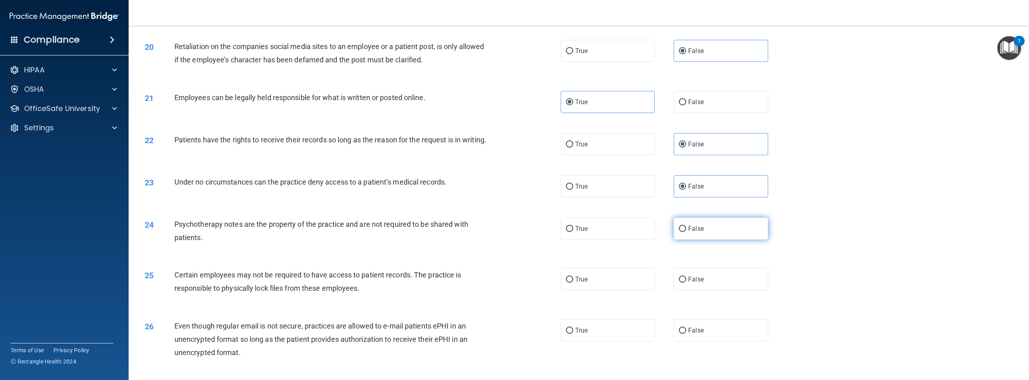
click at [617, 239] on label "False" at bounding box center [720, 228] width 94 height 22
click at [617, 232] on input "False" at bounding box center [682, 229] width 7 height 6
radio input "true"
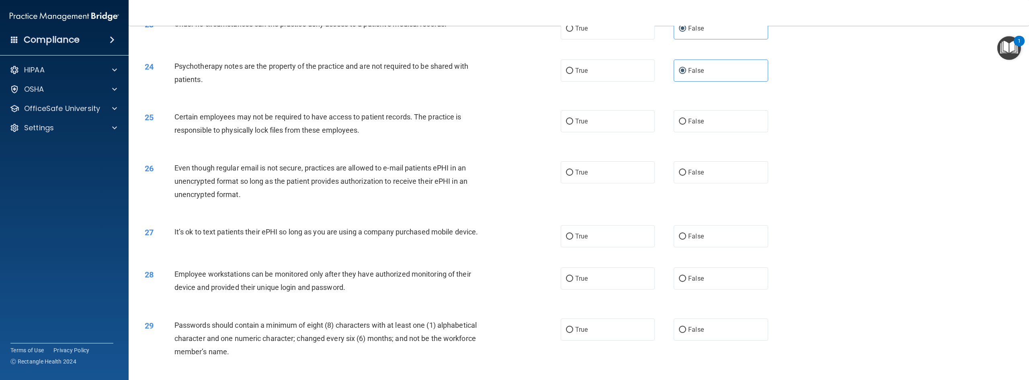
scroll to position [1240, 0]
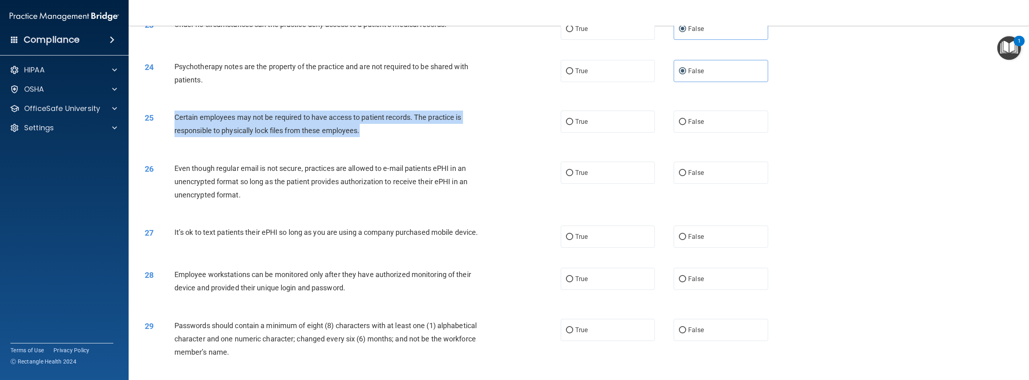
drag, startPoint x: 372, startPoint y: 142, endPoint x: 174, endPoint y: 123, distance: 199.4
click at [174, 123] on div "Certain employees may not be required to have access to patient records. The pr…" at bounding box center [334, 124] width 321 height 27
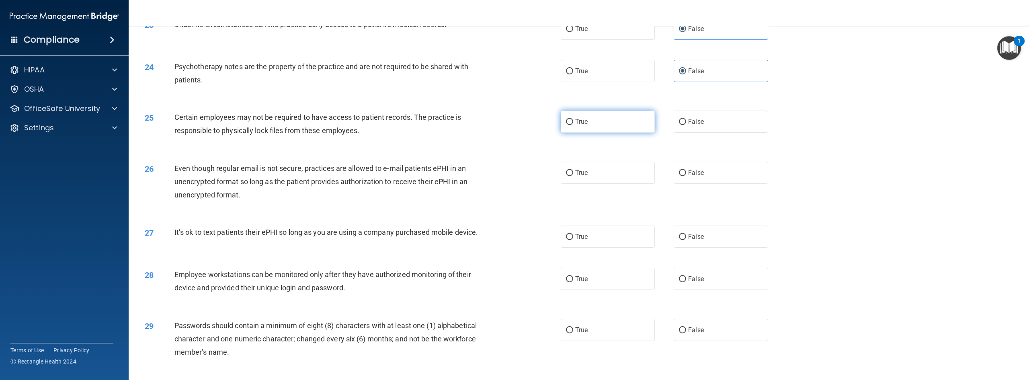
click at [617, 130] on label "True" at bounding box center [608, 122] width 94 height 22
click at [573, 125] on input "True" at bounding box center [569, 122] width 7 height 6
radio input "true"
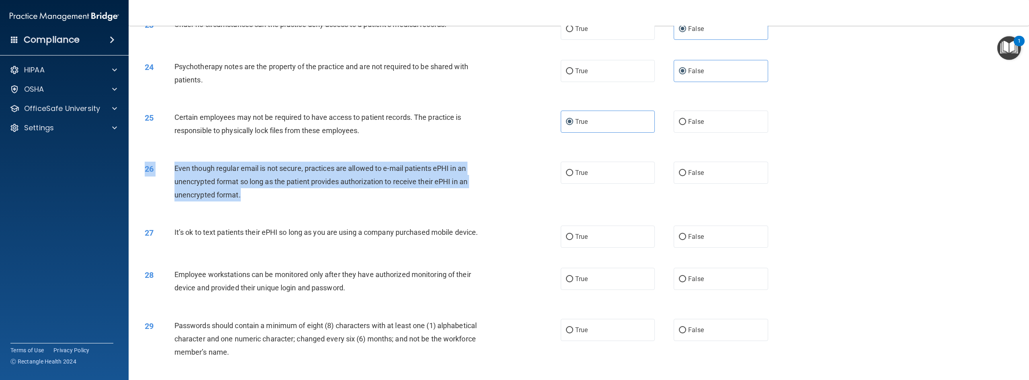
drag, startPoint x: 244, startPoint y: 206, endPoint x: 170, endPoint y: 168, distance: 83.4
click at [170, 168] on div "26 Even though regular email is not secure, practices are allowed to e-mail pat…" at bounding box center [579, 183] width 880 height 64
click at [239, 198] on div "Even though regular email is not secure, practices are allowed to e-mail patien…" at bounding box center [334, 182] width 321 height 40
drag, startPoint x: 242, startPoint y: 205, endPoint x: 173, endPoint y: 173, distance: 76.6
click at [173, 173] on div "26 Even though regular email is not secure, practices are allowed to e-mail pat…" at bounding box center [353, 184] width 440 height 44
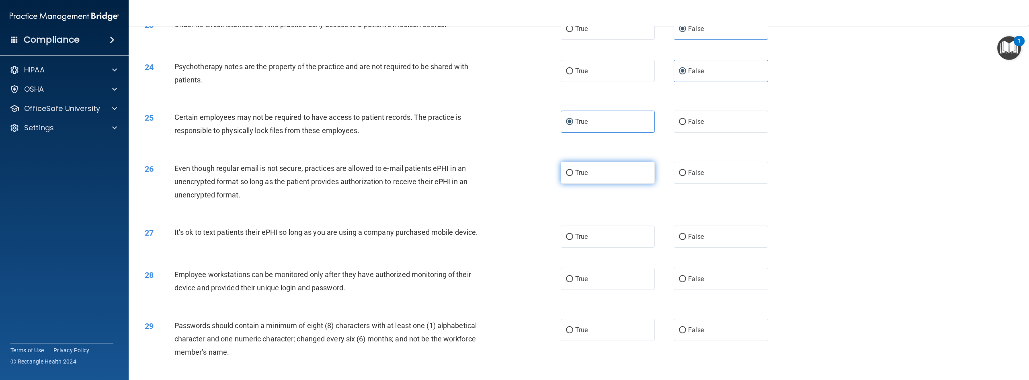
click at [585, 184] on label "True" at bounding box center [608, 173] width 94 height 22
click at [573, 176] on input "True" at bounding box center [569, 173] width 7 height 6
radio input "true"
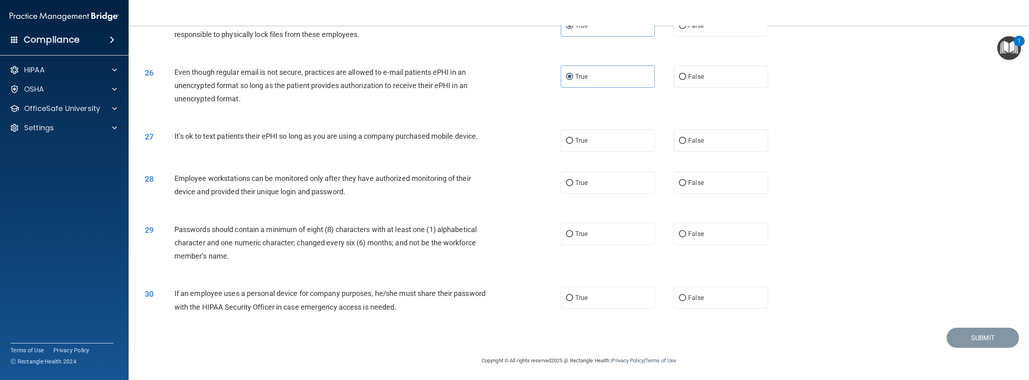
drag, startPoint x: 452, startPoint y: 129, endPoint x: 174, endPoint y: 133, distance: 277.3
click at [174, 133] on div "27 It’s ok to text patients their ePHI so long as you are using a company purch…" at bounding box center [353, 137] width 440 height 17
click at [617, 139] on span "False" at bounding box center [696, 141] width 16 height 8
click at [617, 139] on input "False" at bounding box center [682, 141] width 7 height 6
radio input "true"
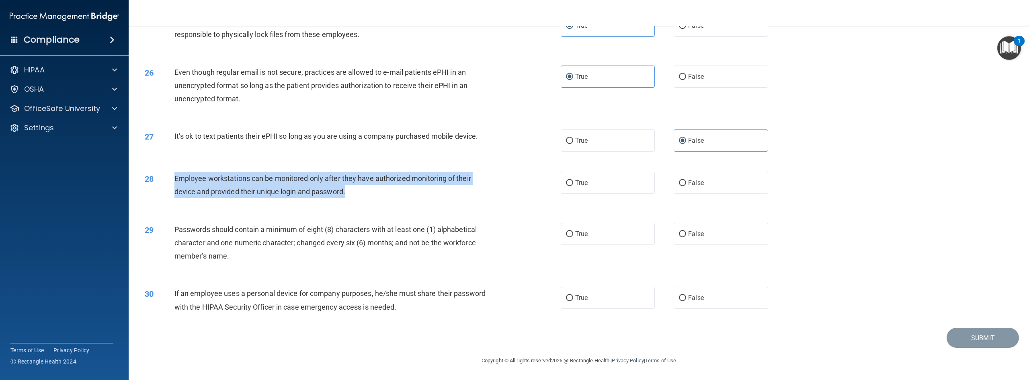
drag, startPoint x: 346, startPoint y: 195, endPoint x: 175, endPoint y: 173, distance: 172.7
click at [175, 173] on div "Employee workstations can be monitored only after they have authorized monitori…" at bounding box center [334, 185] width 321 height 27
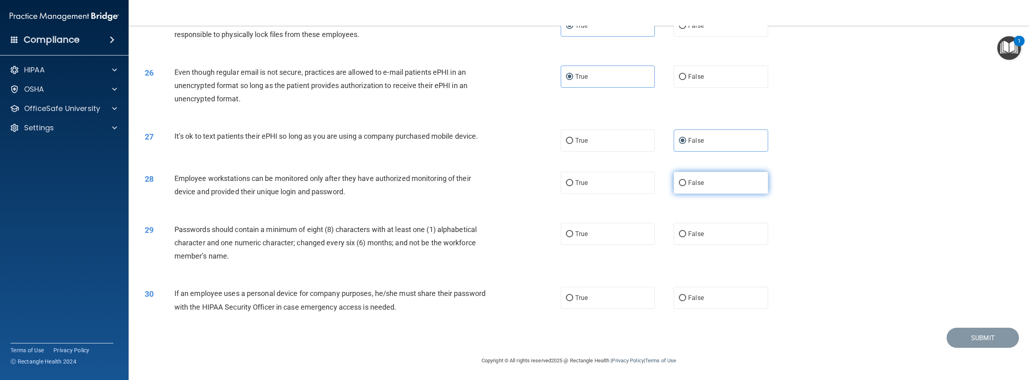
click at [617, 180] on span "False" at bounding box center [696, 183] width 16 height 8
click at [617, 180] on input "False" at bounding box center [682, 183] width 7 height 6
radio input "true"
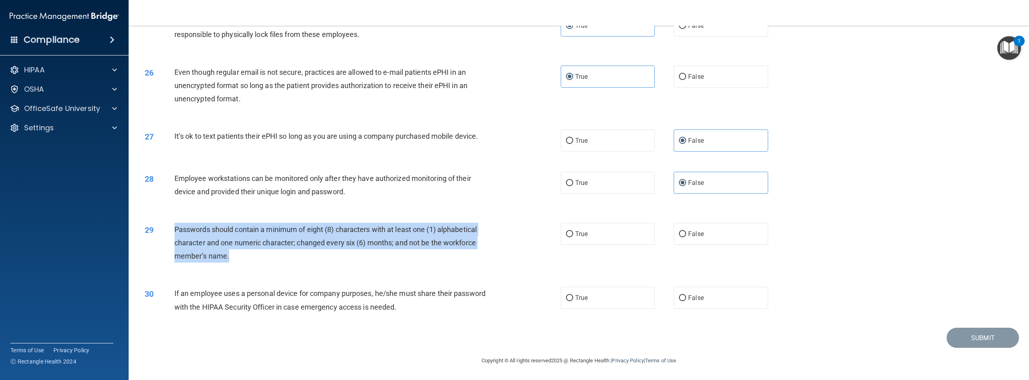
drag, startPoint x: 246, startPoint y: 253, endPoint x: 174, endPoint y: 229, distance: 75.6
click at [174, 229] on div "Passwords should contain a minimum of eight (8) characters with at least one (1…" at bounding box center [334, 243] width 321 height 40
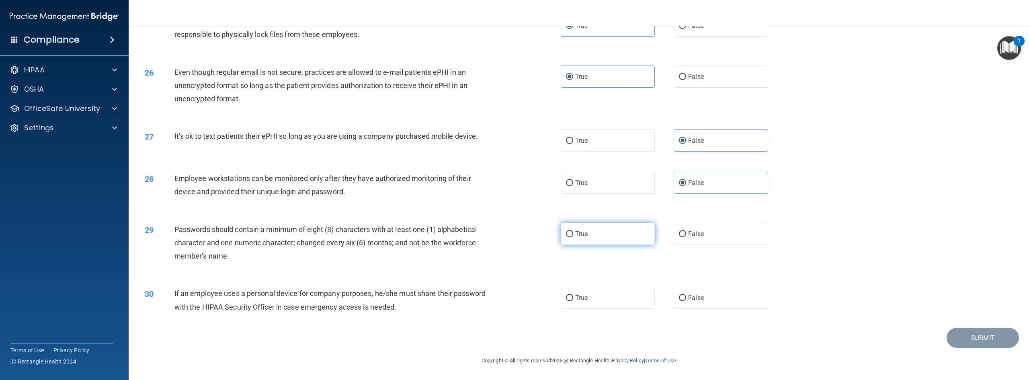
click at [601, 232] on label "True" at bounding box center [608, 234] width 94 height 22
click at [573, 232] on input "True" at bounding box center [569, 234] width 7 height 6
radio input "true"
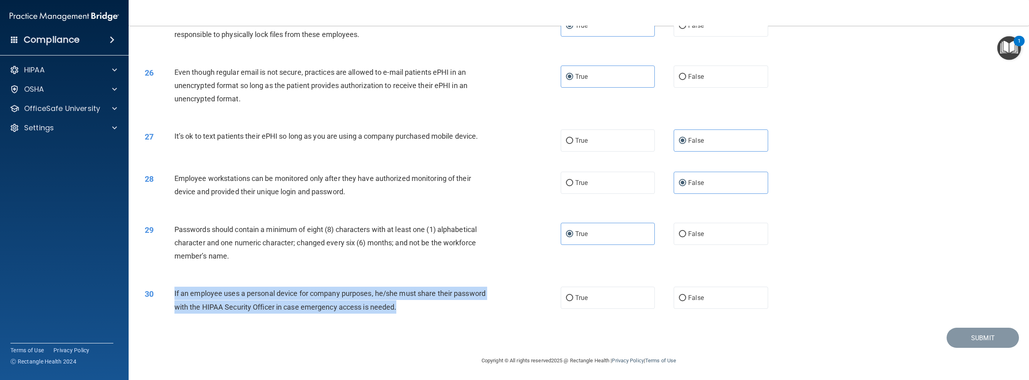
drag, startPoint x: 439, startPoint y: 309, endPoint x: 172, endPoint y: 293, distance: 267.7
click at [172, 293] on div "30 If an employee uses a personal device for company purposes, he/she must shar…" at bounding box center [353, 302] width 440 height 31
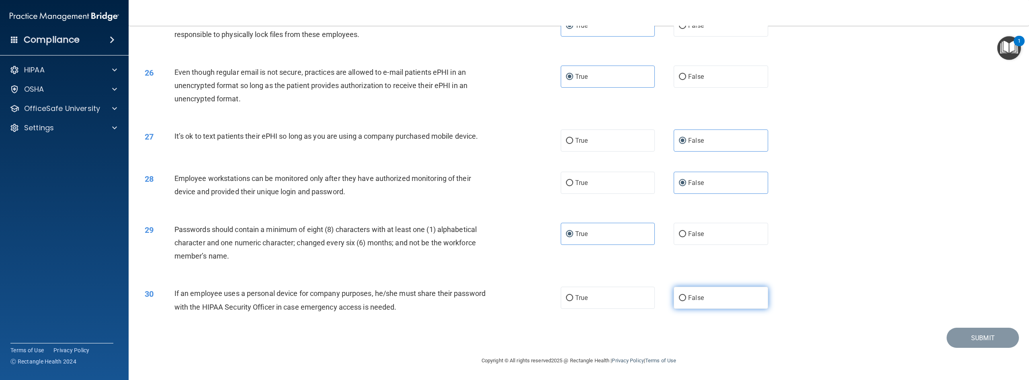
click at [617, 293] on label "False" at bounding box center [720, 298] width 94 height 22
click at [617, 293] on input "False" at bounding box center [682, 298] width 7 height 6
radio input "true"
click at [617, 293] on button "Submit" at bounding box center [982, 337] width 72 height 20
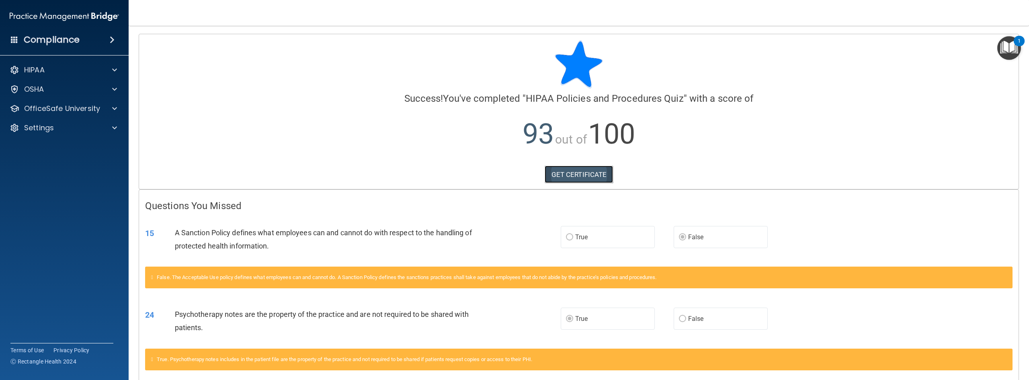
click at [557, 170] on link "GET CERTIFICATE" at bounding box center [578, 175] width 69 height 18
click at [49, 112] on p "OfficeSafe University" at bounding box center [62, 109] width 76 height 10
click at [57, 127] on p "HIPAA Training" at bounding box center [38, 128] width 66 height 8
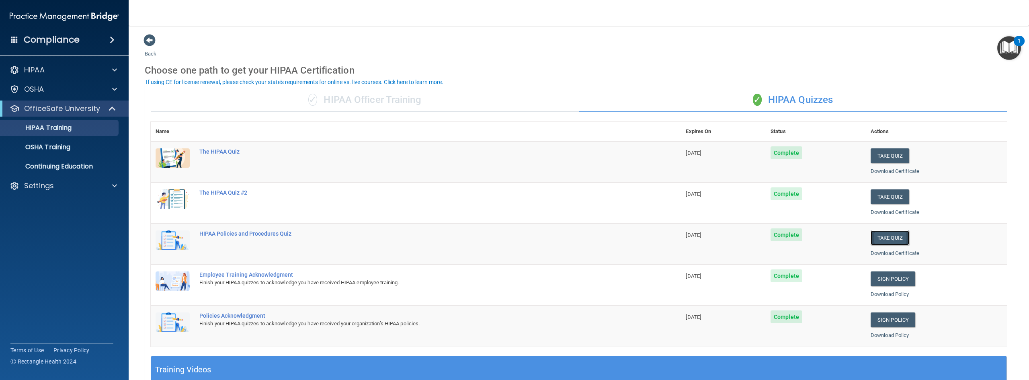
click at [617, 235] on button "Take Quiz" at bounding box center [889, 237] width 39 height 15
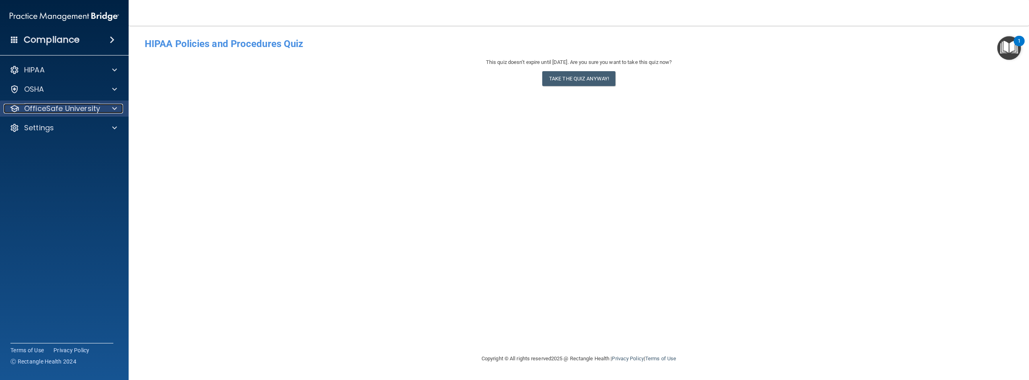
click at [76, 111] on p "OfficeSafe University" at bounding box center [62, 109] width 76 height 10
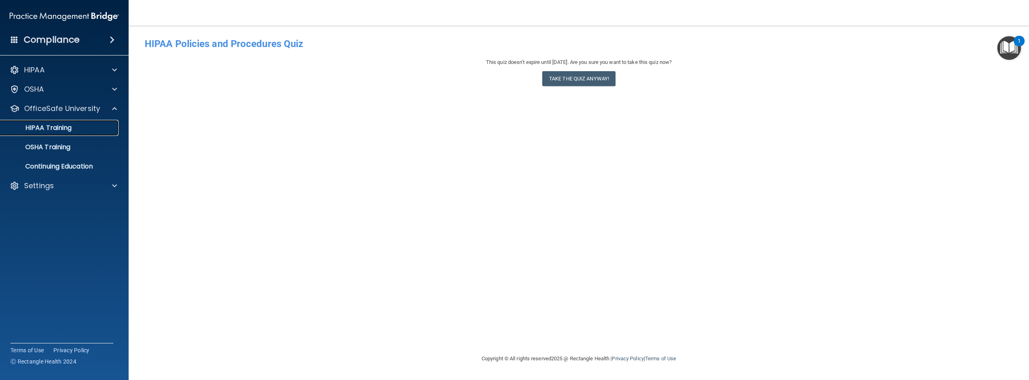
click at [71, 128] on p "HIPAA Training" at bounding box center [38, 128] width 66 height 8
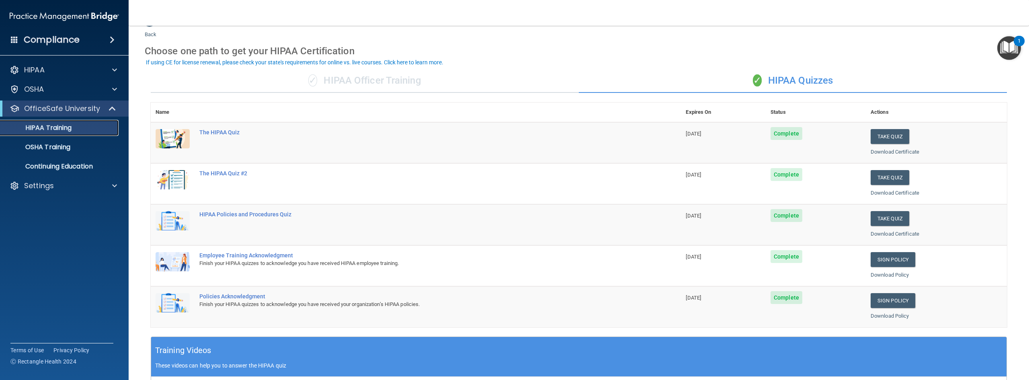
scroll to position [20, 0]
click at [617, 174] on button "Take Quiz" at bounding box center [889, 177] width 39 height 15
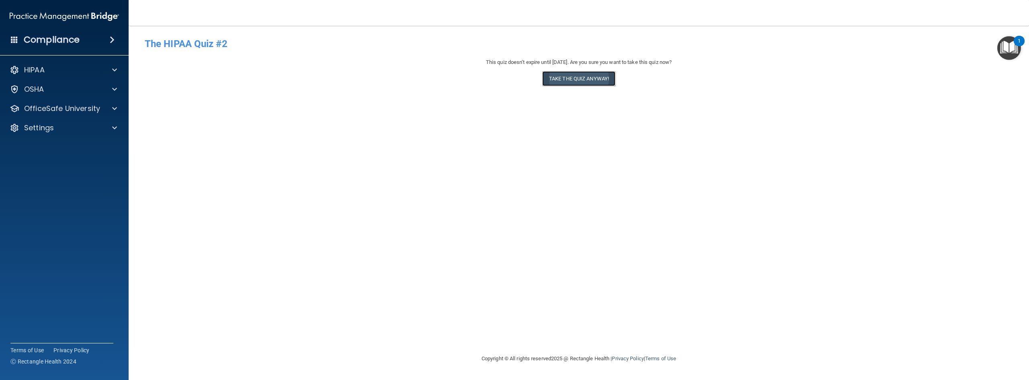
click at [581, 77] on button "Take the quiz anyway!" at bounding box center [578, 78] width 73 height 15
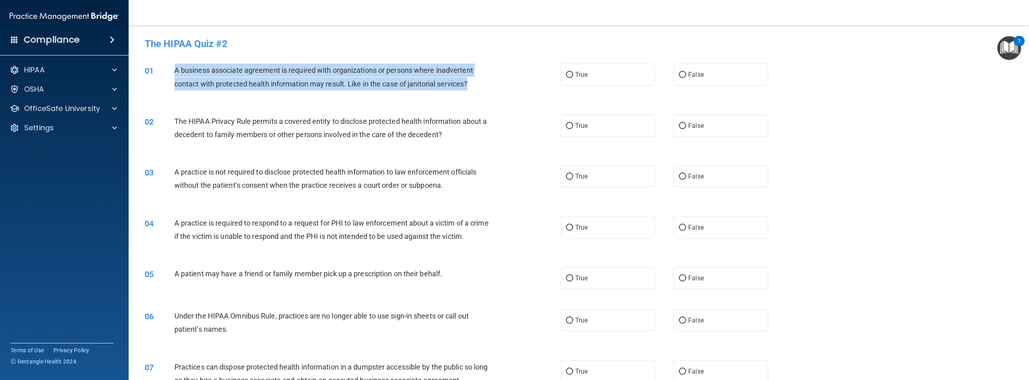
drag, startPoint x: 485, startPoint y: 86, endPoint x: 172, endPoint y: 72, distance: 314.1
click at [172, 72] on div "01 A business associate agreement is required with organizations or persons whe…" at bounding box center [353, 78] width 440 height 31
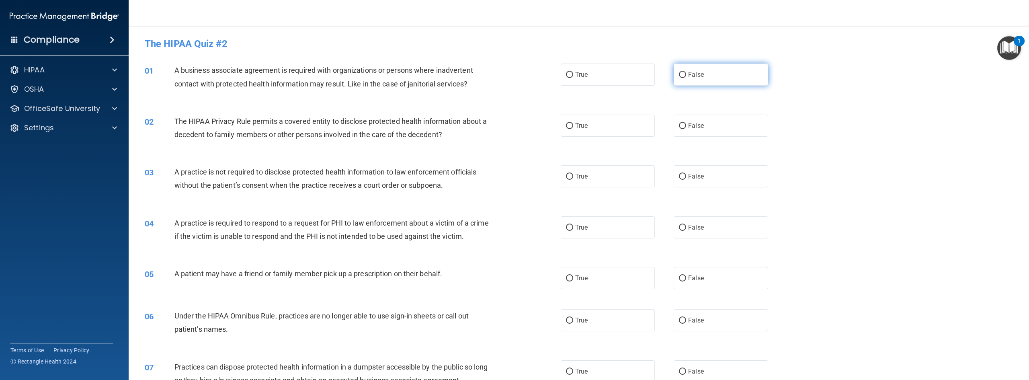
click at [617, 80] on label "False" at bounding box center [720, 74] width 94 height 22
click at [617, 78] on input "False" at bounding box center [682, 75] width 7 height 6
radio input "true"
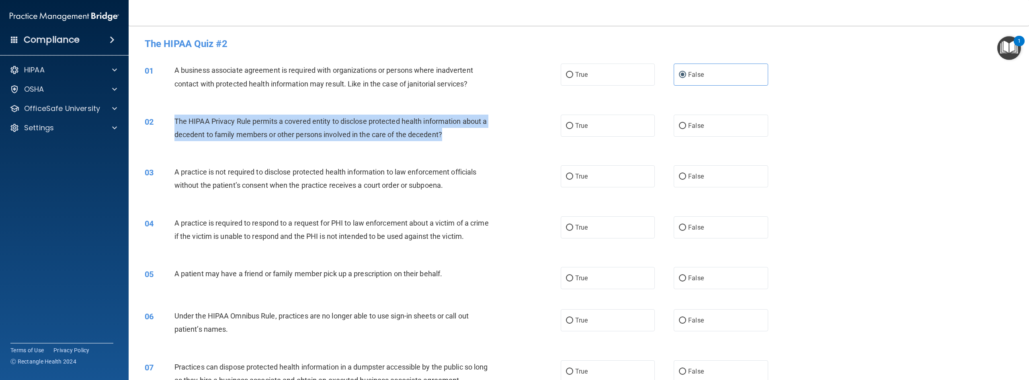
drag, startPoint x: 459, startPoint y: 142, endPoint x: 176, endPoint y: 119, distance: 284.2
click at [176, 119] on div "02 The HIPAA Privacy Rule permits a covered entity to disclose protected health…" at bounding box center [353, 130] width 440 height 31
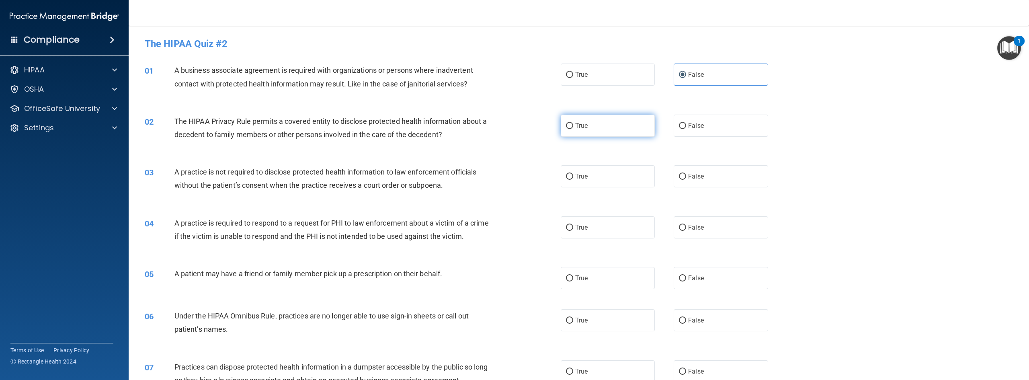
click at [581, 132] on label "True" at bounding box center [608, 126] width 94 height 22
click at [573, 129] on input "True" at bounding box center [569, 126] width 7 height 6
radio input "true"
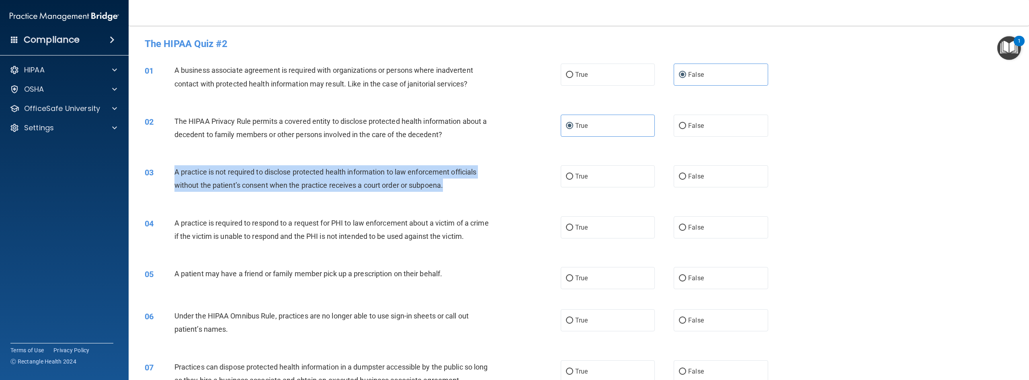
drag, startPoint x: 451, startPoint y: 186, endPoint x: 156, endPoint y: 172, distance: 295.3
click at [156, 172] on div "03 A practice is not required to disclose protected health information to law e…" at bounding box center [353, 180] width 440 height 31
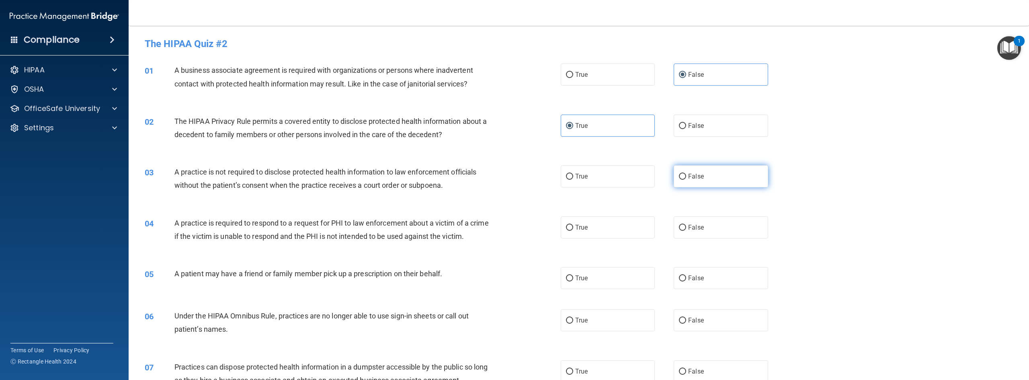
click at [617, 173] on label "False" at bounding box center [720, 176] width 94 height 22
click at [617, 174] on input "False" at bounding box center [682, 177] width 7 height 6
radio input "true"
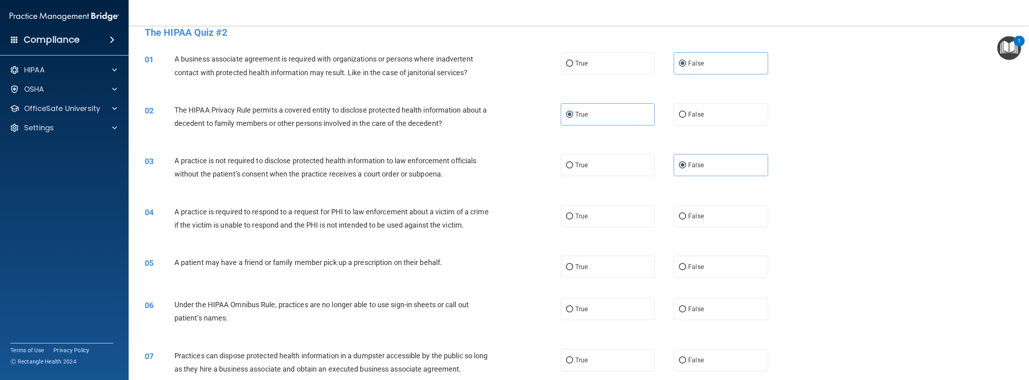
scroll to position [51, 0]
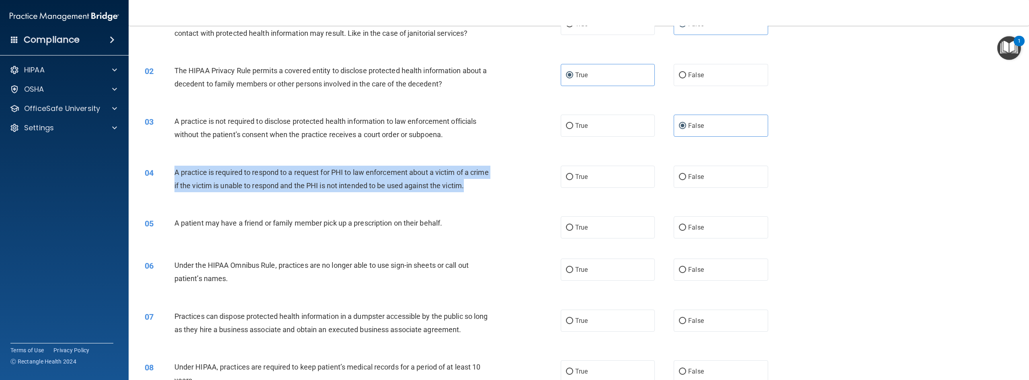
drag, startPoint x: 332, startPoint y: 196, endPoint x: 176, endPoint y: 171, distance: 158.0
click at [176, 171] on div "A practice is required to respond to a request for PHI to law enforcement about…" at bounding box center [334, 179] width 321 height 27
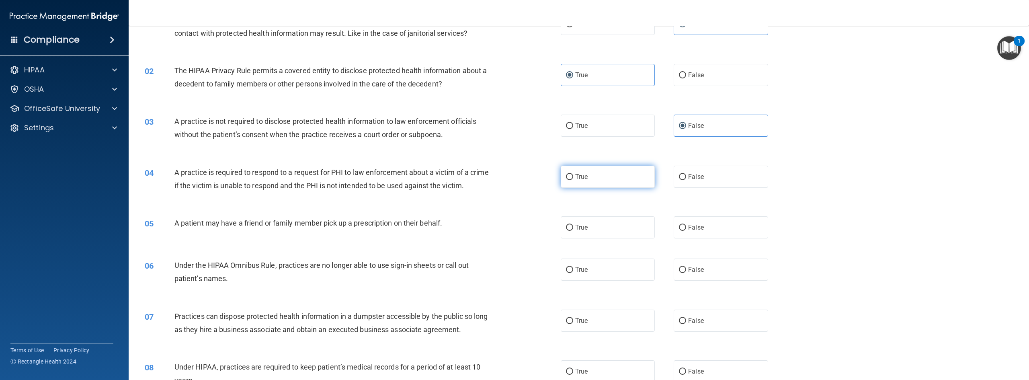
click at [598, 172] on label "True" at bounding box center [608, 177] width 94 height 22
click at [573, 174] on input "True" at bounding box center [569, 177] width 7 height 6
radio input "true"
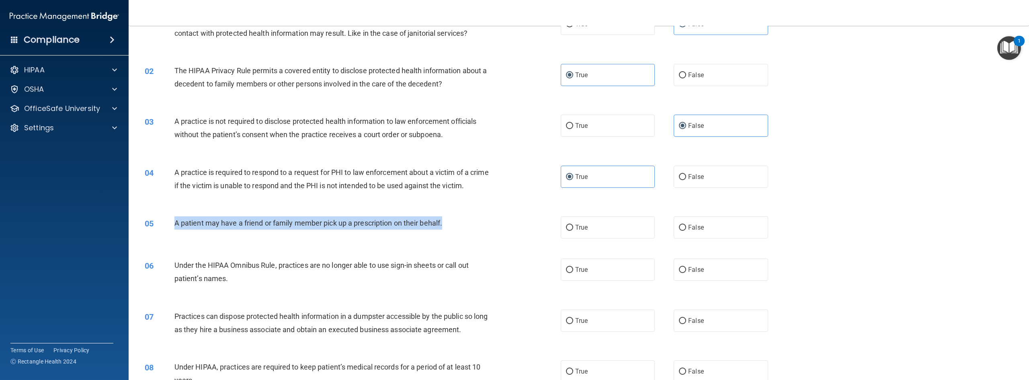
drag, startPoint x: 462, startPoint y: 241, endPoint x: 172, endPoint y: 233, distance: 289.8
click at [172, 233] on div "05 A patient may have a friend or family member pick up a prescription on their…" at bounding box center [353, 224] width 440 height 17
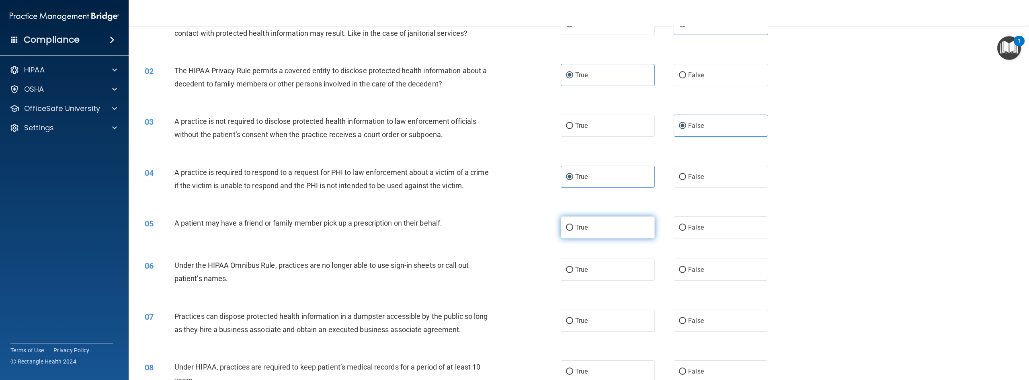
click at [567, 236] on label "True" at bounding box center [608, 227] width 94 height 22
click at [567, 231] on input "True" at bounding box center [569, 228] width 7 height 6
radio input "true"
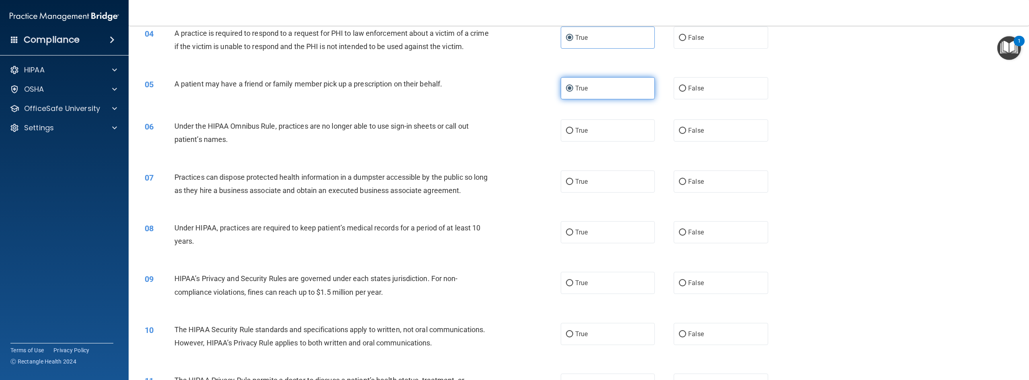
scroll to position [190, 0]
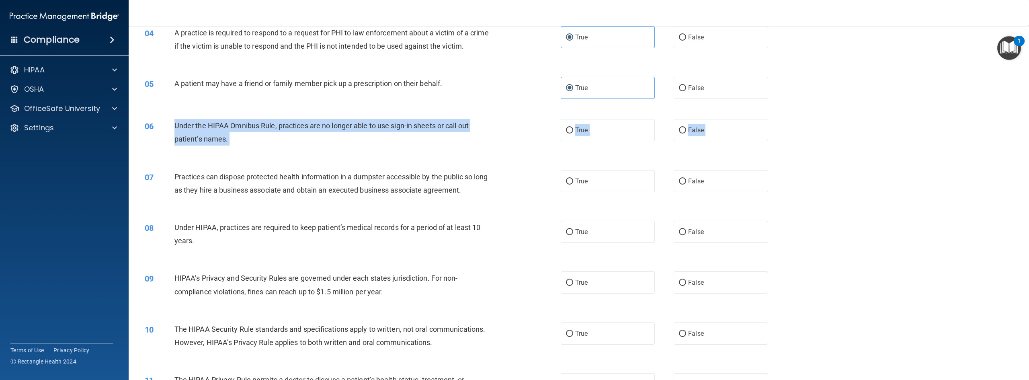
drag, startPoint x: 352, startPoint y: 176, endPoint x: 175, endPoint y: 134, distance: 181.4
click at [252, 149] on div "06 Under the HIPAA Omnibus Rule, practices are no longer able to use sign-in sh…" at bounding box center [353, 134] width 440 height 31
drag, startPoint x: 236, startPoint y: 152, endPoint x: 174, endPoint y: 135, distance: 64.4
click at [174, 135] on div "06 Under the HIPAA Omnibus Rule, practices are no longer able to use sign-in sh…" at bounding box center [353, 134] width 440 height 31
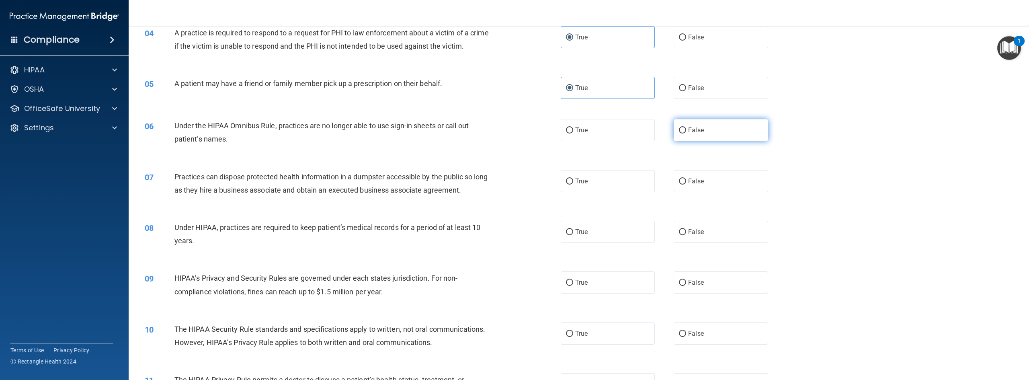
click at [617, 136] on label "False" at bounding box center [720, 130] width 94 height 22
click at [617, 133] on input "False" at bounding box center [682, 130] width 7 height 6
radio input "true"
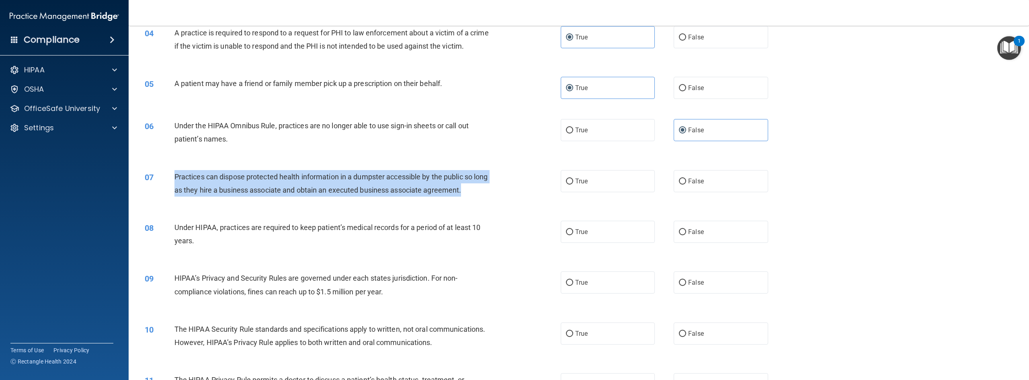
drag, startPoint x: 493, startPoint y: 201, endPoint x: 176, endPoint y: 189, distance: 317.7
click at [176, 189] on div "07 Practices can dispose protected health information in a dumpster accessible …" at bounding box center [353, 185] width 440 height 31
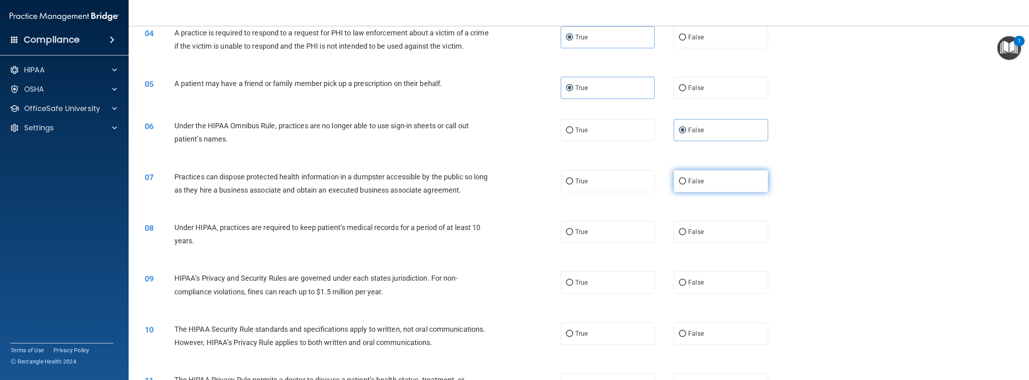
click at [617, 185] on span "False" at bounding box center [696, 181] width 16 height 8
click at [617, 184] on input "False" at bounding box center [682, 181] width 7 height 6
radio input "true"
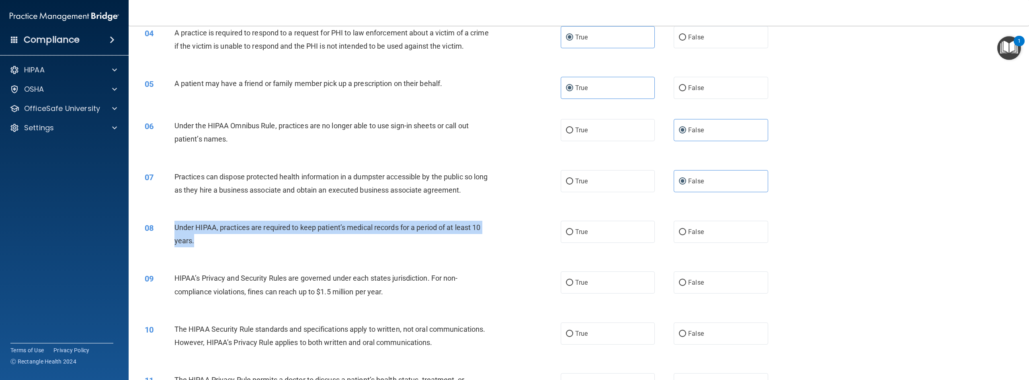
drag, startPoint x: 208, startPoint y: 258, endPoint x: 175, endPoint y: 239, distance: 38.7
click at [175, 239] on div "Under HIPAA, practices are required to keep patient’s medical records for a per…" at bounding box center [334, 234] width 321 height 27
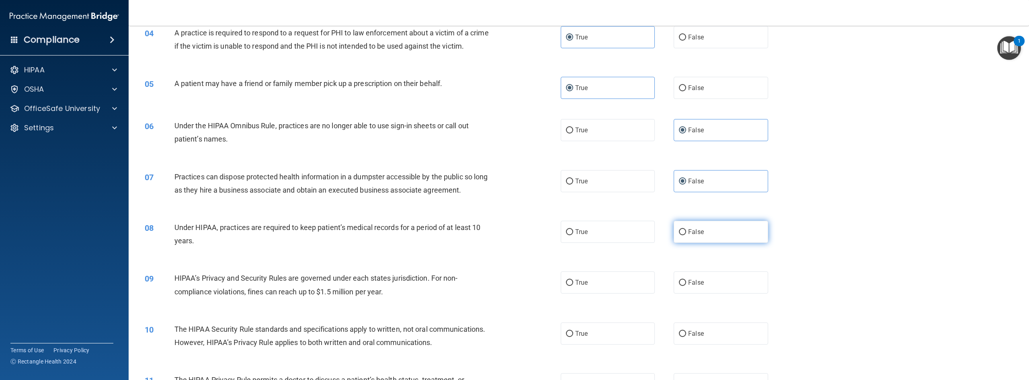
click at [617, 238] on label "False" at bounding box center [720, 232] width 94 height 22
click at [617, 235] on input "False" at bounding box center [682, 232] width 7 height 6
radio input "true"
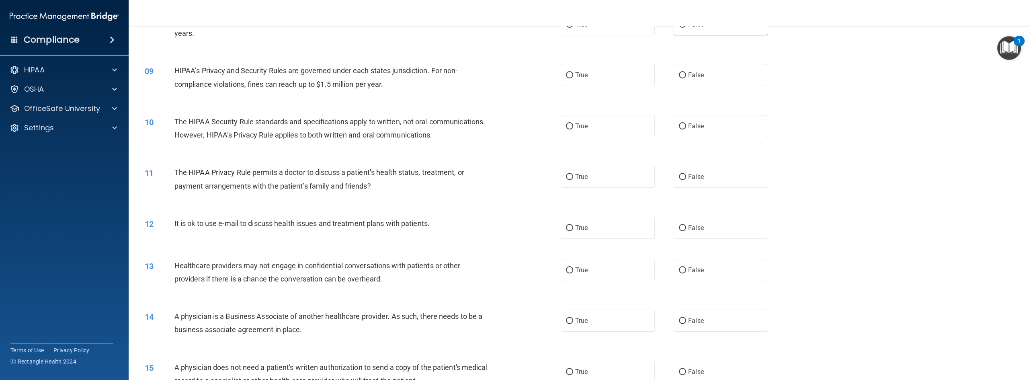
scroll to position [362, 0]
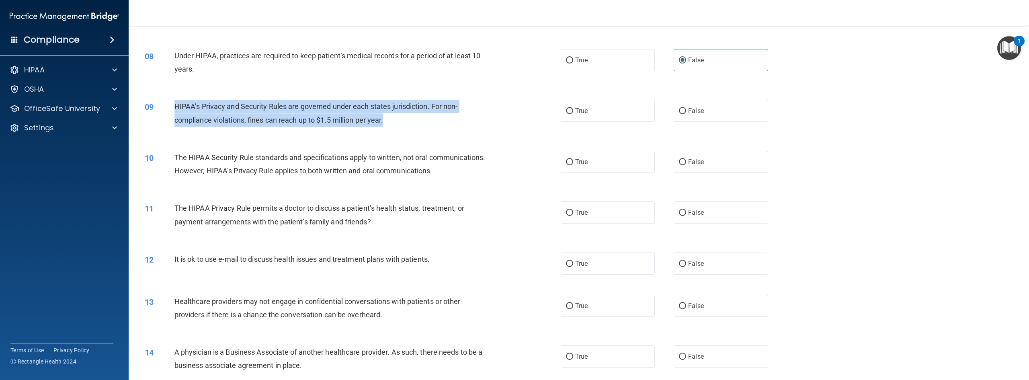
drag, startPoint x: 397, startPoint y: 135, endPoint x: 172, endPoint y: 121, distance: 225.1
click at [172, 121] on div "09 HIPAA’s Privacy and Security Rules are governed under each states jurisdicti…" at bounding box center [353, 115] width 440 height 31
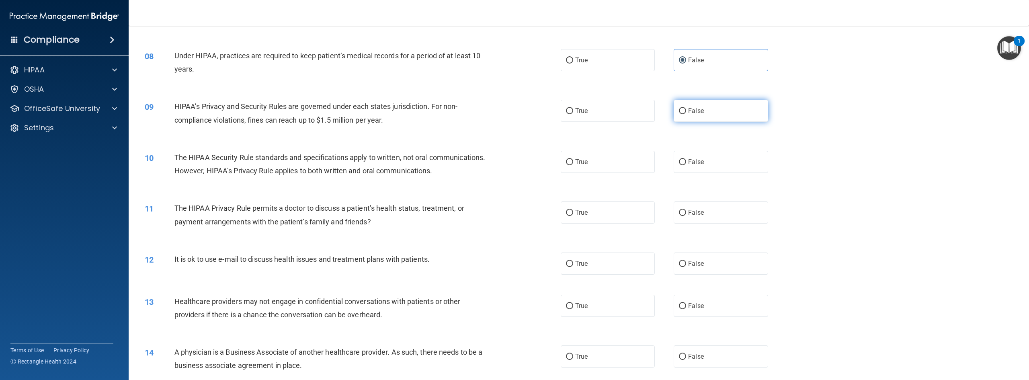
click at [617, 122] on label "False" at bounding box center [720, 111] width 94 height 22
click at [617, 114] on input "False" at bounding box center [682, 111] width 7 height 6
radio input "true"
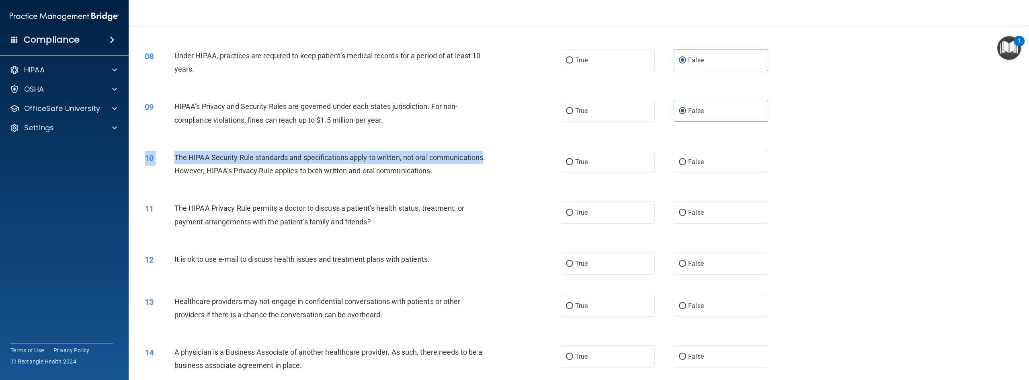
drag, startPoint x: 264, startPoint y: 210, endPoint x: 227, endPoint y: 188, distance: 42.7
click at [227, 188] on div "10 The HIPAA Security Rule standards and specifications apply to written, not o…" at bounding box center [579, 166] width 880 height 51
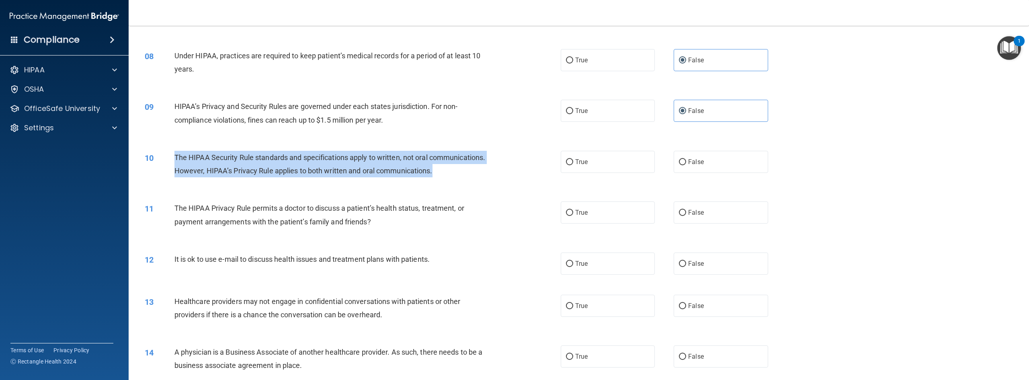
drag, startPoint x: 238, startPoint y: 201, endPoint x: 176, endPoint y: 170, distance: 70.1
click at [176, 170] on div "The HIPAA Security Rule standards and specifications apply to written, not oral…" at bounding box center [334, 164] width 321 height 27
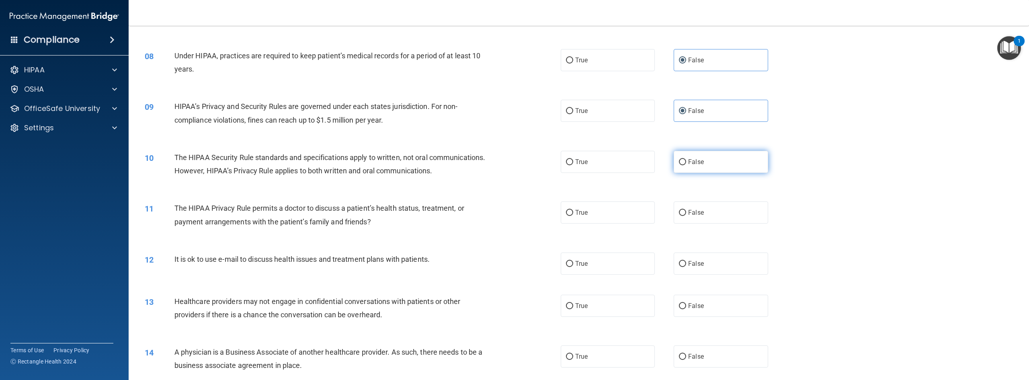
click at [617, 169] on label "False" at bounding box center [720, 162] width 94 height 22
click at [617, 165] on input "False" at bounding box center [682, 162] width 7 height 6
radio input "true"
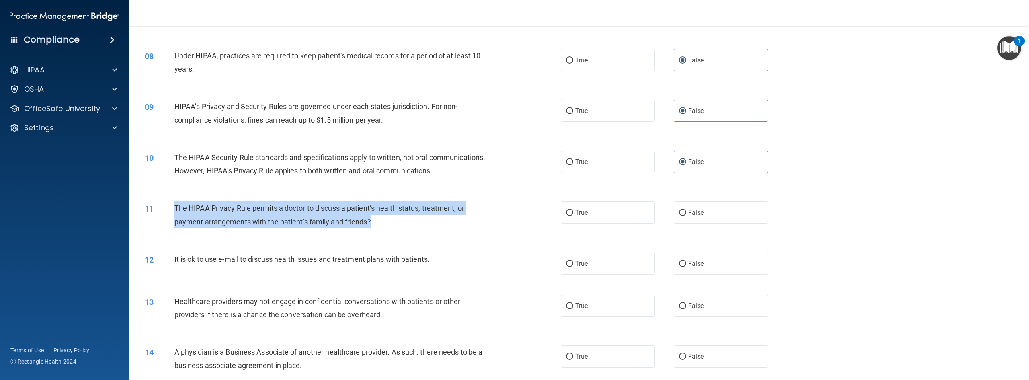
drag, startPoint x: 351, startPoint y: 249, endPoint x: 172, endPoint y: 239, distance: 179.1
click at [172, 232] on div "11 The HIPAA Privacy Rule permits a doctor to discuss a patient’s health status…" at bounding box center [353, 216] width 440 height 31
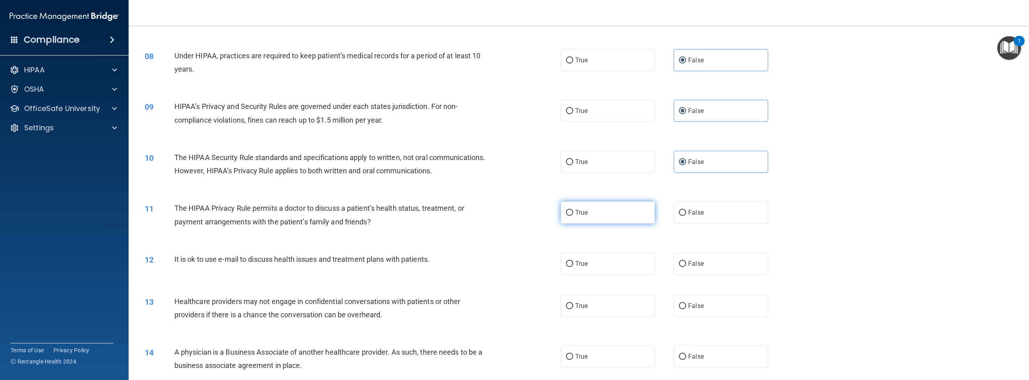
click at [581, 216] on span "True" at bounding box center [581, 213] width 12 height 8
click at [573, 216] on input "True" at bounding box center [569, 213] width 7 height 6
radio input "true"
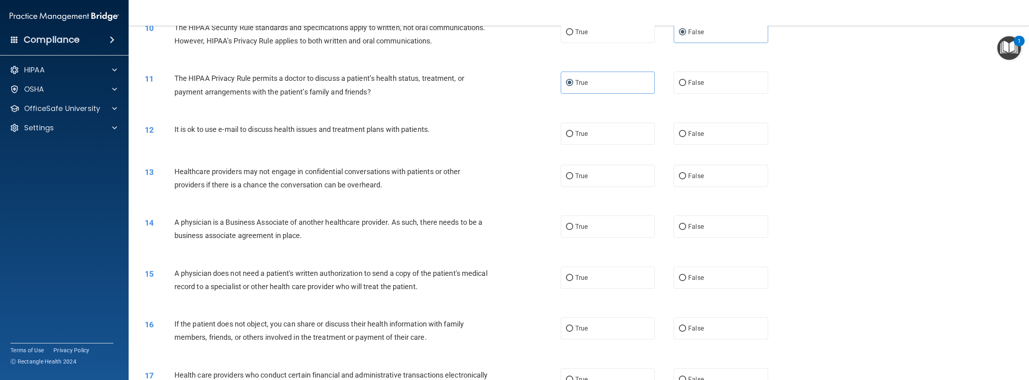
scroll to position [490, 0]
drag, startPoint x: 454, startPoint y: 150, endPoint x: 344, endPoint y: 153, distance: 111.0
click at [344, 153] on div "12 It is ok to use e-mail to discuss health issues and treatment plans with pat…" at bounding box center [579, 135] width 880 height 42
drag, startPoint x: 463, startPoint y: 164, endPoint x: 173, endPoint y: 153, distance: 290.3
click at [173, 141] on div "12 It is ok to use e-mail to discuss health issues and treatment plans with pat…" at bounding box center [353, 132] width 440 height 17
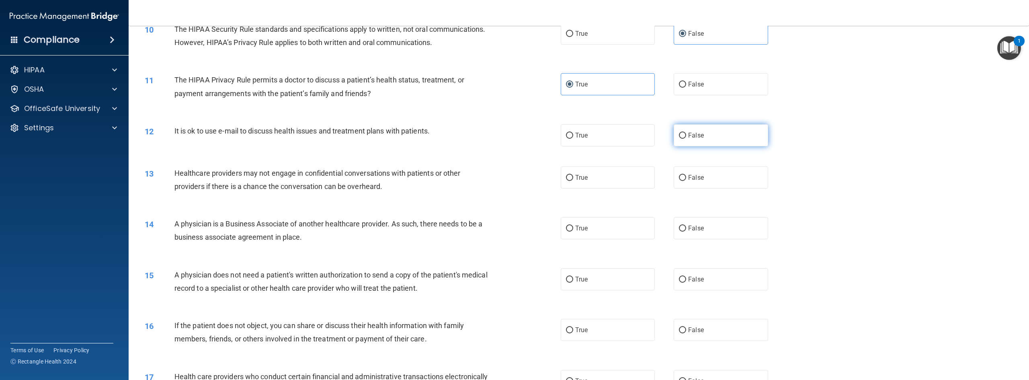
click at [617, 139] on span "False" at bounding box center [696, 135] width 16 height 8
click at [617, 139] on input "False" at bounding box center [682, 136] width 7 height 6
radio input "true"
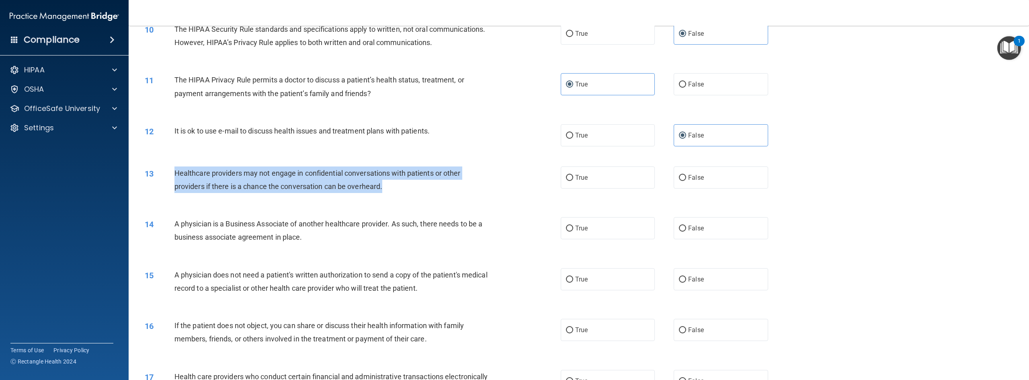
drag, startPoint x: 392, startPoint y: 213, endPoint x: 173, endPoint y: 197, distance: 219.2
click at [173, 197] on div "13 Healthcare providers may not engage in confidential conversations with patie…" at bounding box center [353, 181] width 440 height 31
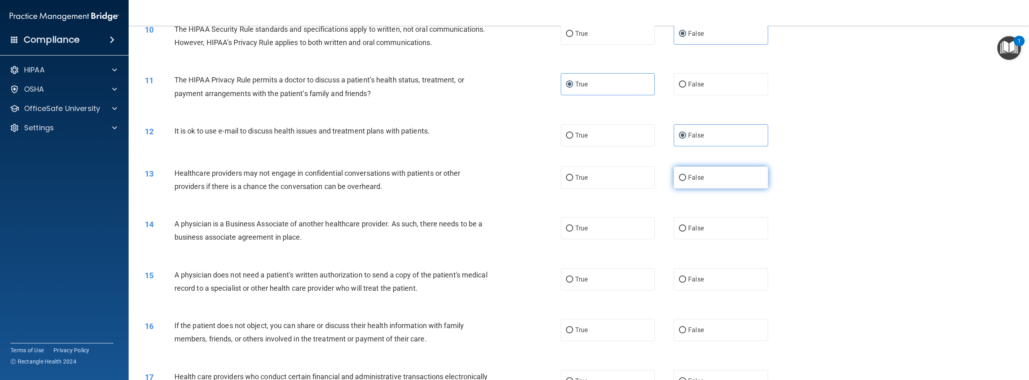
click at [617, 181] on span "False" at bounding box center [696, 178] width 16 height 8
click at [617, 181] on input "False" at bounding box center [682, 178] width 7 height 6
radio input "true"
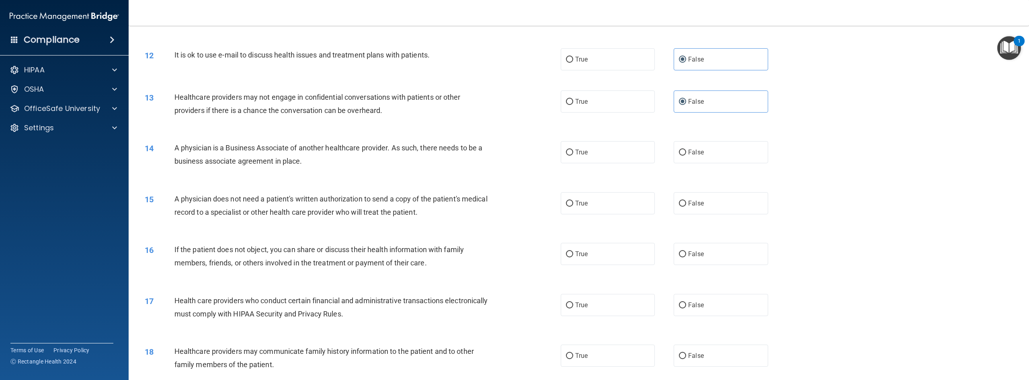
scroll to position [561, 0]
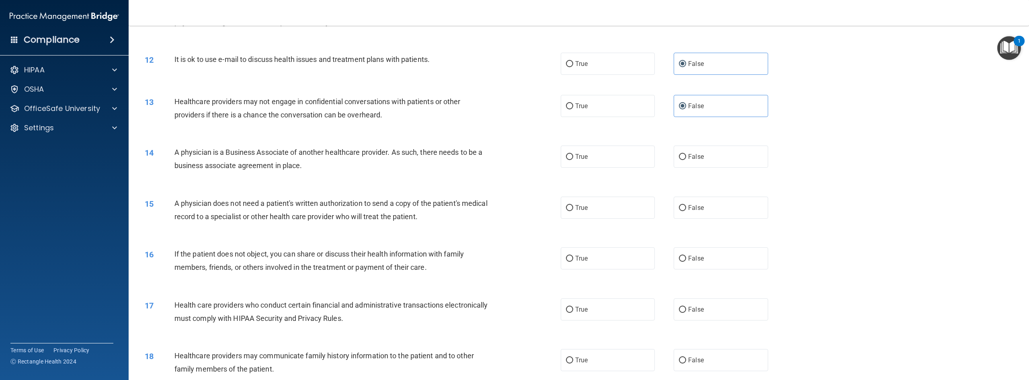
drag, startPoint x: 307, startPoint y: 192, endPoint x: 169, endPoint y: 180, distance: 138.3
click at [169, 176] on div "14 A physician is a Business Associate of another healthcare provider. As such,…" at bounding box center [353, 160] width 440 height 31
click at [617, 160] on span "False" at bounding box center [696, 157] width 16 height 8
click at [617, 160] on input "False" at bounding box center [682, 157] width 7 height 6
radio input "true"
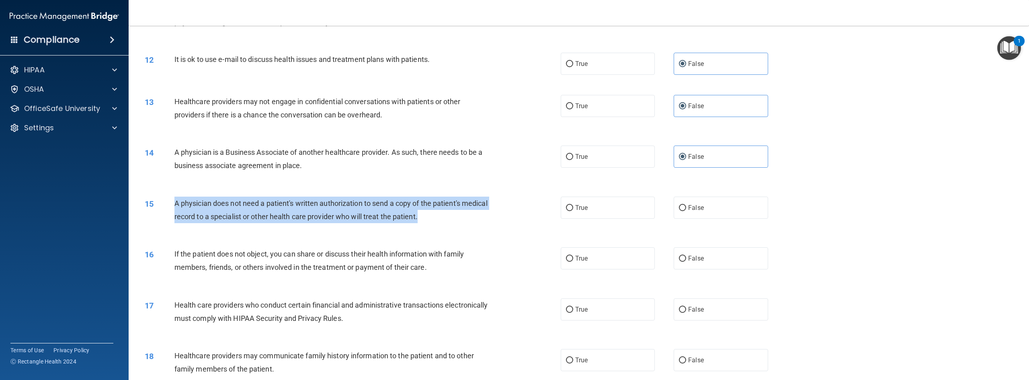
drag, startPoint x: 451, startPoint y: 247, endPoint x: 160, endPoint y: 230, distance: 291.8
click at [160, 227] on div "15 A physician does not need a patient's written authorization to send a copy o…" at bounding box center [353, 211] width 440 height 31
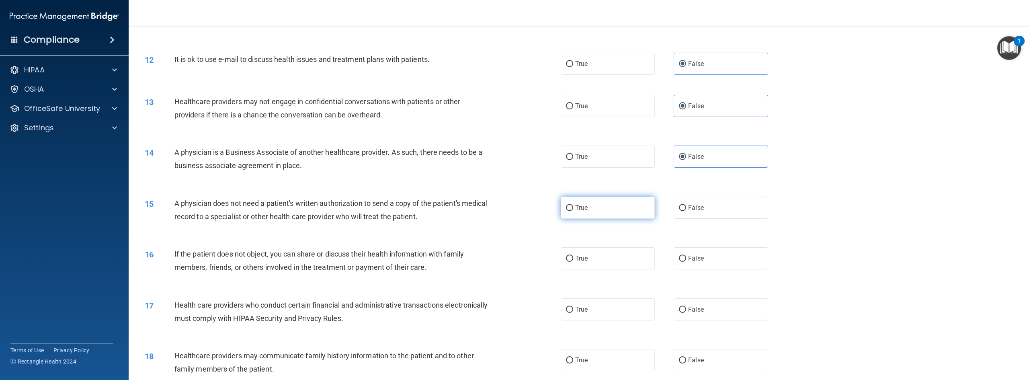
click at [593, 219] on label "True" at bounding box center [608, 207] width 94 height 22
click at [573, 211] on input "True" at bounding box center [569, 208] width 7 height 6
radio input "true"
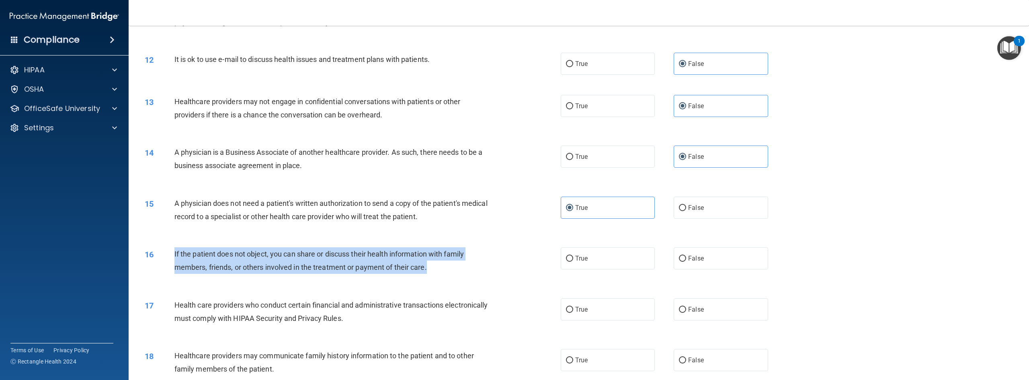
drag, startPoint x: 429, startPoint y: 299, endPoint x: 170, endPoint y: 284, distance: 259.6
click at [170, 278] on div "16 If the patient does not object, you can share or discuss their health inform…" at bounding box center [353, 262] width 440 height 31
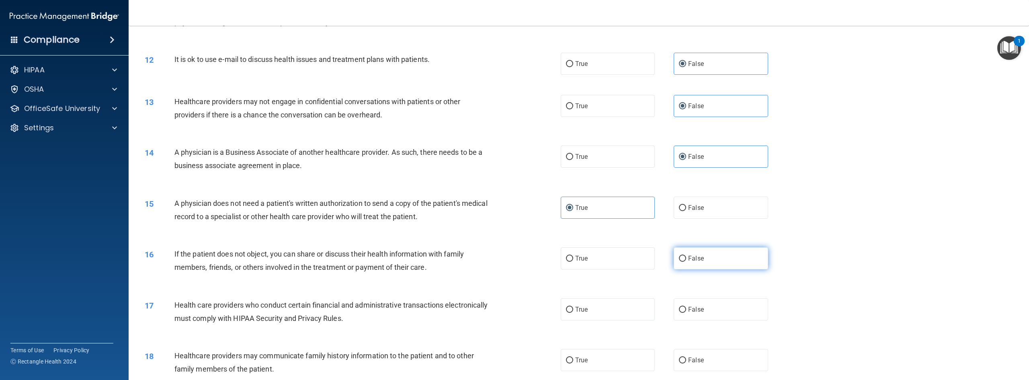
click at [617, 262] on span "False" at bounding box center [696, 258] width 16 height 8
click at [617, 262] on input "False" at bounding box center [682, 259] width 7 height 6
radio input "true"
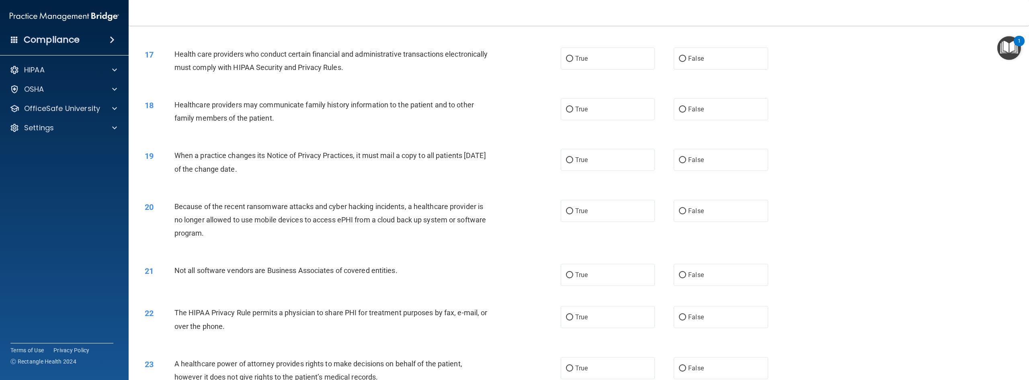
scroll to position [809, 0]
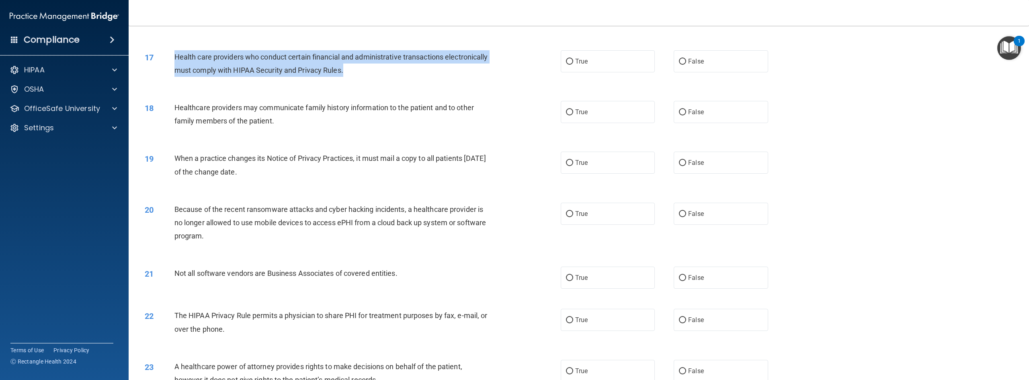
drag, startPoint x: 397, startPoint y: 94, endPoint x: 173, endPoint y: 85, distance: 223.6
click at [173, 81] on div "17 Health care providers who conduct certain financial and administrative trans…" at bounding box center [353, 65] width 440 height 31
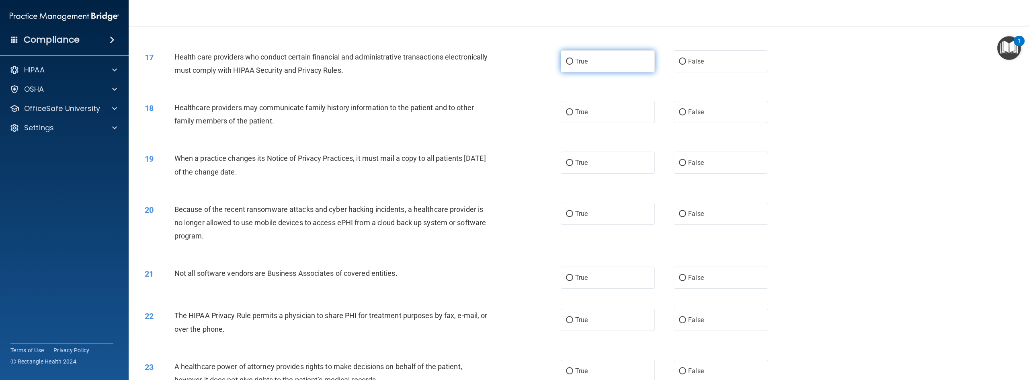
click at [606, 72] on label "True" at bounding box center [608, 61] width 94 height 22
click at [573, 65] on input "True" at bounding box center [569, 62] width 7 height 6
radio input "true"
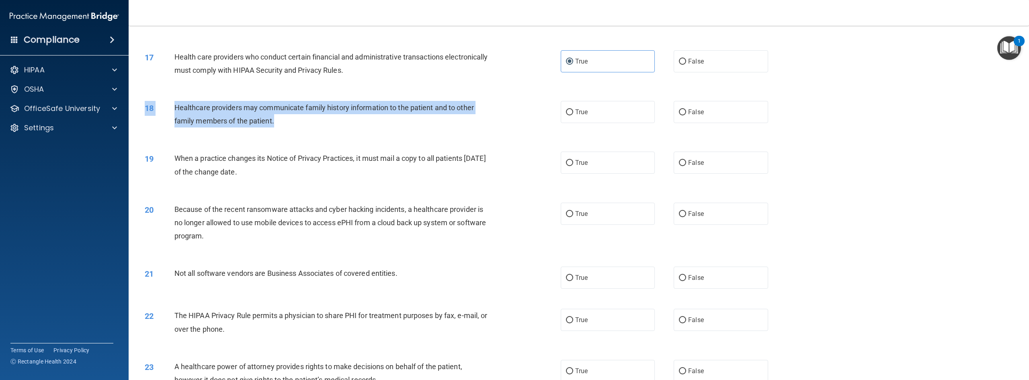
drag, startPoint x: 289, startPoint y: 146, endPoint x: 177, endPoint y: 123, distance: 114.4
click at [177, 123] on div "18 Healthcare providers may communicate family history information to the patie…" at bounding box center [579, 116] width 880 height 51
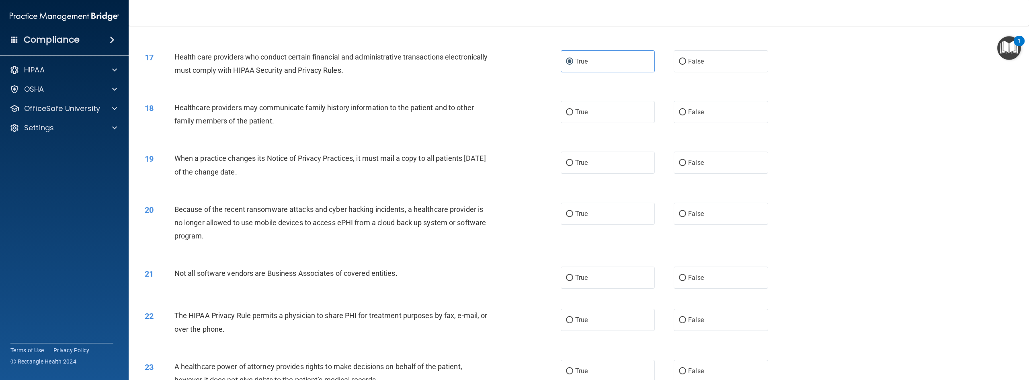
click at [177, 123] on div "18 Healthcare providers may communicate family history information to the patie…" at bounding box center [579, 116] width 880 height 51
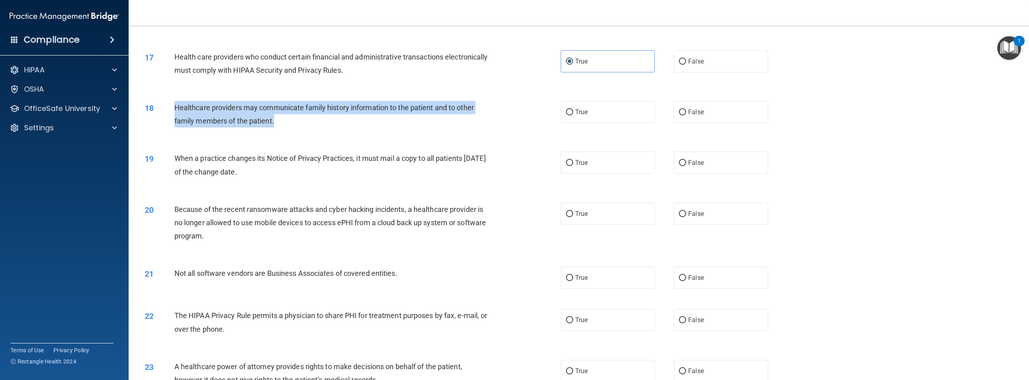
drag, startPoint x: 262, startPoint y: 149, endPoint x: 174, endPoint y: 130, distance: 90.2
click at [174, 130] on div "18 Healthcare providers may communicate family history information to the patie…" at bounding box center [353, 116] width 440 height 31
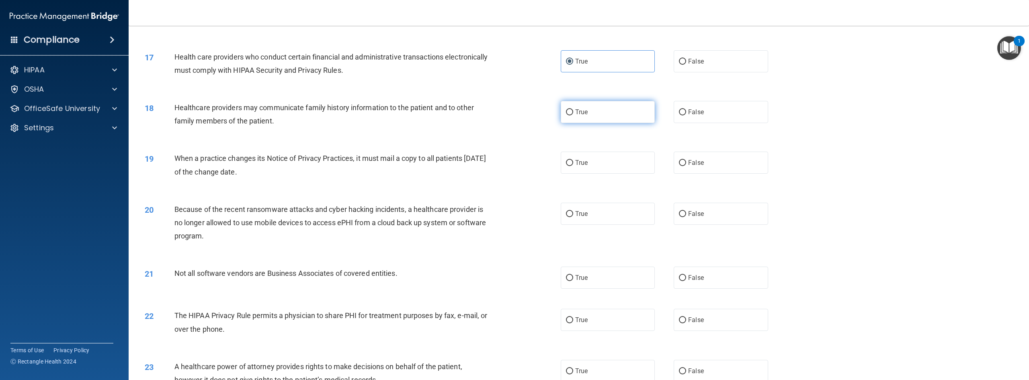
click at [617, 123] on label "True" at bounding box center [608, 112] width 94 height 22
click at [573, 115] on input "True" at bounding box center [569, 112] width 7 height 6
radio input "true"
drag, startPoint x: 299, startPoint y: 202, endPoint x: 174, endPoint y: 185, distance: 126.1
click at [174, 178] on div "When a practice changes its Notice of Privacy Practices, it must mail a copy to…" at bounding box center [334, 164] width 321 height 27
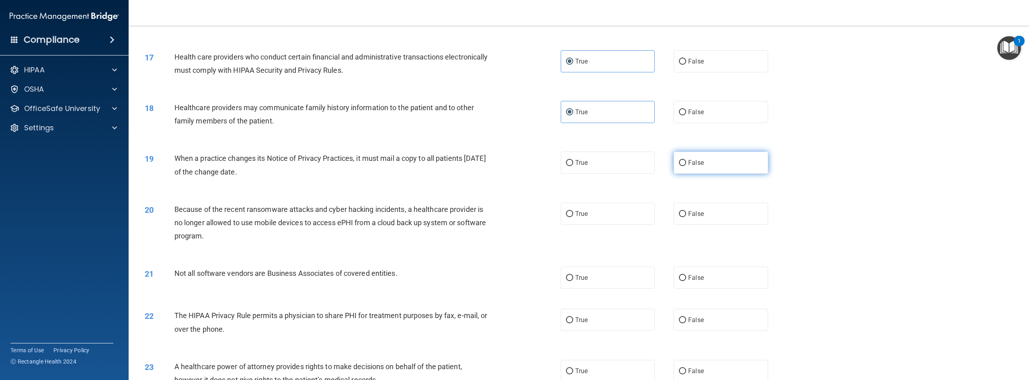
click at [617, 174] on label "False" at bounding box center [720, 162] width 94 height 22
click at [617, 166] on input "False" at bounding box center [682, 163] width 7 height 6
radio input "true"
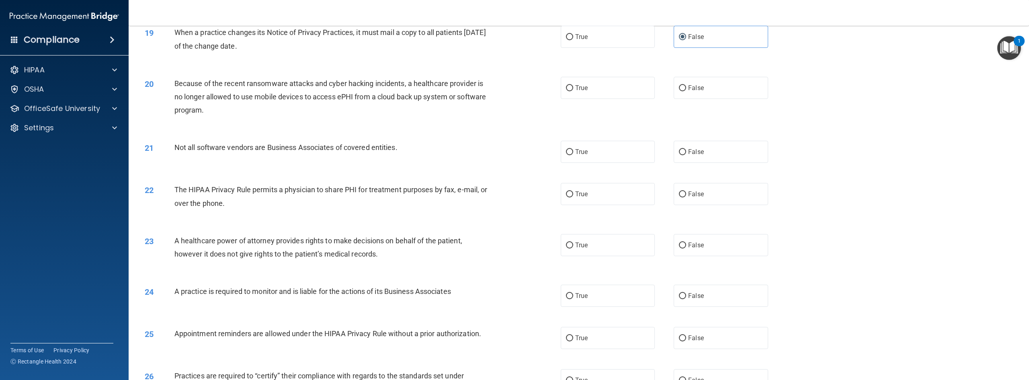
scroll to position [824, 0]
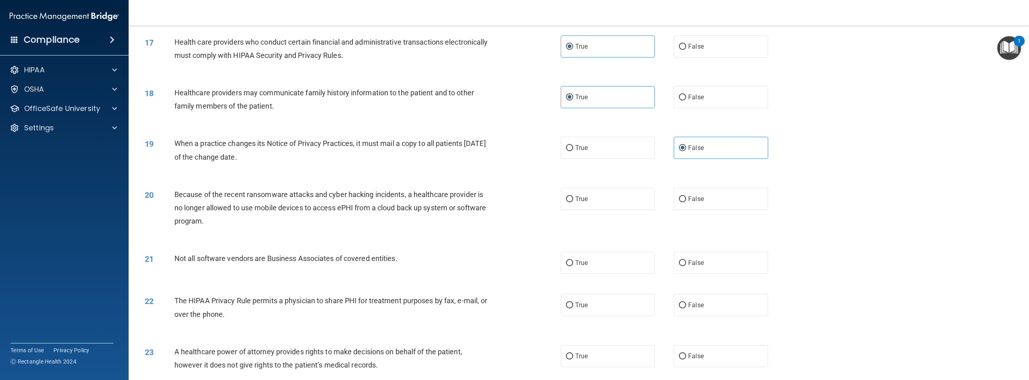
click at [464, 228] on div "Because of the recent ransomware attacks and cyber hacking incidents, a healthc…" at bounding box center [334, 208] width 321 height 40
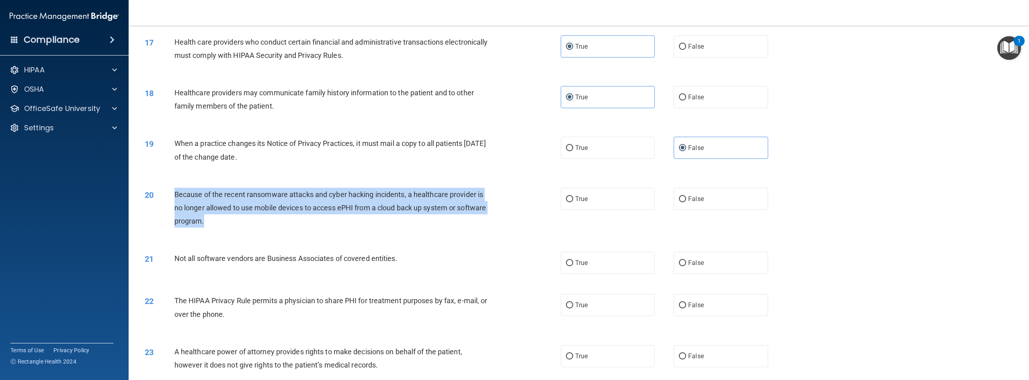
drag, startPoint x: 255, startPoint y: 249, endPoint x: 171, endPoint y: 222, distance: 88.3
click at [171, 222] on div "20 Because of the recent ransomware attacks and cyber hacking incidents, a heal…" at bounding box center [353, 210] width 440 height 44
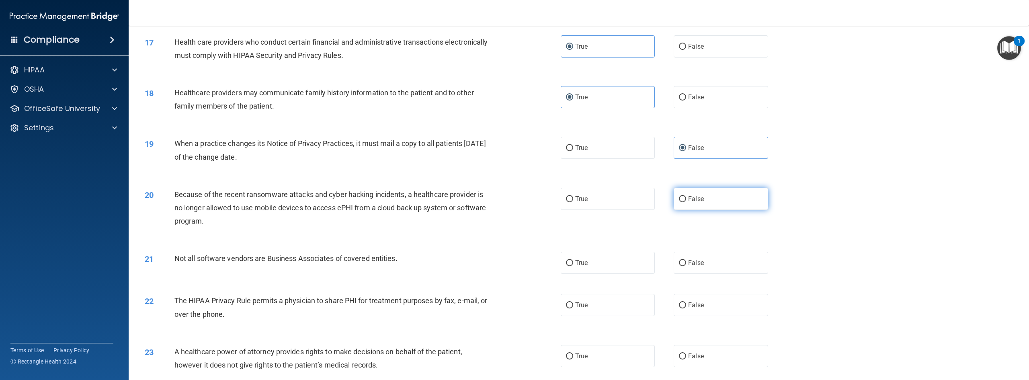
click at [617, 210] on label "False" at bounding box center [720, 199] width 94 height 22
click at [617, 202] on input "False" at bounding box center [682, 199] width 7 height 6
radio input "true"
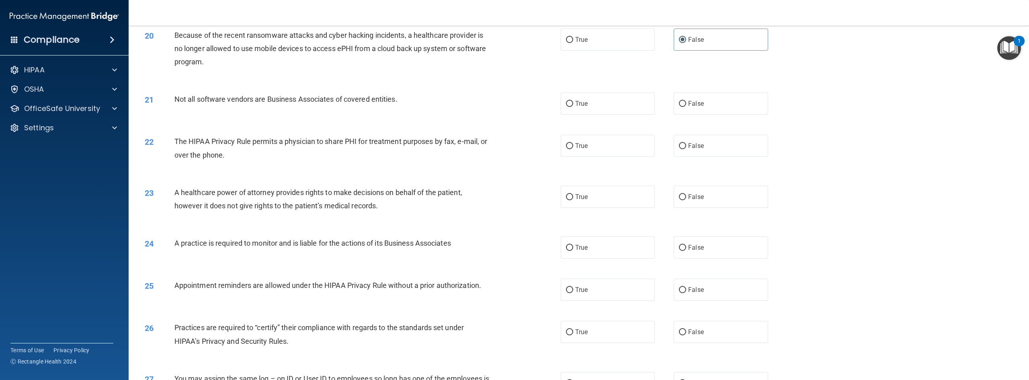
scroll to position [982, 0]
drag, startPoint x: 431, startPoint y: 131, endPoint x: 172, endPoint y: 127, distance: 259.6
click at [172, 111] on div "21 Not all software vendors are Business Associates of covered entities." at bounding box center [353, 102] width 440 height 17
click at [599, 116] on label "True" at bounding box center [608, 105] width 94 height 22
click at [573, 108] on input "True" at bounding box center [569, 105] width 7 height 6
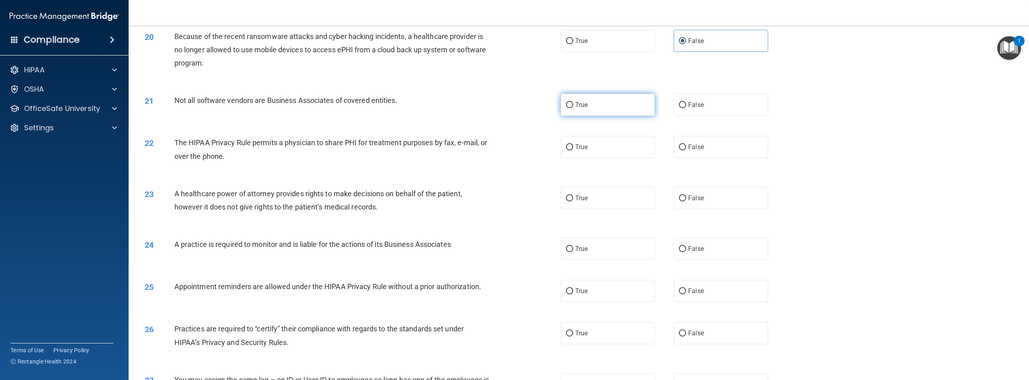
radio input "true"
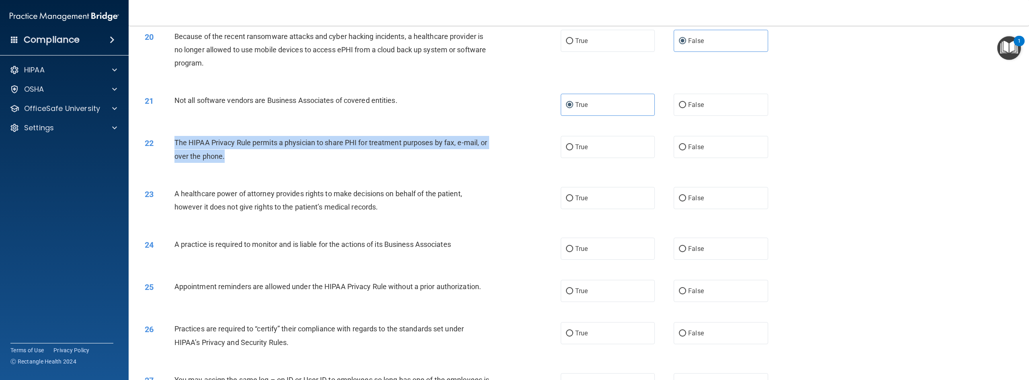
drag, startPoint x: 249, startPoint y: 193, endPoint x: 171, endPoint y: 164, distance: 83.3
click at [171, 164] on div "22 The HIPAA Privacy Rule permits a physician to share PHI for treatment purpos…" at bounding box center [353, 151] width 440 height 31
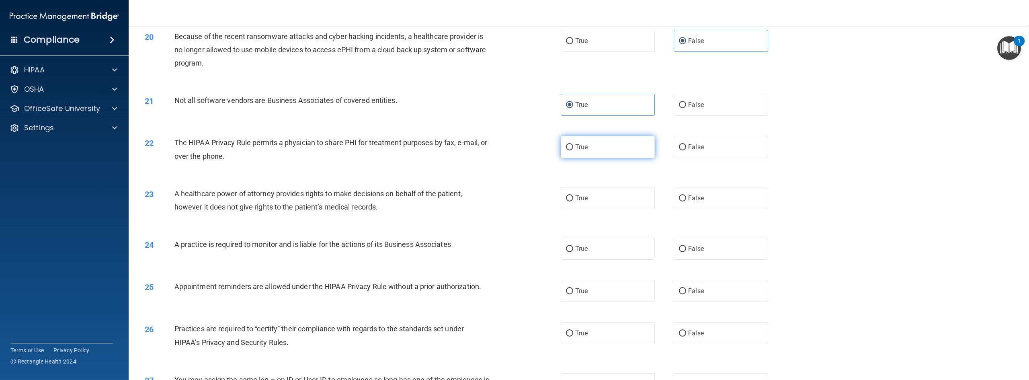
click at [590, 158] on label "True" at bounding box center [608, 147] width 94 height 22
click at [573, 150] on input "True" at bounding box center [569, 147] width 7 height 6
radio input "true"
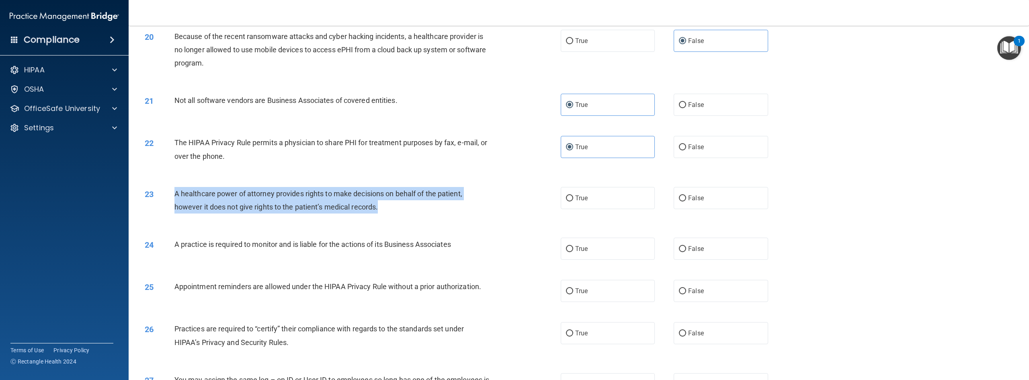
drag, startPoint x: 392, startPoint y: 233, endPoint x: 169, endPoint y: 219, distance: 223.1
click at [169, 217] on div "23 A healthcare power of attorney provides rights to make decisions on behalf o…" at bounding box center [353, 202] width 440 height 31
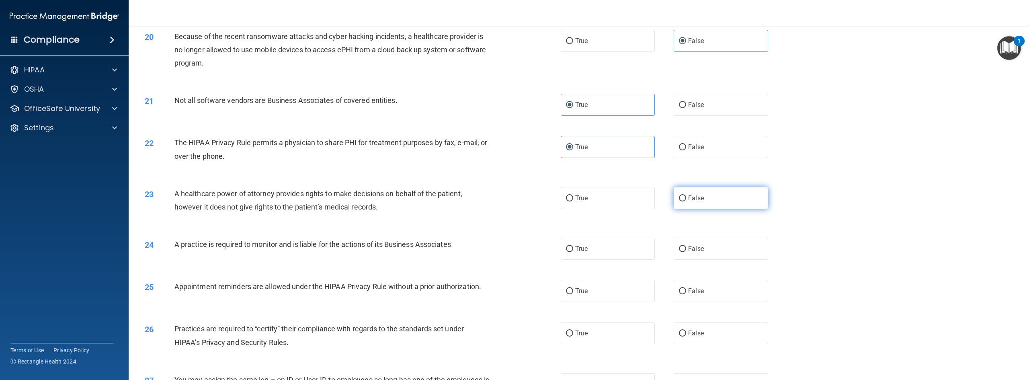
click at [617, 209] on label "False" at bounding box center [720, 198] width 94 height 22
click at [617, 201] on input "False" at bounding box center [682, 198] width 7 height 6
radio input "true"
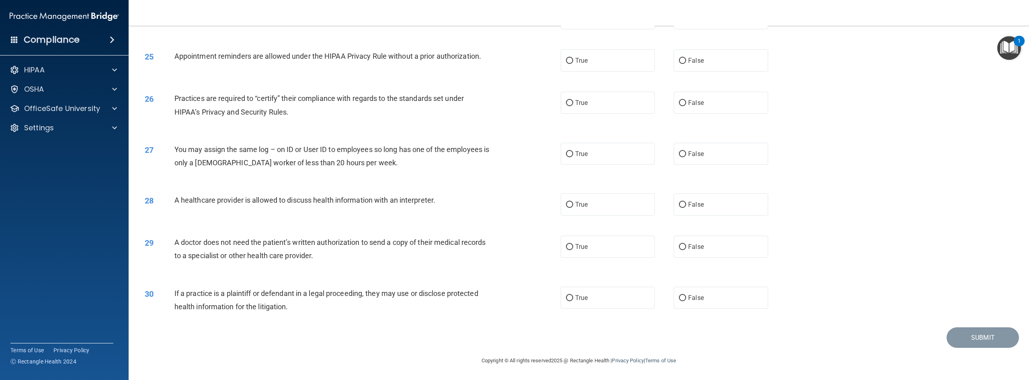
scroll to position [1177, 0]
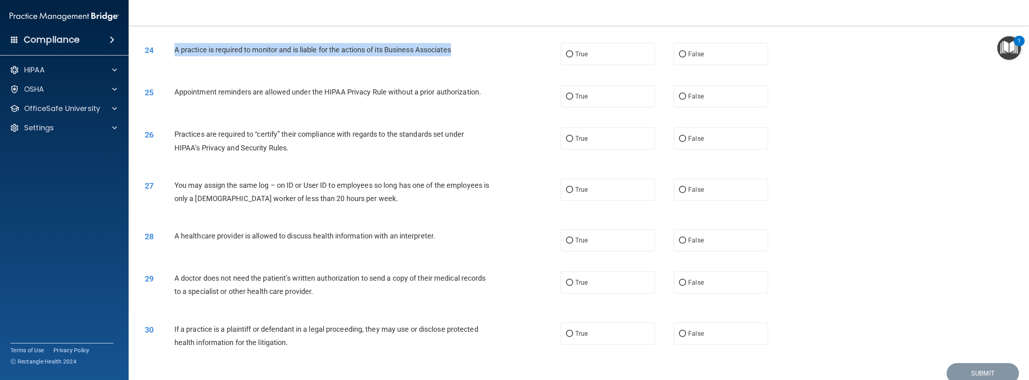
drag, startPoint x: 483, startPoint y: 73, endPoint x: 166, endPoint y: 74, distance: 316.6
click at [166, 60] on div "24 A practice is required to monitor and is liable for the actions of its Busin…" at bounding box center [353, 51] width 440 height 17
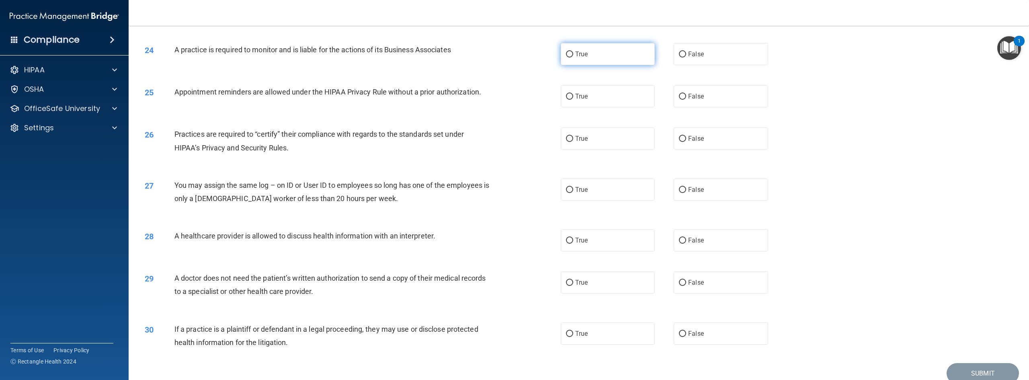
click at [602, 65] on label "True" at bounding box center [608, 54] width 94 height 22
click at [573, 57] on input "True" at bounding box center [569, 54] width 7 height 6
radio input "true"
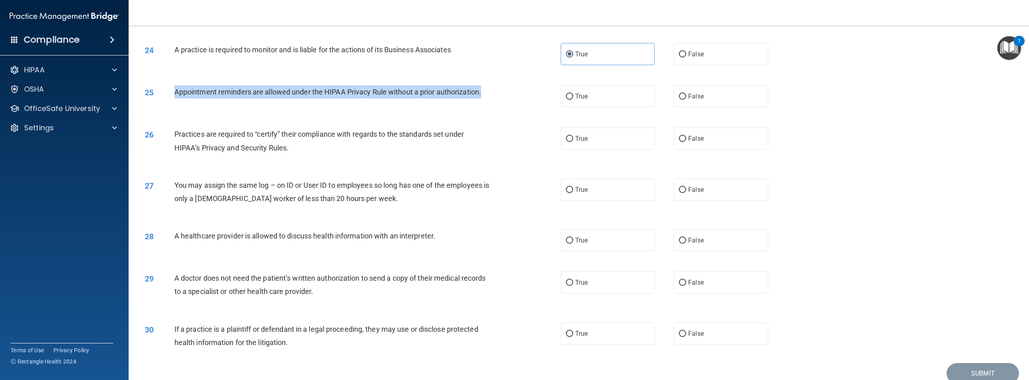
drag, startPoint x: 497, startPoint y: 120, endPoint x: 166, endPoint y: 117, distance: 330.3
click at [166, 102] on div "25 Appointment reminders are allowed under the HIPAA Privacy Rule without a pri…" at bounding box center [353, 93] width 440 height 17
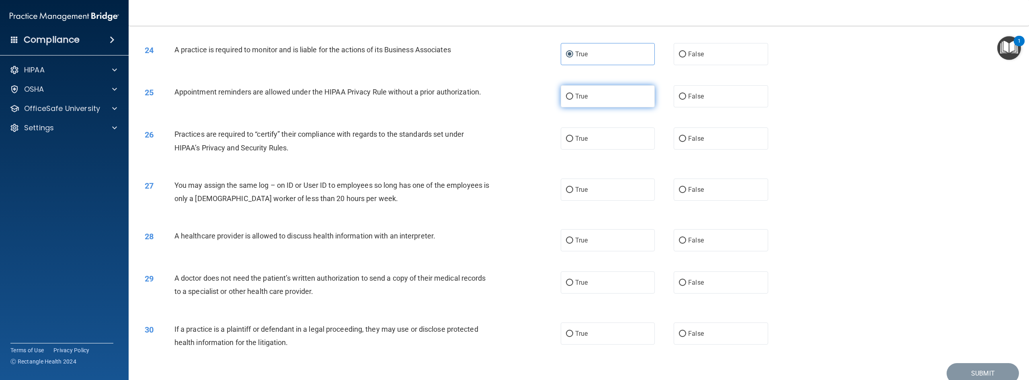
click at [581, 107] on label "True" at bounding box center [608, 96] width 94 height 22
click at [573, 100] on input "True" at bounding box center [569, 97] width 7 height 6
radio input "true"
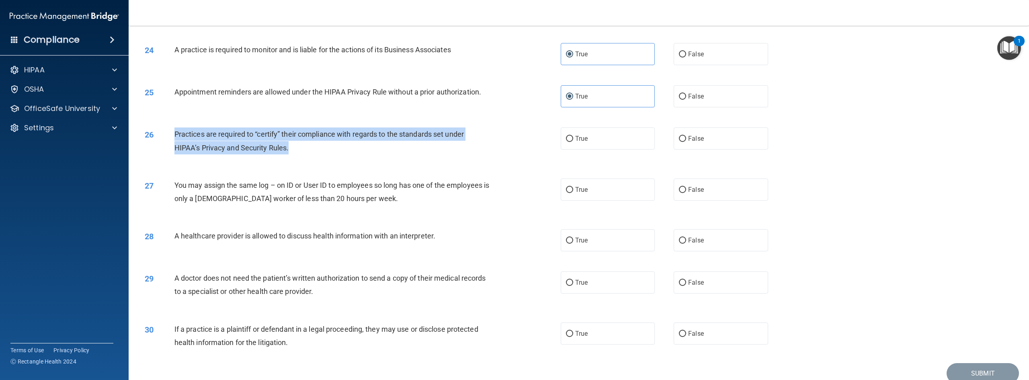
drag, startPoint x: 372, startPoint y: 179, endPoint x: 172, endPoint y: 157, distance: 201.3
click at [172, 157] on div "26 Practices are required to “certify” their compliance with regards to the sta…" at bounding box center [353, 142] width 440 height 31
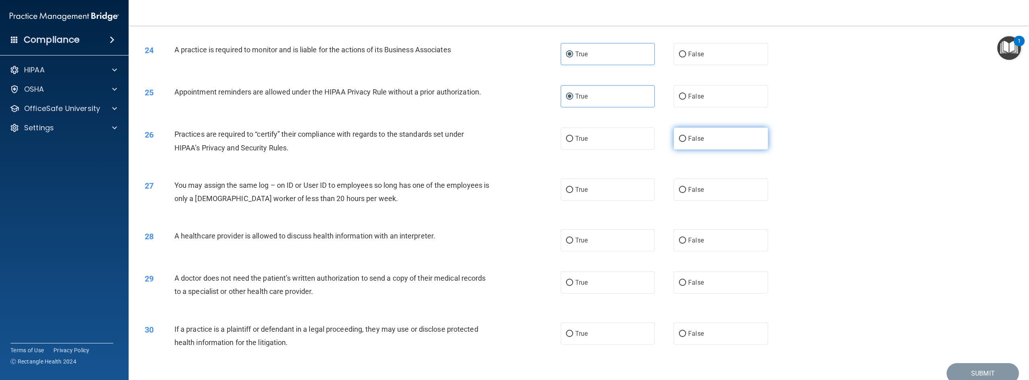
click at [617, 149] on label "False" at bounding box center [720, 138] width 94 height 22
click at [617, 142] on input "False" at bounding box center [682, 139] width 7 height 6
radio input "true"
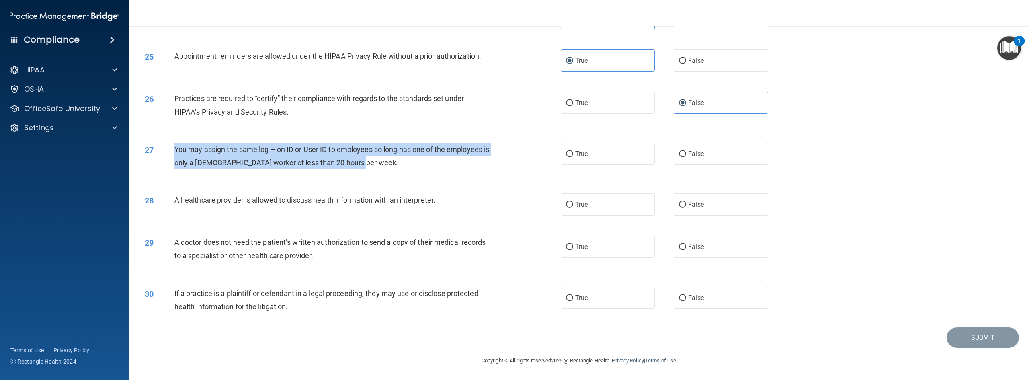
drag, startPoint x: 362, startPoint y: 161, endPoint x: 169, endPoint y: 149, distance: 193.3
click at [169, 149] on div "27 You may assign the same log – on ID or User ID to employees so long has one …" at bounding box center [353, 158] width 440 height 31
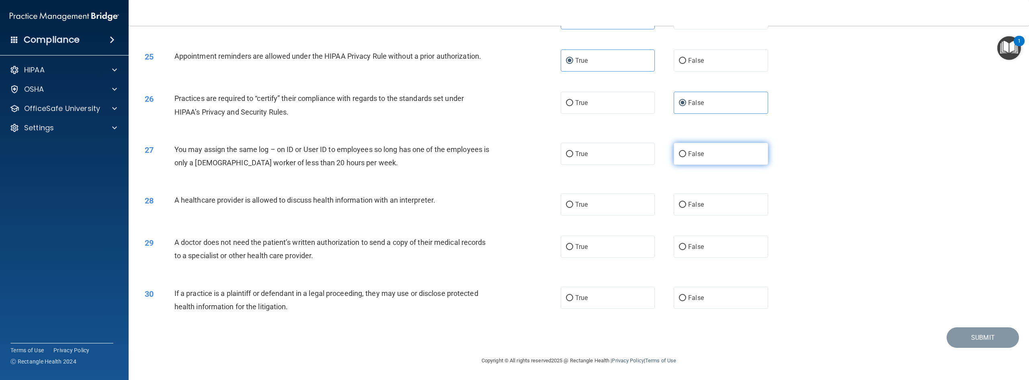
click at [617, 160] on label "False" at bounding box center [720, 154] width 94 height 22
click at [617, 157] on input "False" at bounding box center [682, 154] width 7 height 6
radio input "true"
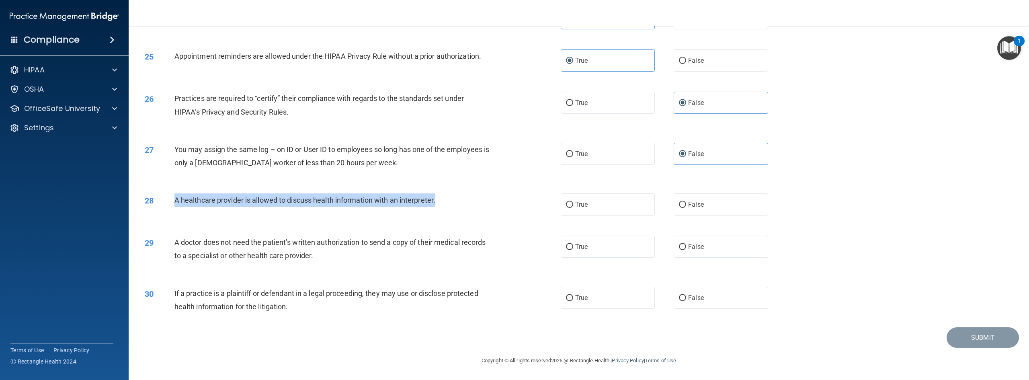
drag, startPoint x: 448, startPoint y: 204, endPoint x: 172, endPoint y: 196, distance: 276.6
click at [172, 196] on div "28 A healthcare provider is allowed to discuss health information with an inter…" at bounding box center [353, 201] width 440 height 17
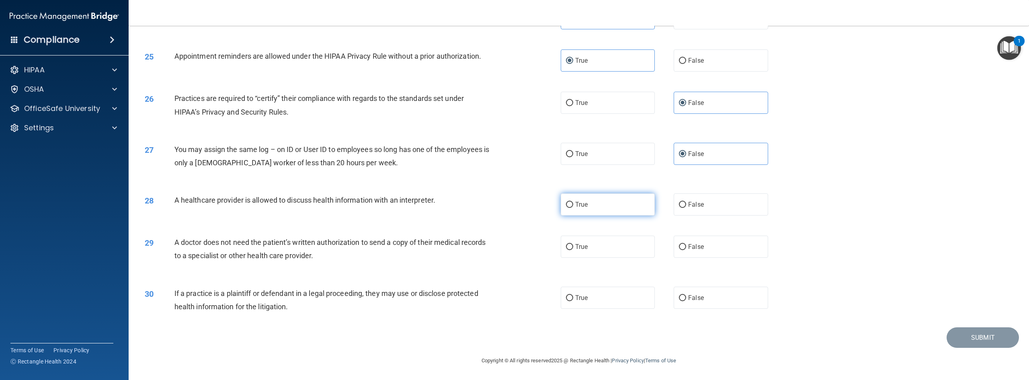
click at [586, 210] on label "True" at bounding box center [608, 204] width 94 height 22
click at [573, 208] on input "True" at bounding box center [569, 205] width 7 height 6
radio input "true"
drag, startPoint x: 348, startPoint y: 261, endPoint x: 174, endPoint y: 241, distance: 174.4
click at [174, 241] on div "A doctor does not need the patient’s written authorization to send a copy of th…" at bounding box center [334, 248] width 321 height 27
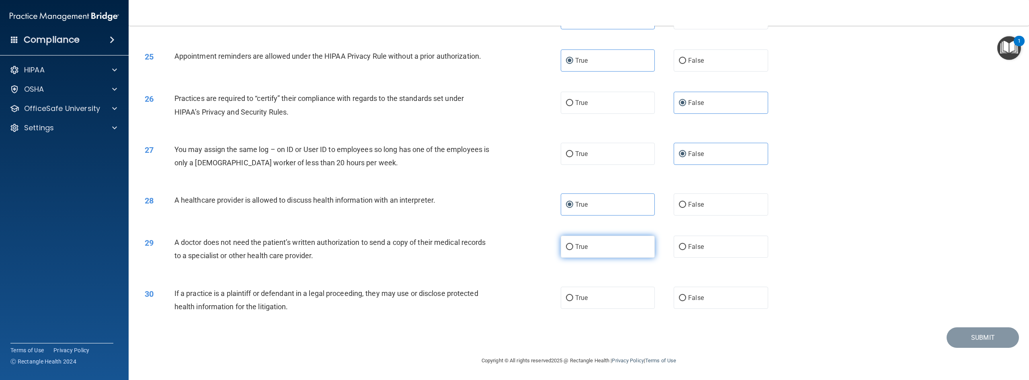
click at [590, 246] on label "True" at bounding box center [608, 246] width 94 height 22
click at [573, 246] on input "True" at bounding box center [569, 247] width 7 height 6
radio input "true"
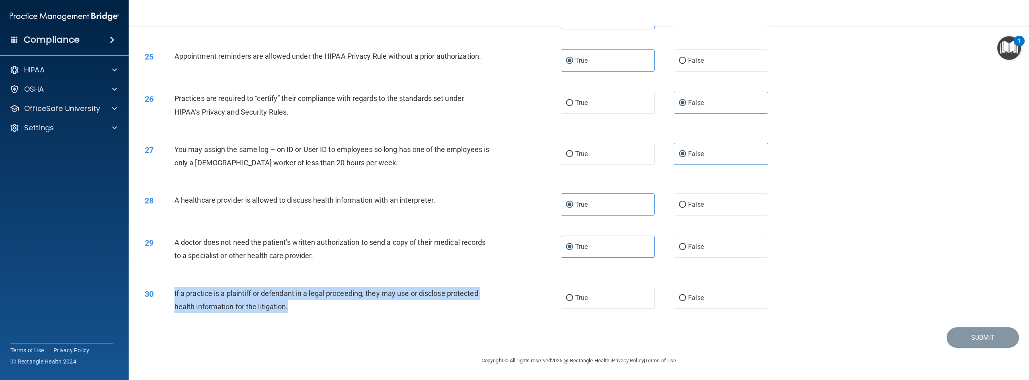
drag, startPoint x: 307, startPoint y: 316, endPoint x: 174, endPoint y: 287, distance: 136.1
click at [174, 287] on div "30 If a practice is a plaintiff or defendant in a legal proceeding, they may us…" at bounding box center [353, 302] width 440 height 31
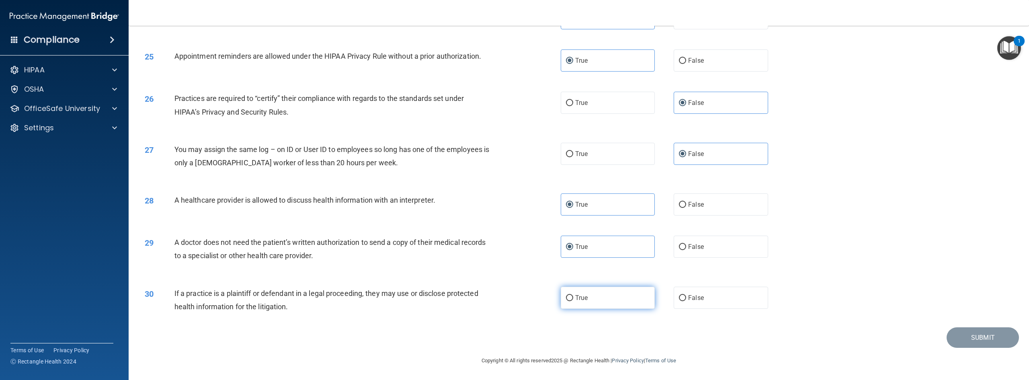
click at [575, 293] on span "True" at bounding box center [581, 298] width 12 height 8
click at [572, 293] on input "True" at bounding box center [569, 298] width 7 height 6
radio input "true"
click at [617, 293] on button "Submit" at bounding box center [982, 337] width 72 height 20
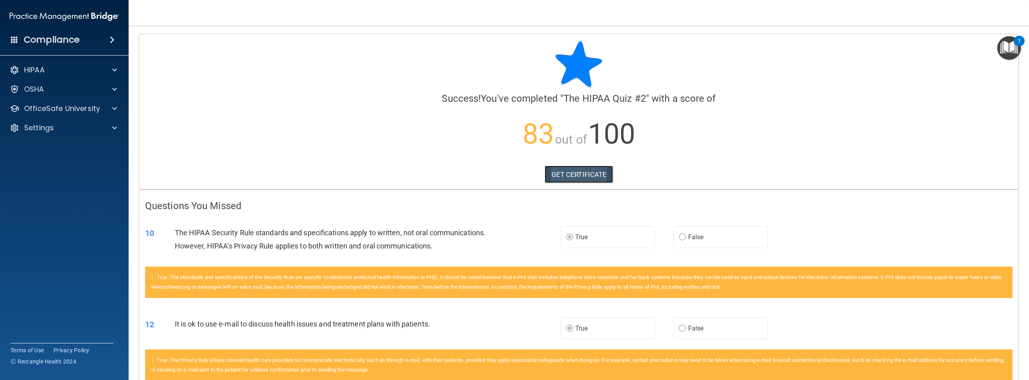
click at [585, 170] on link "GET CERTIFICATE" at bounding box center [578, 175] width 69 height 18
click at [111, 108] on div at bounding box center [113, 109] width 20 height 10
click at [70, 146] on p "OSHA Training" at bounding box center [37, 147] width 65 height 8
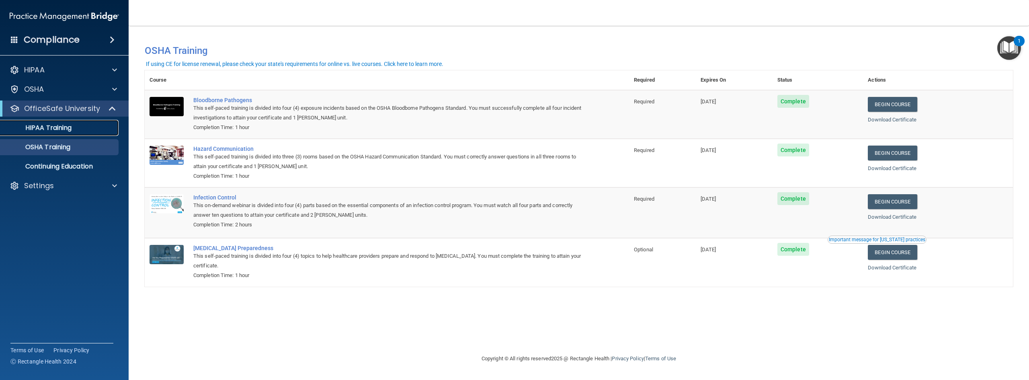
click at [51, 128] on p "HIPAA Training" at bounding box center [38, 128] width 66 height 8
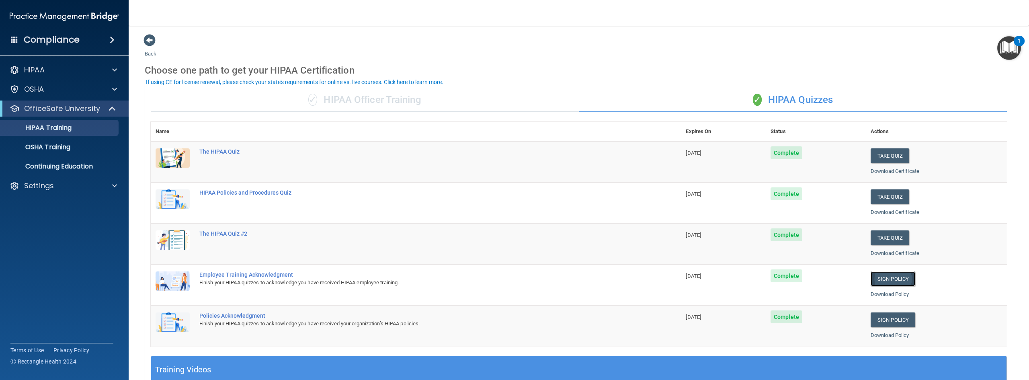
click at [617, 276] on link "Sign Policy" at bounding box center [892, 278] width 45 height 15
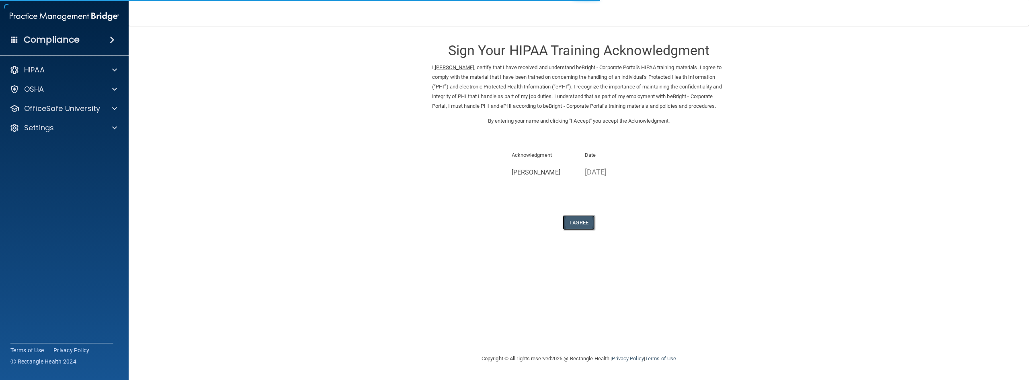
click at [572, 229] on button "I Agree" at bounding box center [579, 222] width 32 height 15
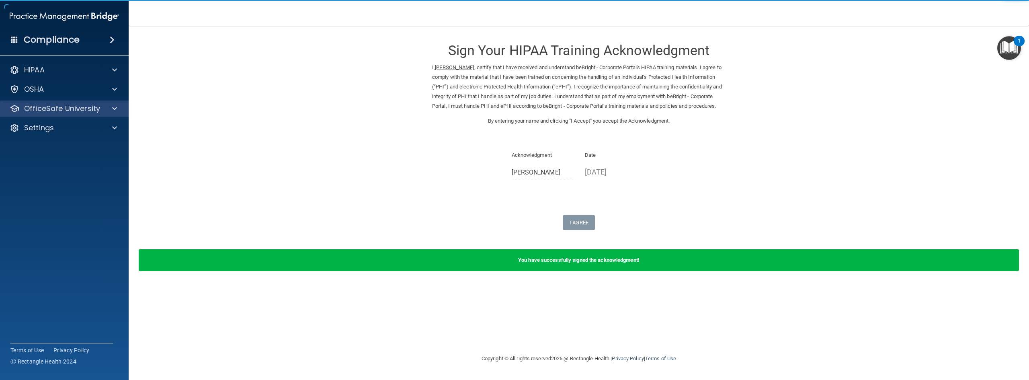
click at [52, 103] on div "OfficeSafe University" at bounding box center [64, 108] width 129 height 16
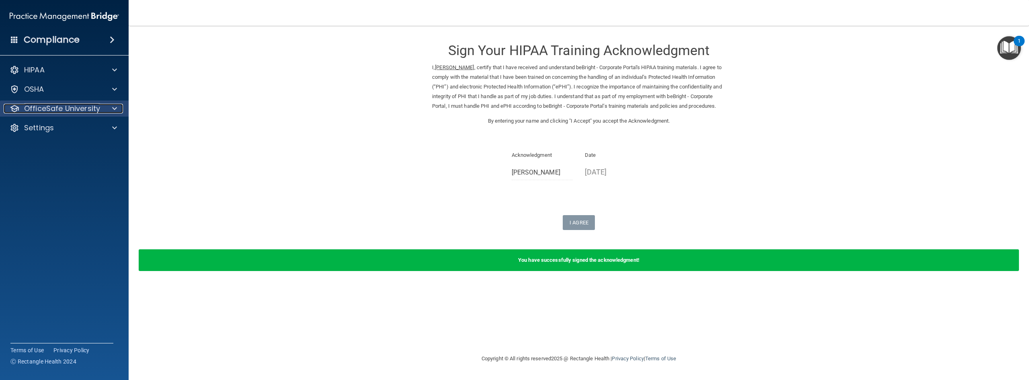
click at [111, 108] on div at bounding box center [113, 109] width 20 height 10
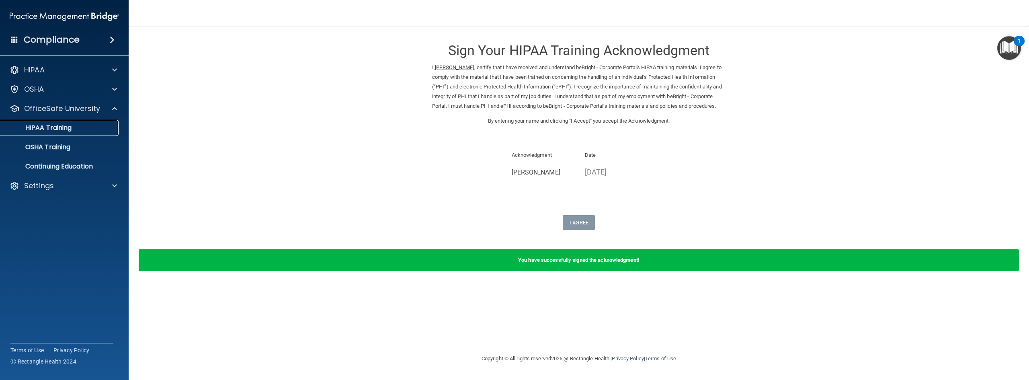
click at [65, 125] on p "HIPAA Training" at bounding box center [38, 128] width 66 height 8
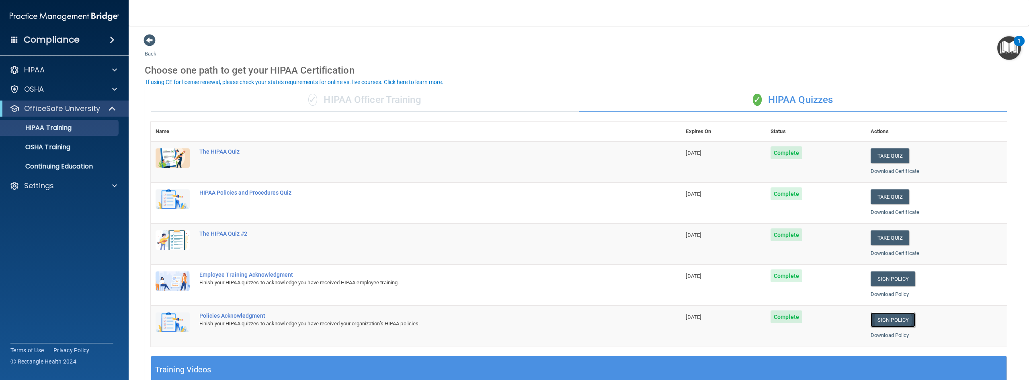
click at [887, 319] on link "Sign Policy" at bounding box center [892, 319] width 45 height 15
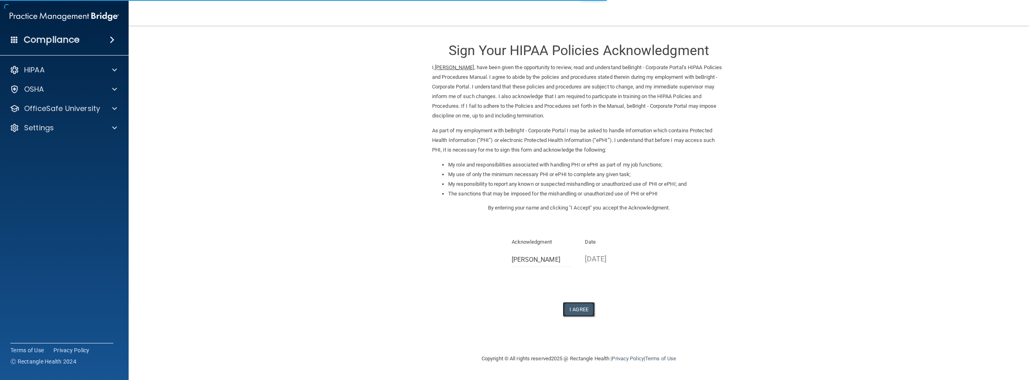
click at [577, 307] on button "I Agree" at bounding box center [579, 309] width 32 height 15
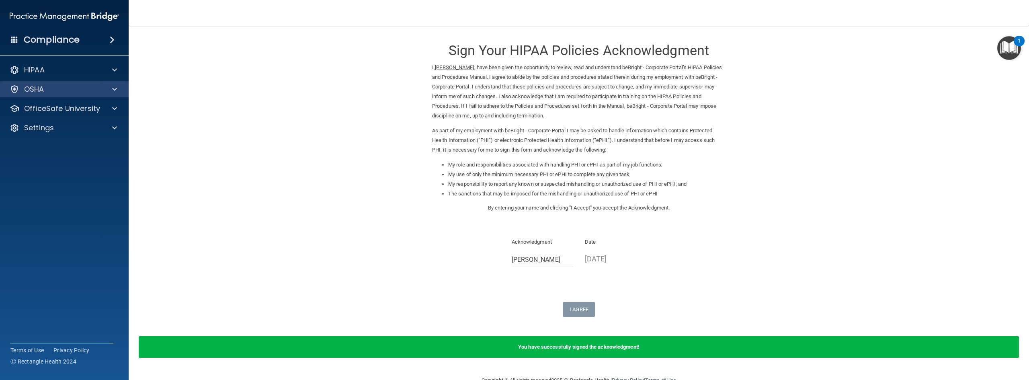
click at [92, 94] on div "OSHA" at bounding box center [64, 89] width 129 height 16
click at [113, 90] on span at bounding box center [114, 89] width 5 height 10
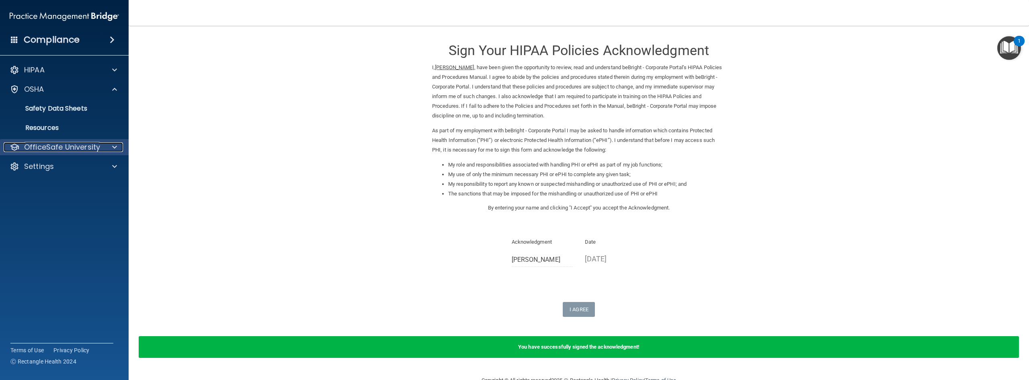
click at [111, 150] on div at bounding box center [113, 147] width 20 height 10
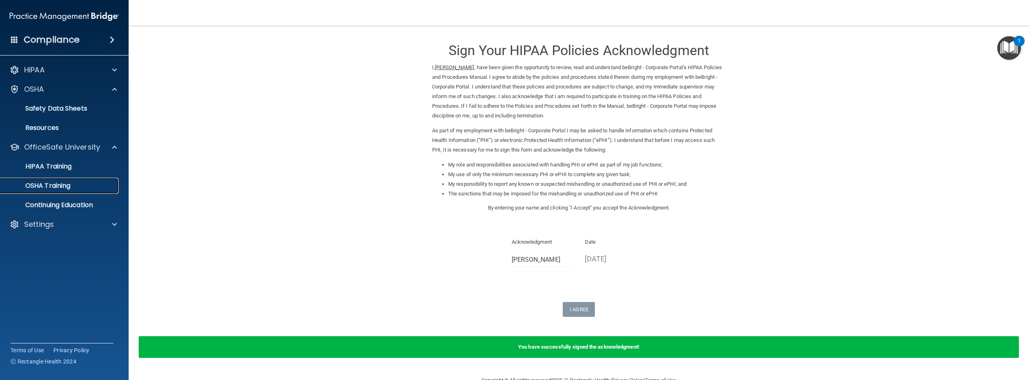
click at [77, 180] on link "OSHA Training" at bounding box center [55, 186] width 127 height 16
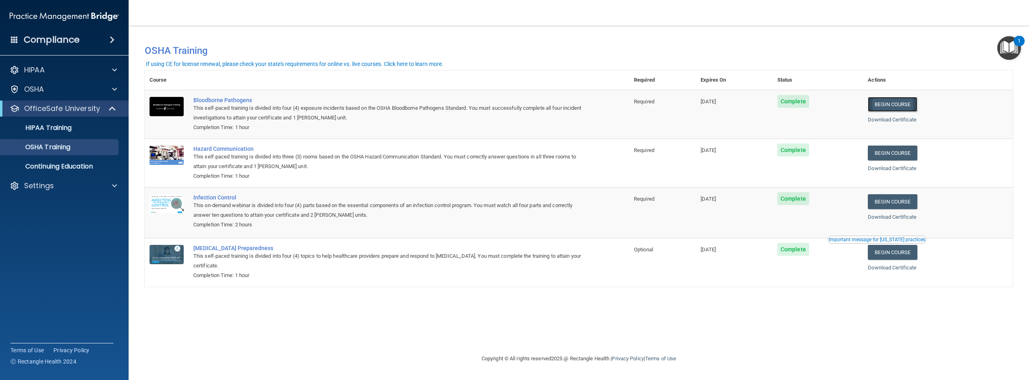
click at [893, 103] on link "Begin Course" at bounding box center [892, 104] width 49 height 15
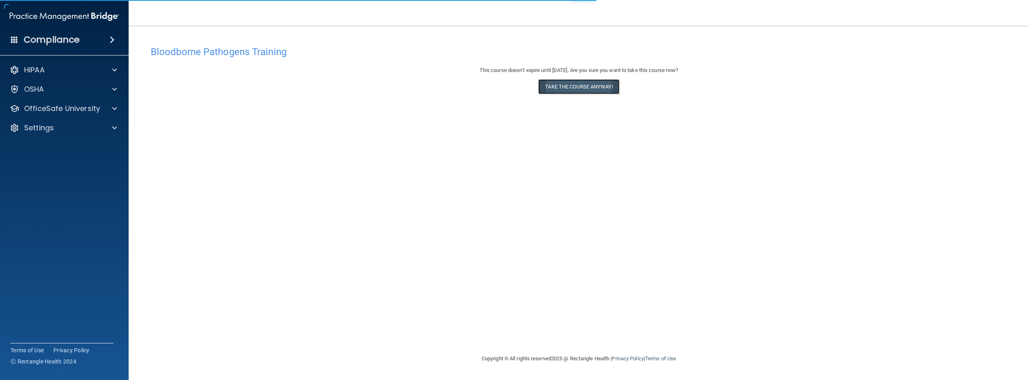
click at [591, 84] on button "Take the course anyway!" at bounding box center [578, 86] width 81 height 15
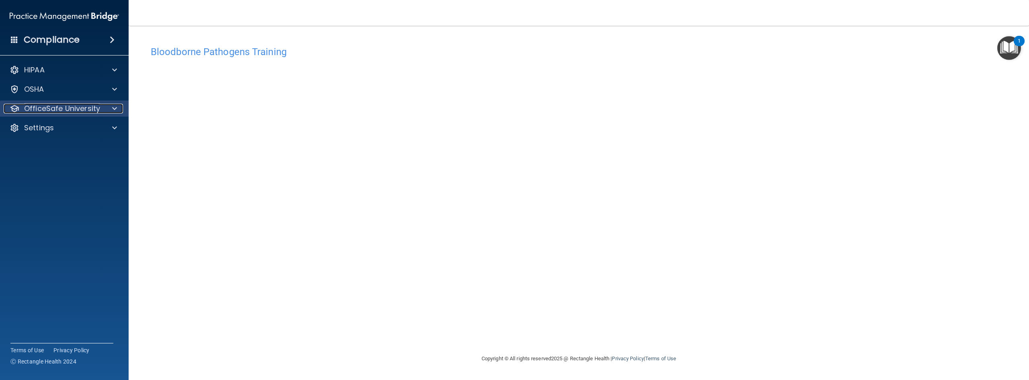
click at [82, 110] on p "OfficeSafe University" at bounding box center [62, 109] width 76 height 10
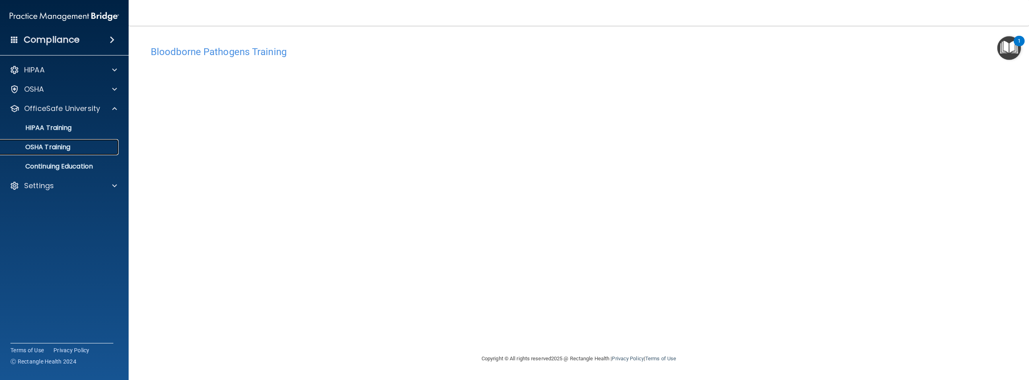
click at [78, 147] on div "OSHA Training" at bounding box center [60, 147] width 110 height 8
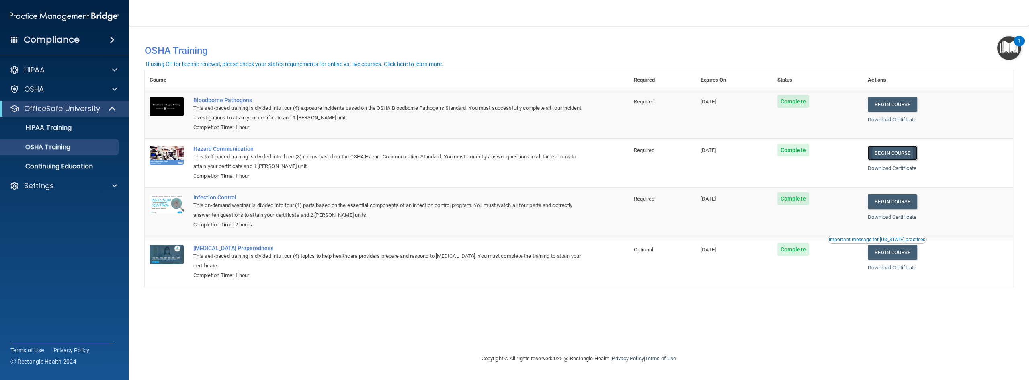
click at [897, 153] on link "Begin Course" at bounding box center [892, 152] width 49 height 15
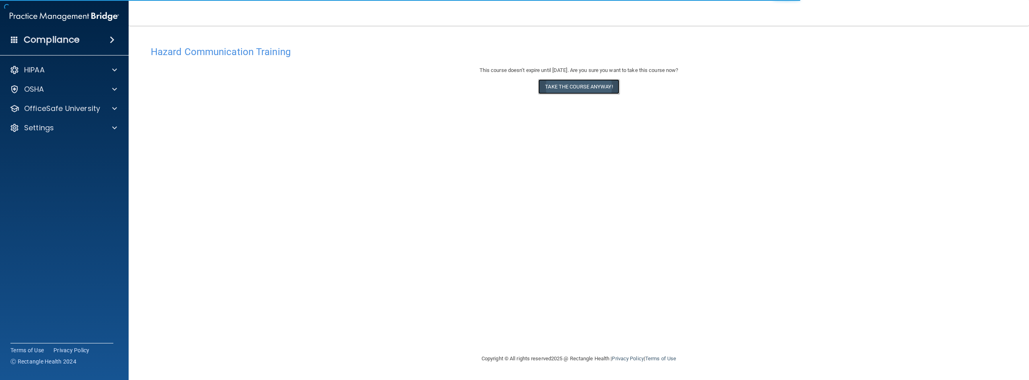
click at [582, 83] on button "Take the course anyway!" at bounding box center [578, 86] width 81 height 15
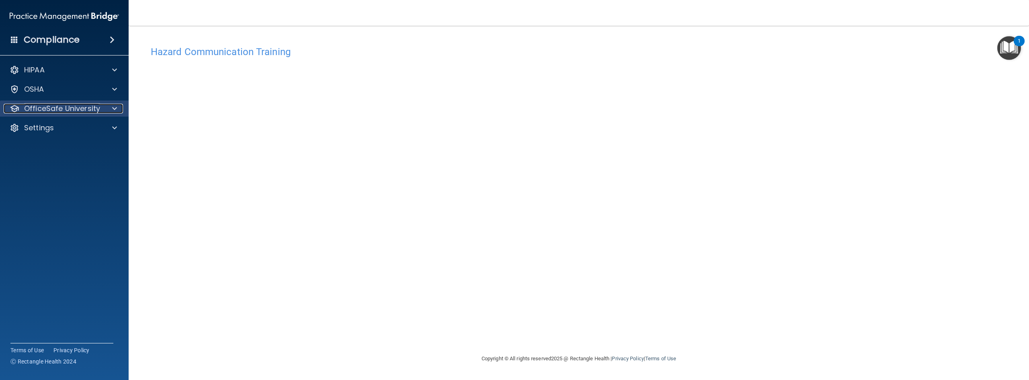
click at [97, 109] on p "OfficeSafe University" at bounding box center [62, 109] width 76 height 10
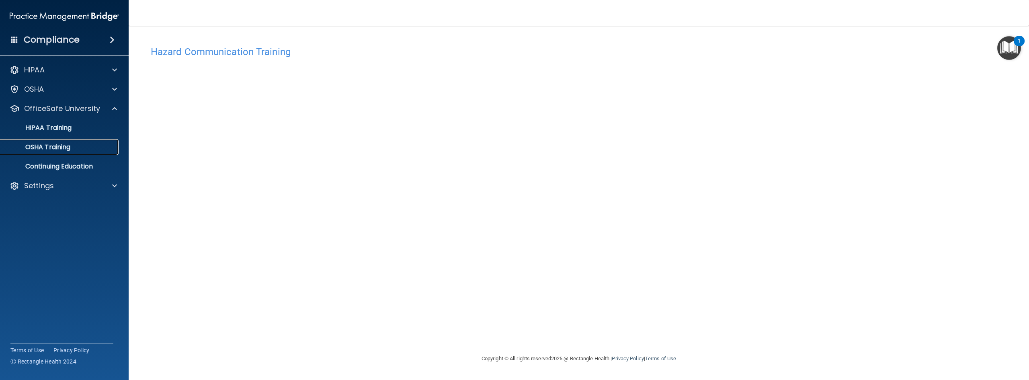
click at [80, 147] on div "OSHA Training" at bounding box center [60, 147] width 110 height 8
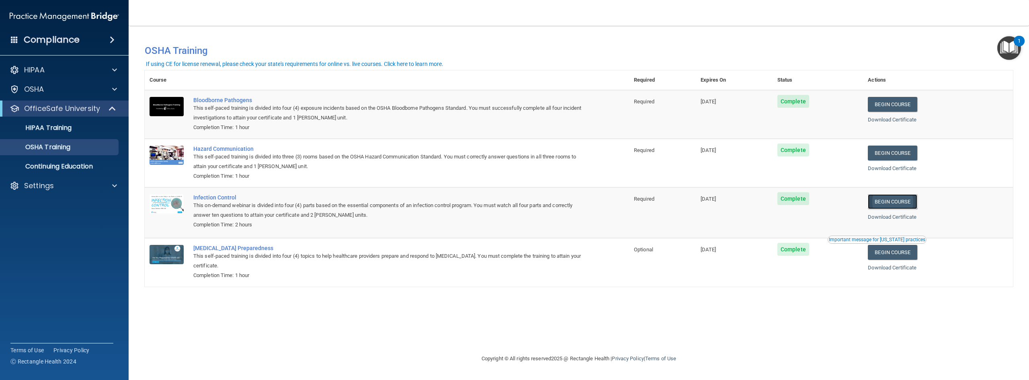
click at [899, 200] on link "Begin Course" at bounding box center [892, 201] width 49 height 15
click at [903, 252] on link "Begin Course" at bounding box center [892, 252] width 49 height 15
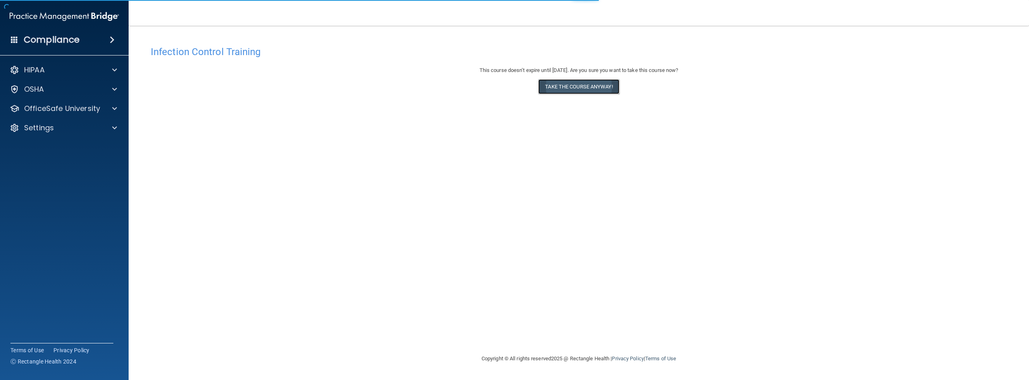
click at [587, 90] on button "Take the course anyway!" at bounding box center [578, 86] width 81 height 15
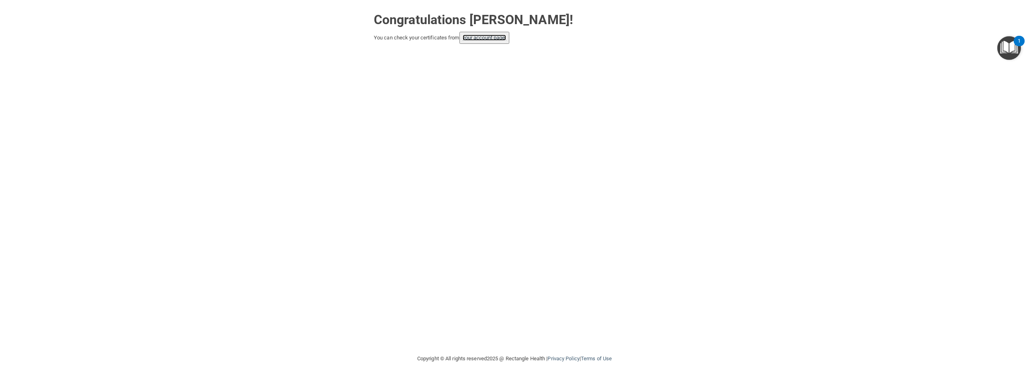
click at [478, 35] on link "your account page!" at bounding box center [485, 38] width 44 height 6
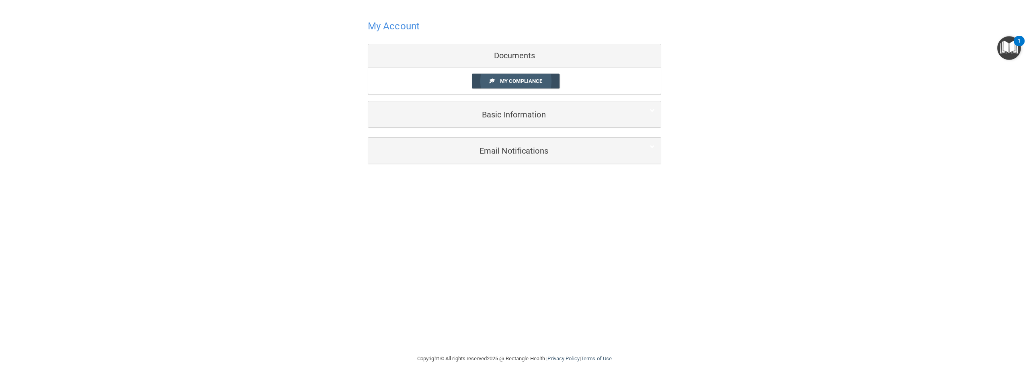
click at [513, 80] on span "My Compliance" at bounding box center [521, 81] width 42 height 6
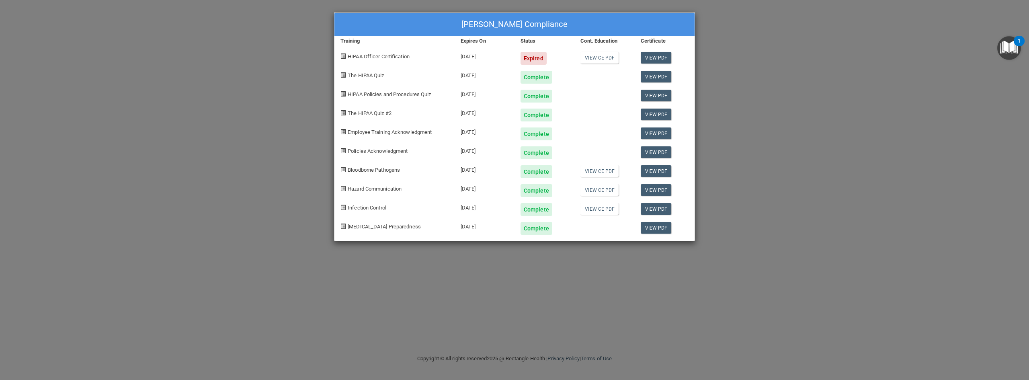
click at [467, 228] on div "11/22/2025" at bounding box center [484, 225] width 60 height 19
click at [404, 229] on span "[MEDICAL_DATA] Preparedness" at bounding box center [384, 226] width 73 height 6
click at [529, 227] on div "Complete" at bounding box center [536, 228] width 32 height 13
click at [379, 229] on span "[MEDICAL_DATA] Preparedness" at bounding box center [384, 226] width 73 height 6
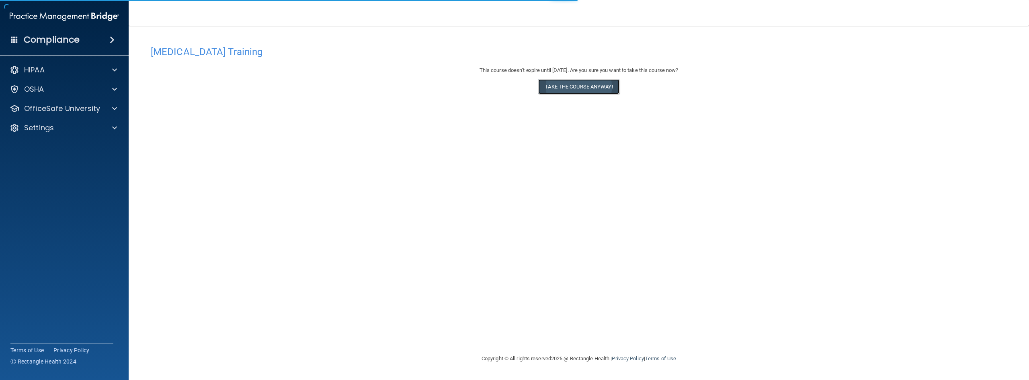
click at [557, 87] on button "Take the course anyway!" at bounding box center [578, 86] width 81 height 15
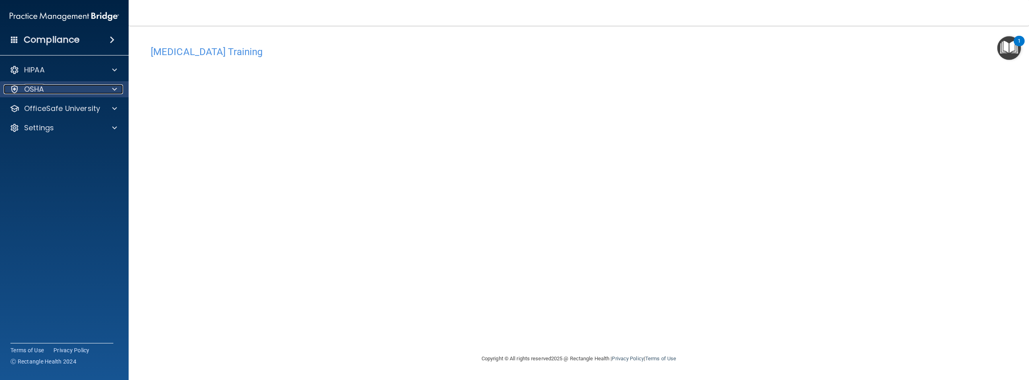
click at [101, 92] on div "OSHA" at bounding box center [54, 89] width 100 height 10
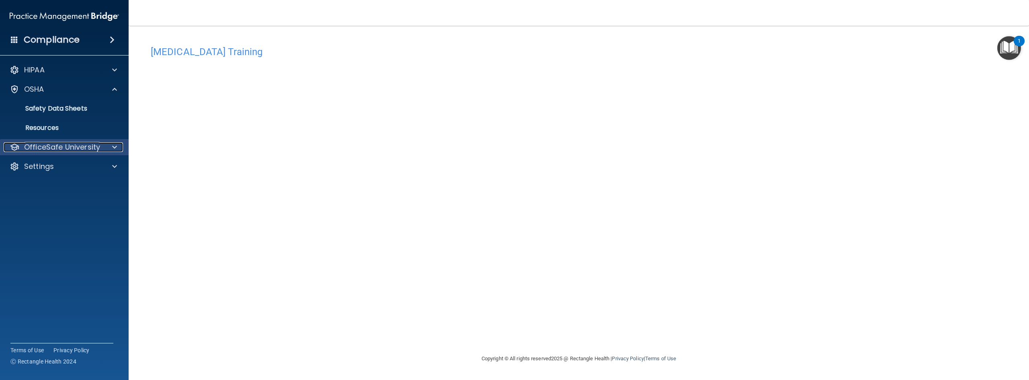
click at [83, 144] on p "OfficeSafe University" at bounding box center [62, 147] width 76 height 10
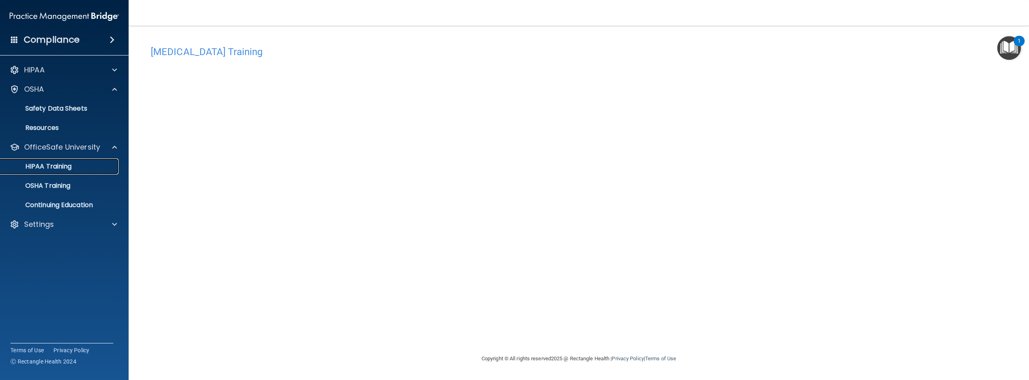
click at [91, 161] on link "HIPAA Training" at bounding box center [55, 166] width 127 height 16
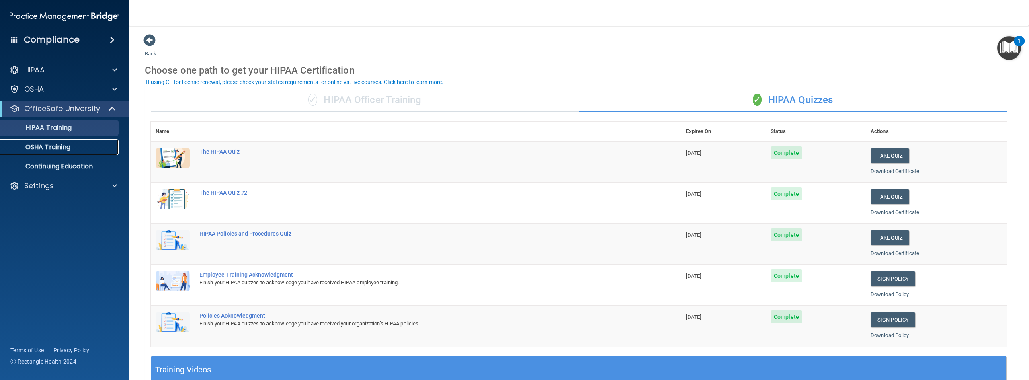
click at [66, 150] on p "OSHA Training" at bounding box center [37, 147] width 65 height 8
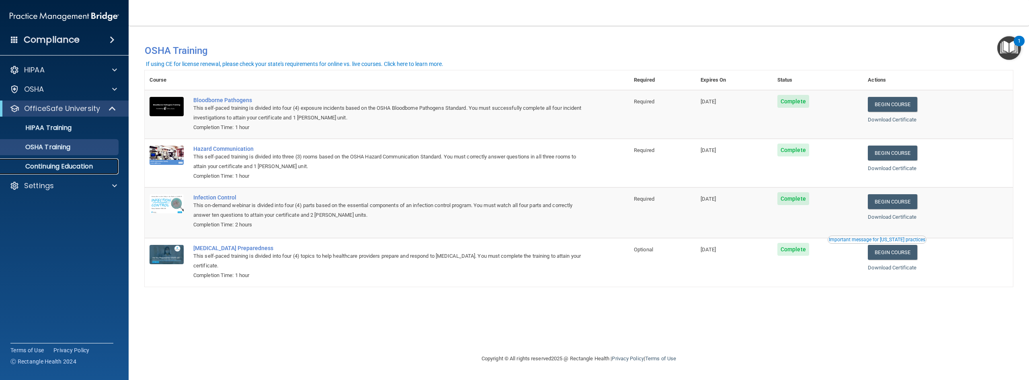
click at [65, 169] on p "Continuing Education" at bounding box center [60, 166] width 110 height 8
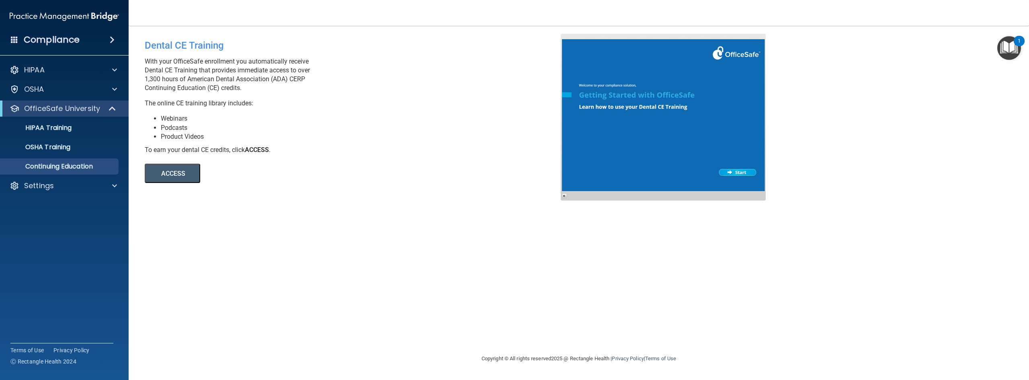
click at [244, 144] on div "Dental CE Training With your OfficeSafe enrollment you automatically receive De…" at bounding box center [356, 108] width 434 height 149
